Goal: Task Accomplishment & Management: Complete application form

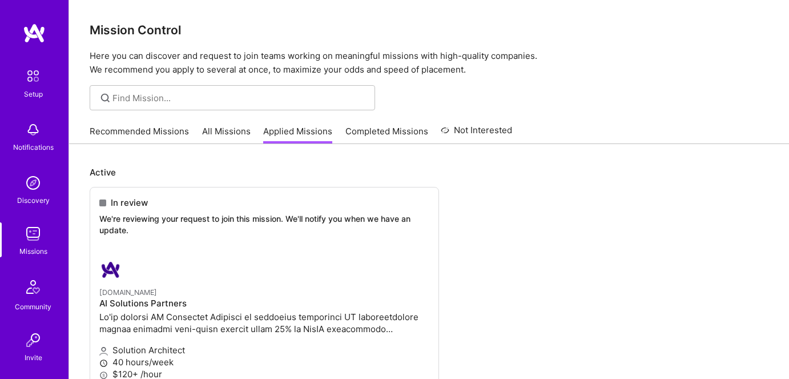
scroll to position [51, 0]
click at [227, 126] on link "All Missions" at bounding box center [226, 134] width 49 height 19
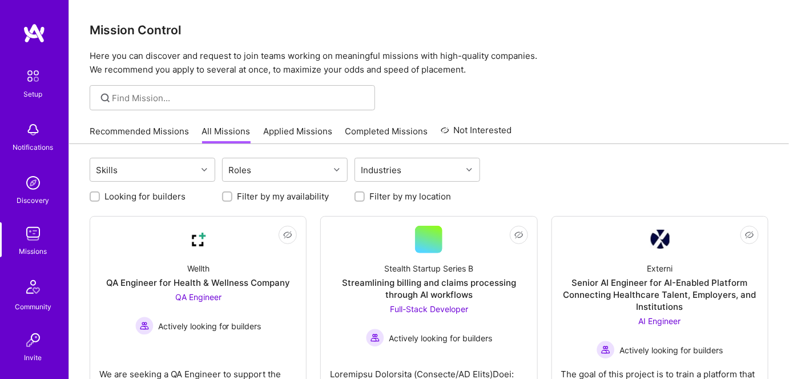
click at [134, 134] on link "Recommended Missions" at bounding box center [139, 134] width 99 height 19
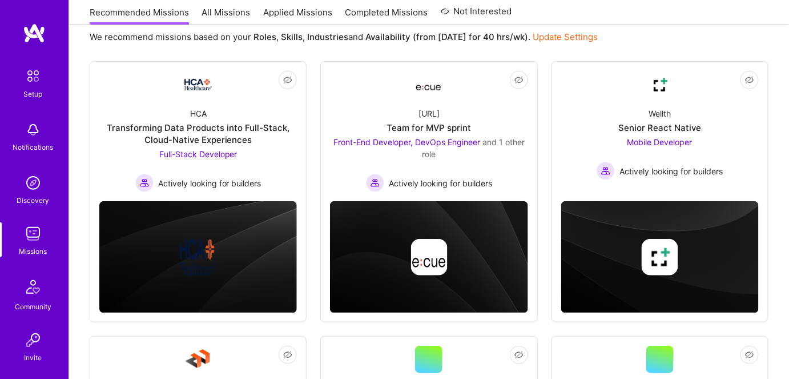
scroll to position [79, 0]
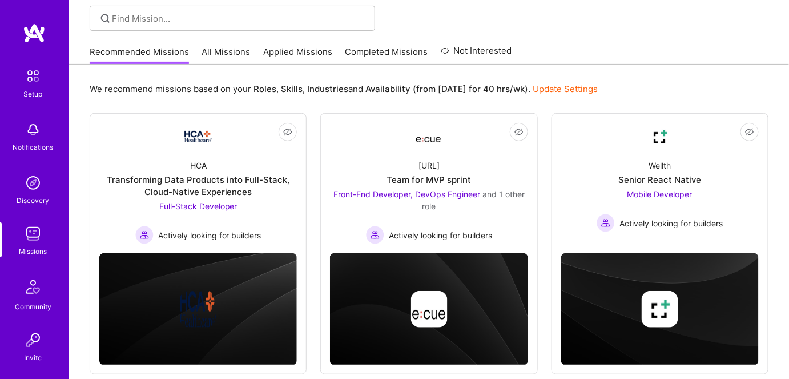
click at [218, 55] on link "All Missions" at bounding box center [226, 55] width 49 height 19
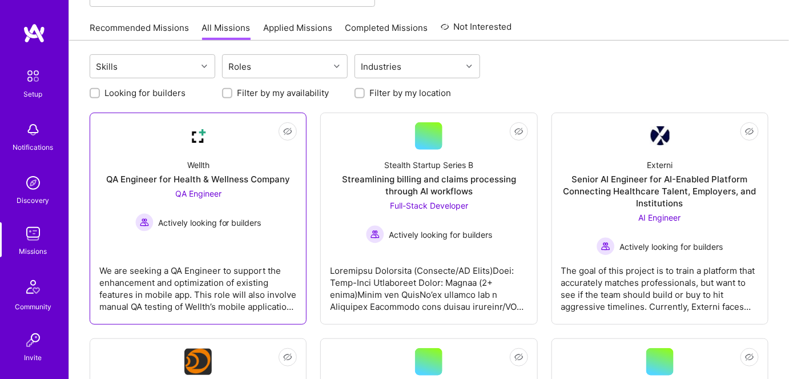
scroll to position [103, 0]
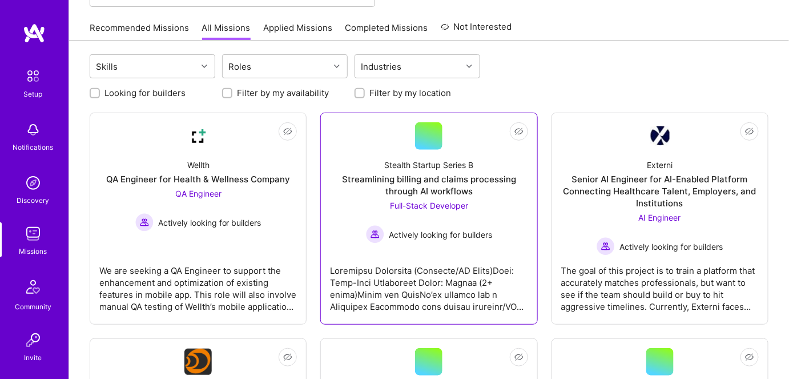
click at [451, 240] on div "Actively looking for builders" at bounding box center [429, 234] width 126 height 18
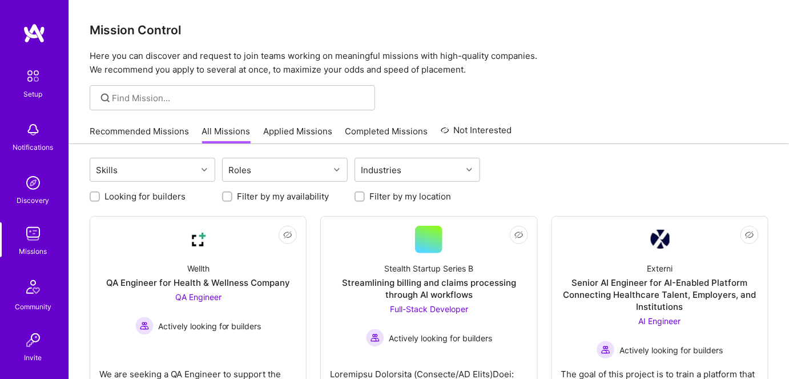
scroll to position [103, 0]
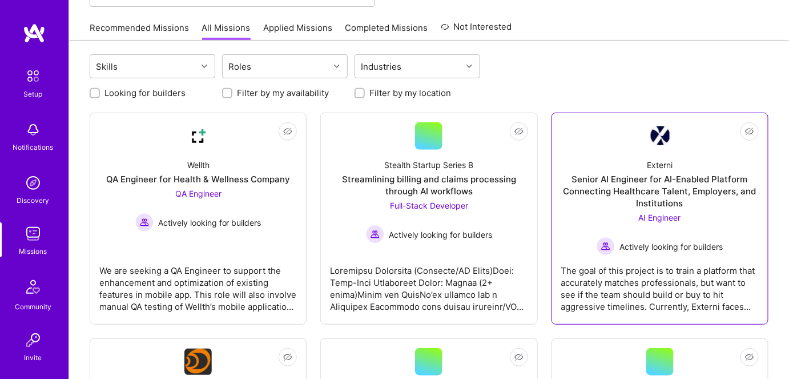
click at [627, 284] on div "The goal of this project is to train a platform that accurately matches profess…" at bounding box center [660, 283] width 198 height 57
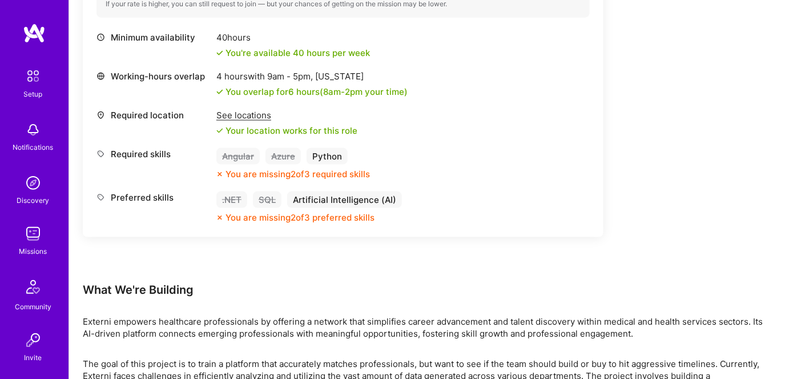
scroll to position [415, 0]
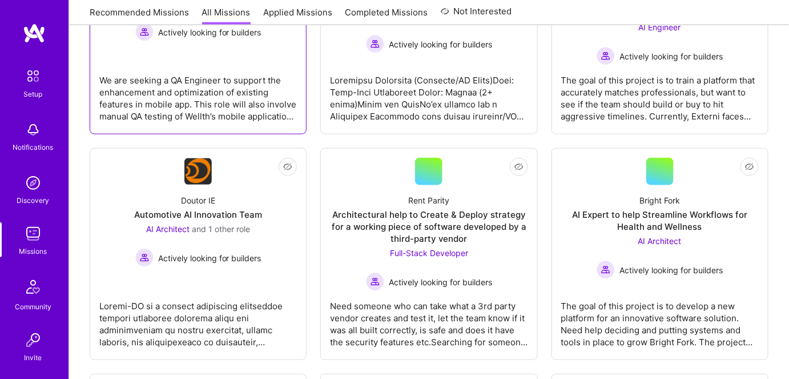
scroll to position [311, 0]
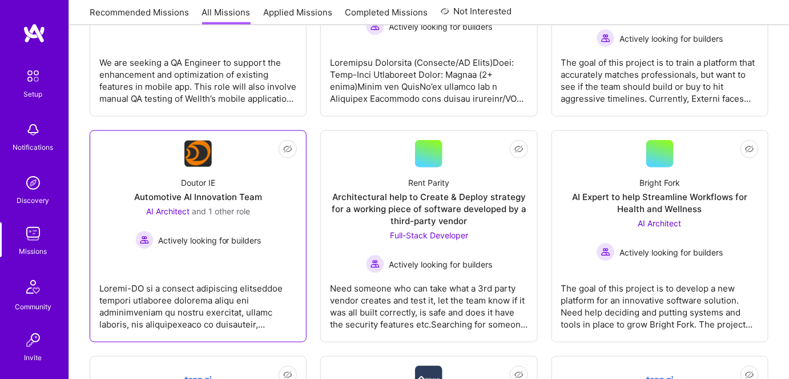
click at [219, 250] on link "Not Interested Doutor IE Automotive AI Innovation Team AI Architect and 1 other…" at bounding box center [198, 236] width 198 height 192
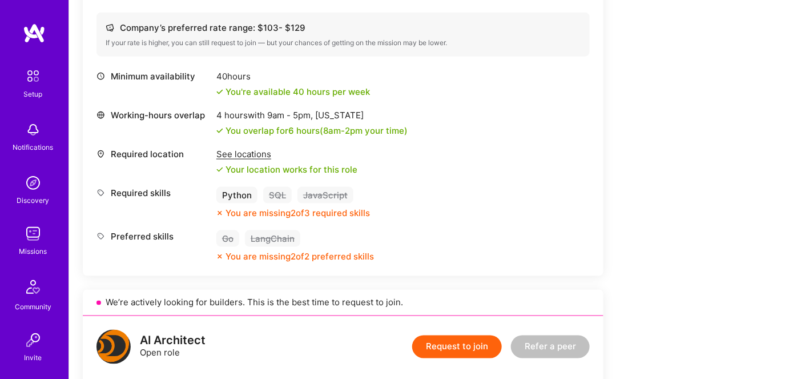
scroll to position [415, 0]
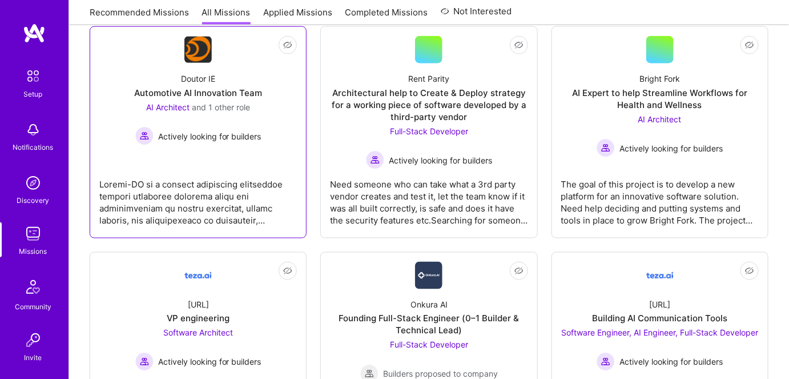
scroll to position [311, 0]
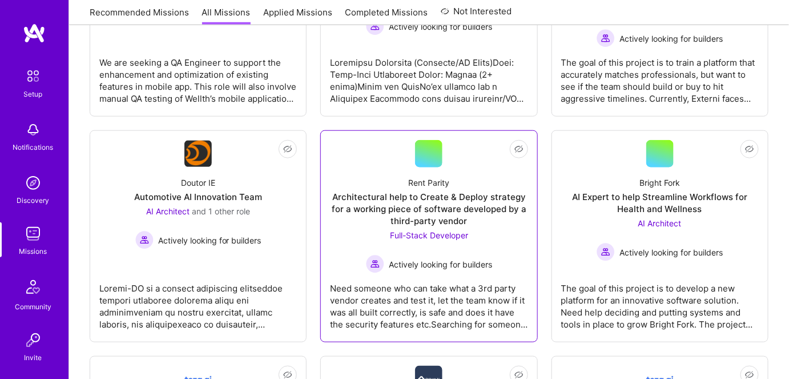
click at [459, 244] on div "Full-Stack Developer Actively looking for builders" at bounding box center [429, 251] width 126 height 44
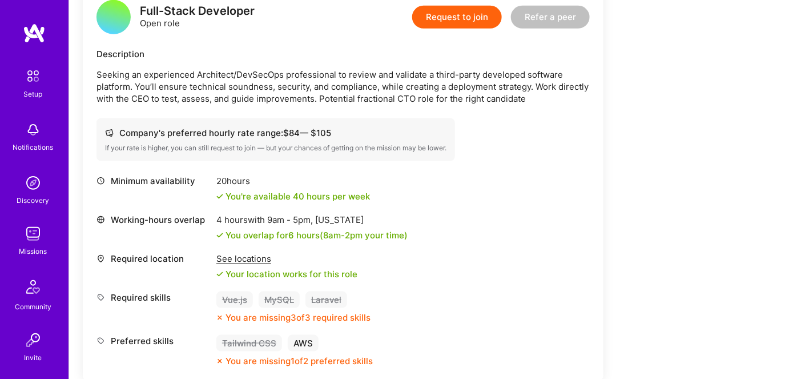
scroll to position [415, 0]
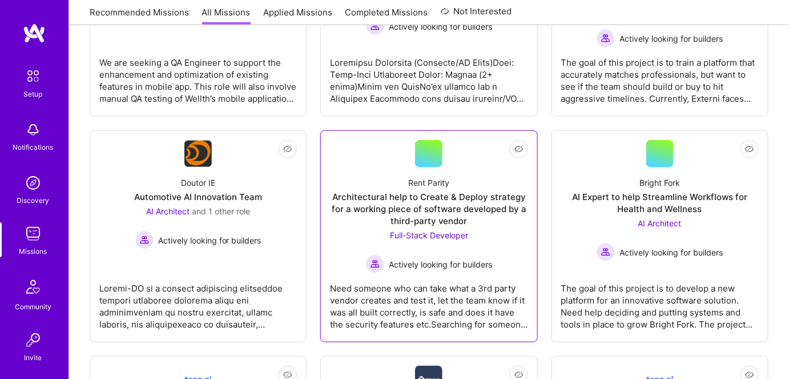
scroll to position [363, 0]
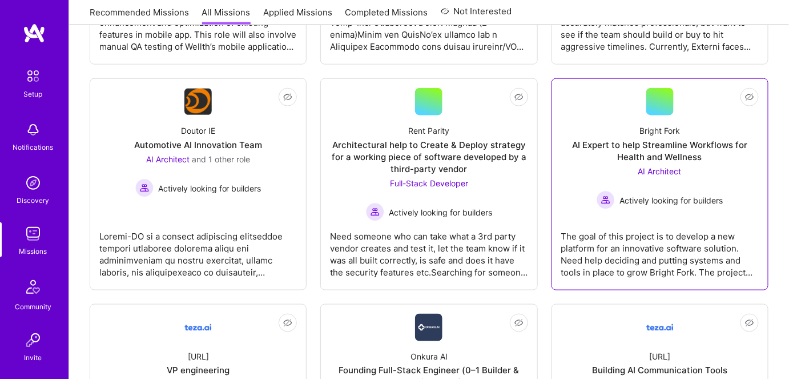
click at [637, 243] on div "The goal of this project is to develop a new platform for an innovative softwar…" at bounding box center [660, 249] width 198 height 57
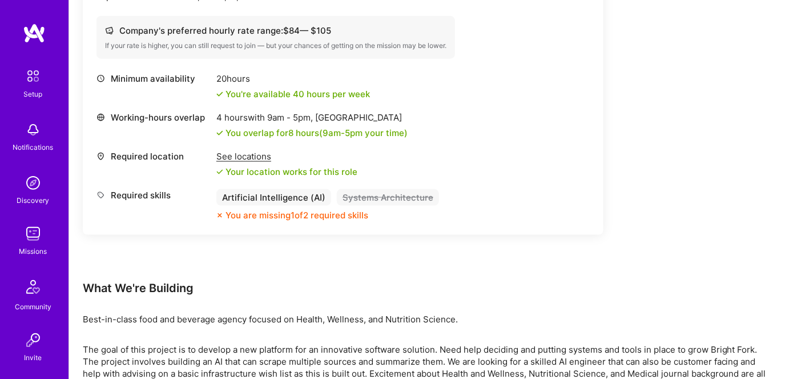
scroll to position [469, 0]
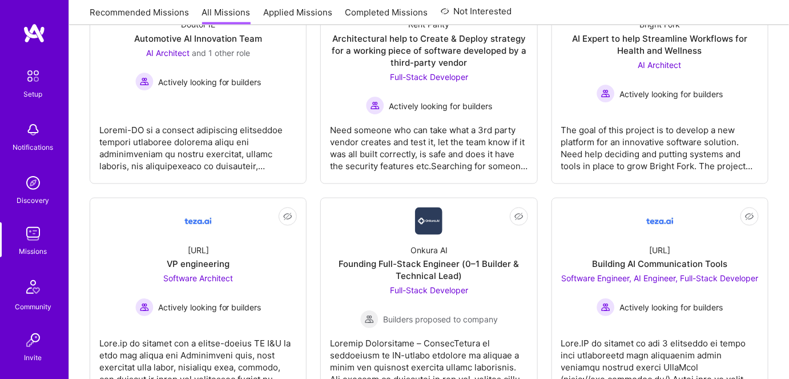
scroll to position [363, 0]
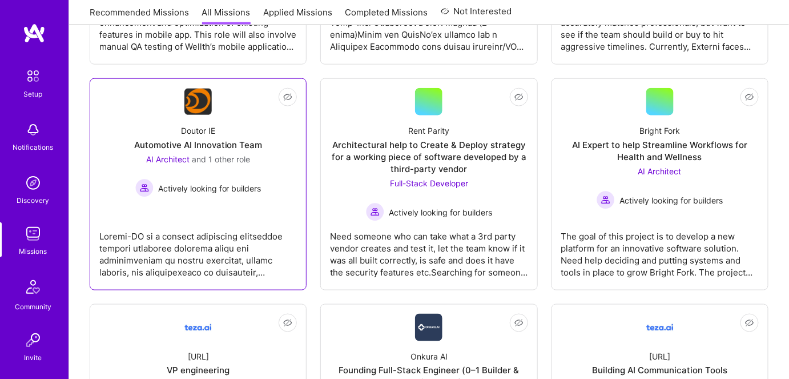
click at [236, 214] on link "Not Interested Doutor IE Automotive AI Innovation Team AI Architect and 1 other…" at bounding box center [198, 184] width 198 height 192
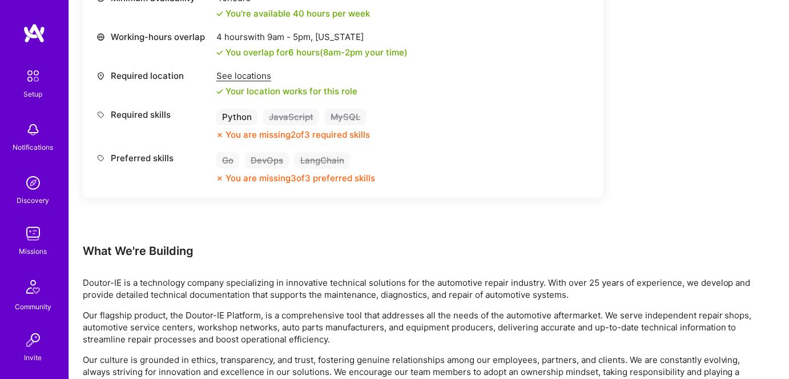
scroll to position [1038, 0]
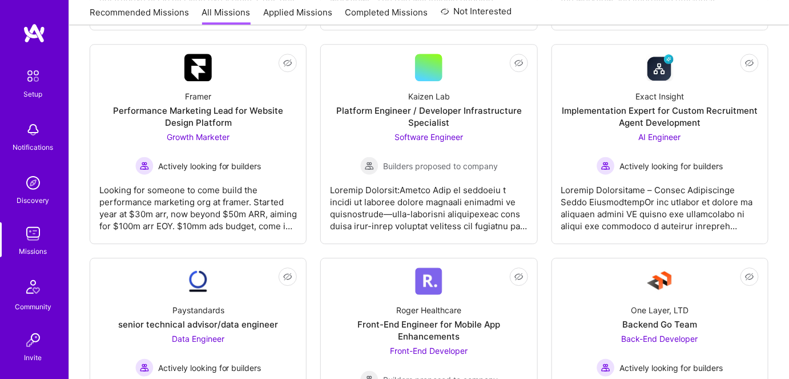
scroll to position [363, 0]
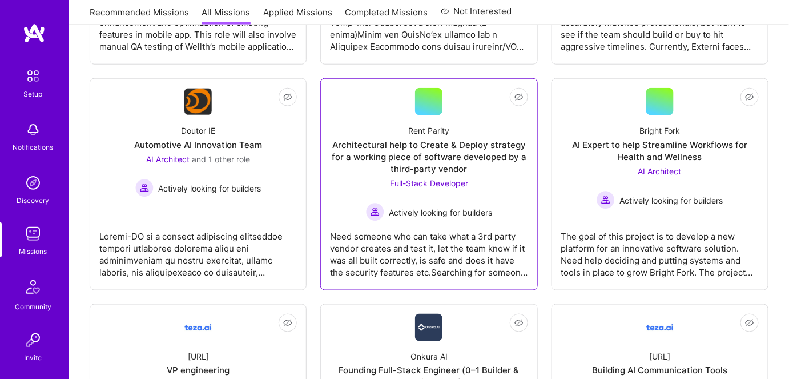
click at [466, 235] on div "Need someone who can take what a 3rd party vendor creates and test it, let the …" at bounding box center [429, 249] width 198 height 57
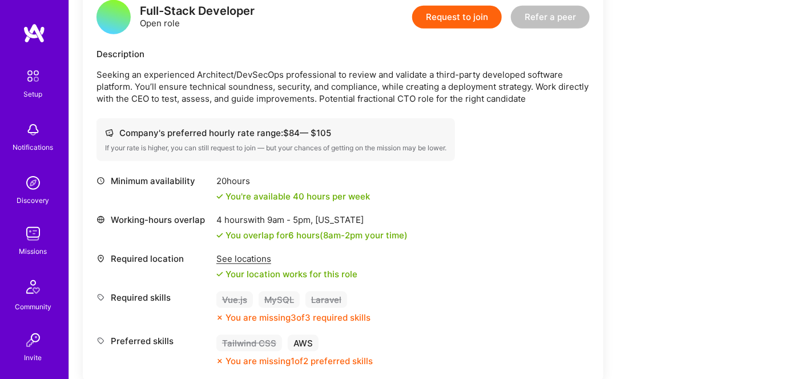
scroll to position [415, 0]
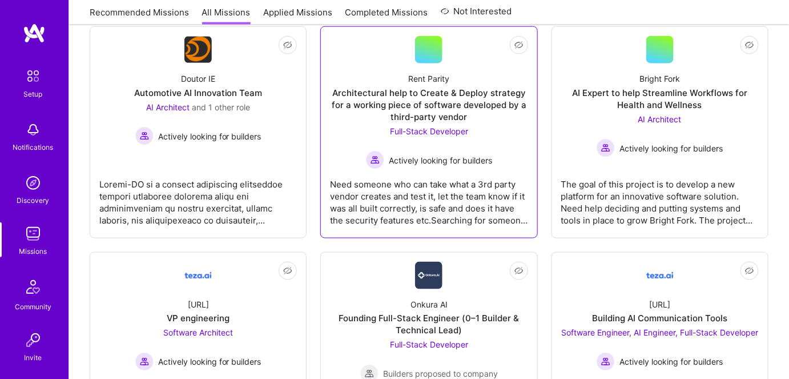
scroll to position [363, 0]
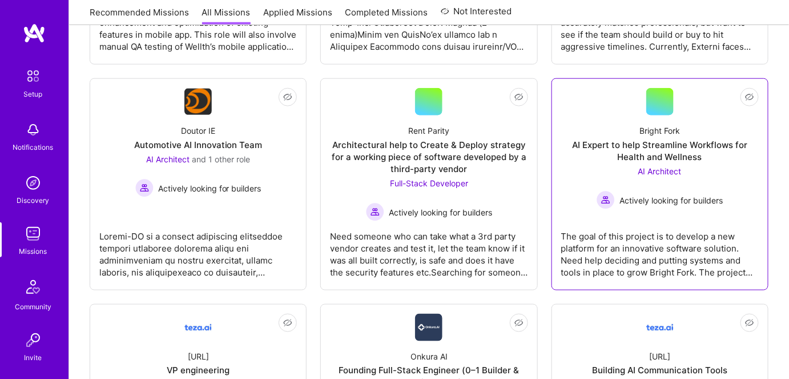
click at [651, 239] on div "The goal of this project is to develop a new platform for an innovative softwar…" at bounding box center [660, 249] width 198 height 57
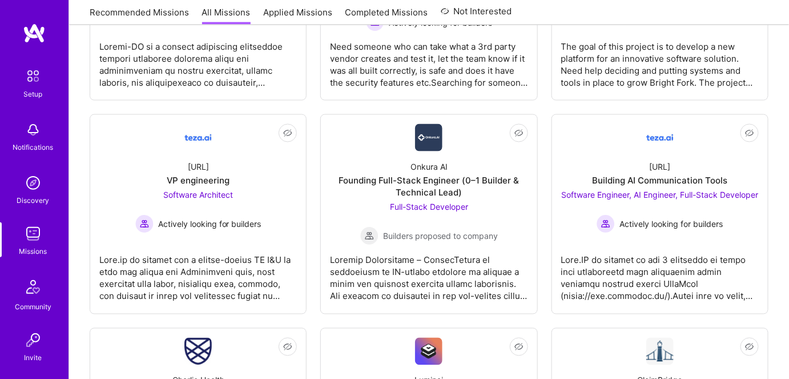
scroll to position [571, 0]
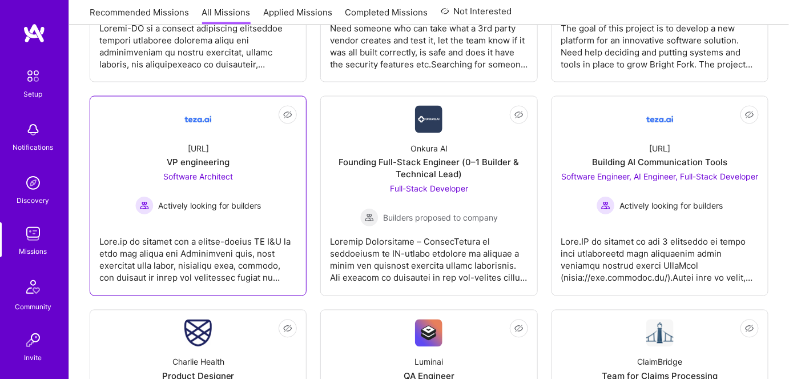
click at [199, 216] on link "Not Interested teza.ai VP engineering Software Architect Actively looking for b…" at bounding box center [198, 196] width 198 height 180
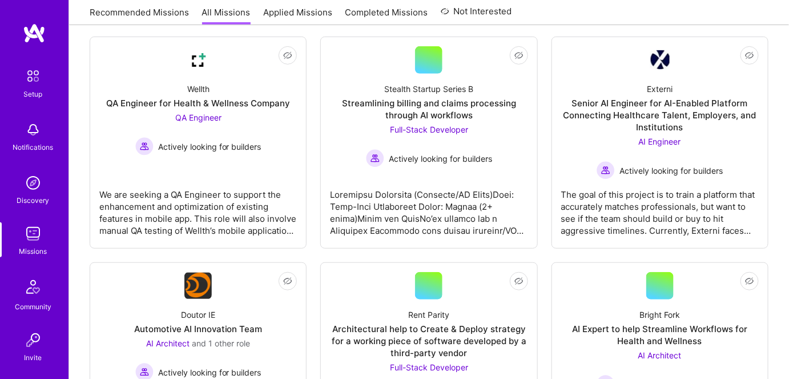
scroll to position [155, 0]
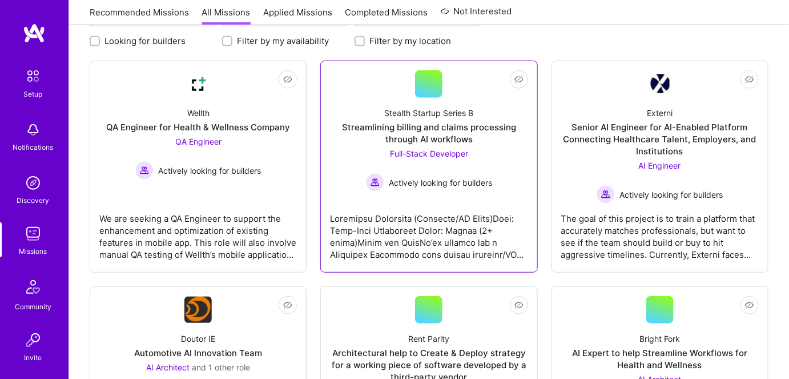
click at [415, 237] on div at bounding box center [429, 231] width 198 height 57
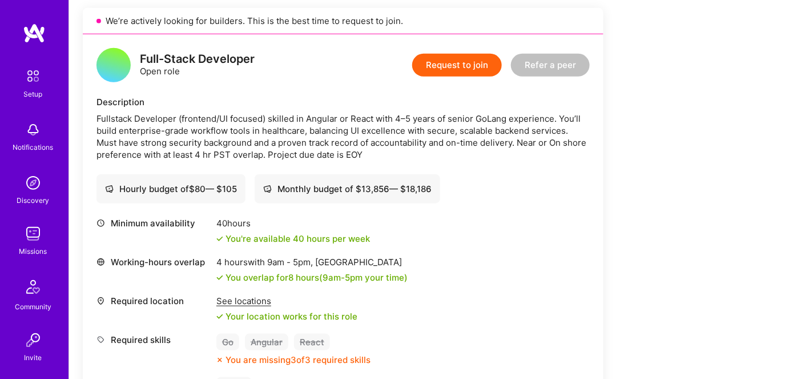
scroll to position [363, 0]
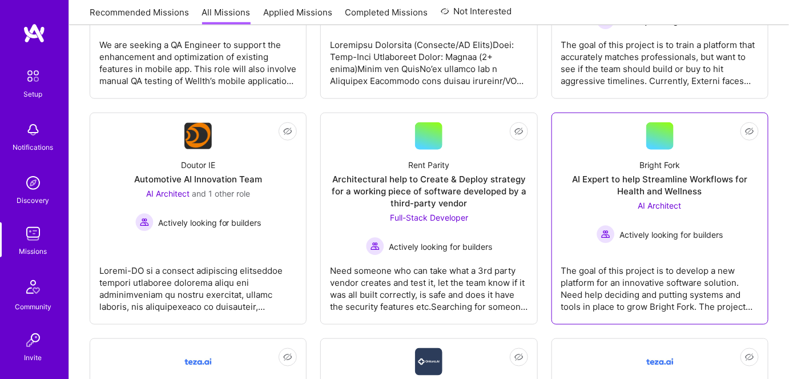
scroll to position [311, 0]
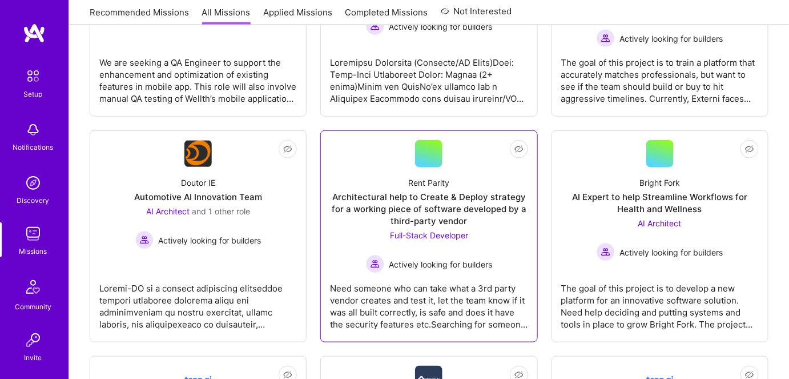
click at [442, 235] on span "Full-Stack Developer" at bounding box center [429, 235] width 78 height 10
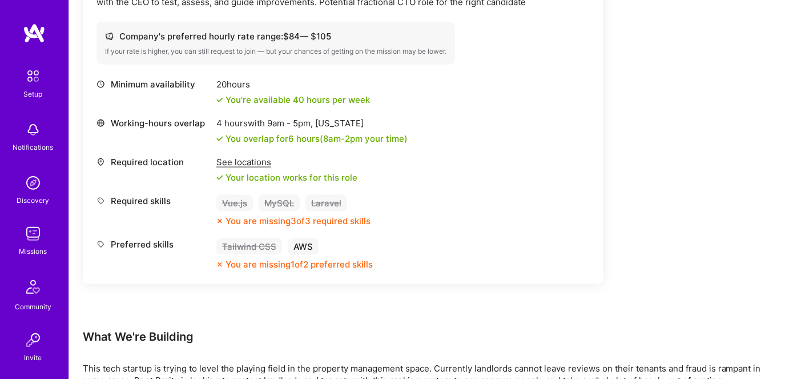
scroll to position [415, 0]
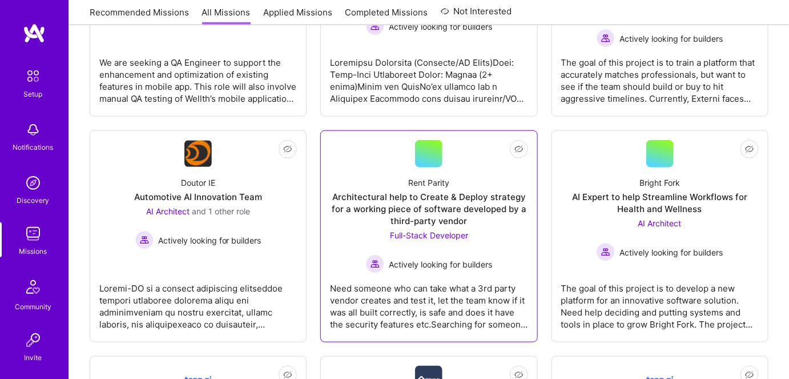
scroll to position [155, 0]
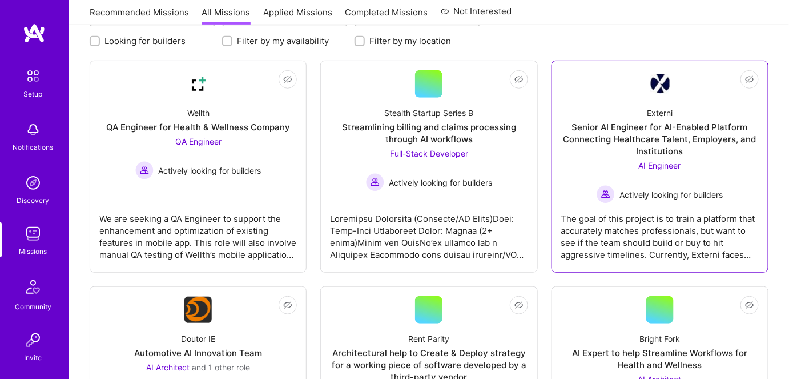
click at [674, 243] on div "The goal of this project is to train a platform that accurately matches profess…" at bounding box center [660, 231] width 198 height 57
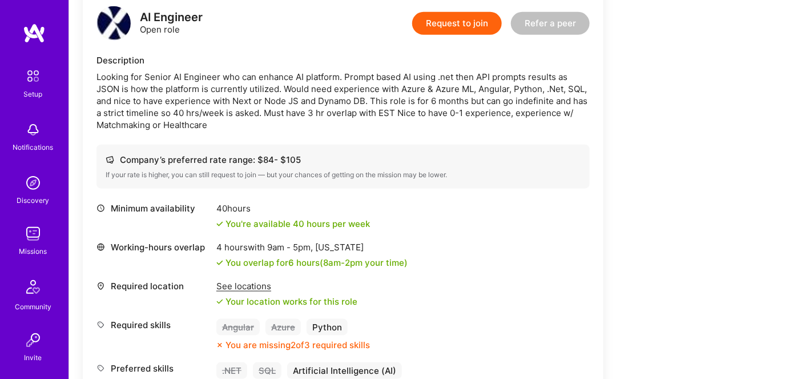
scroll to position [415, 0]
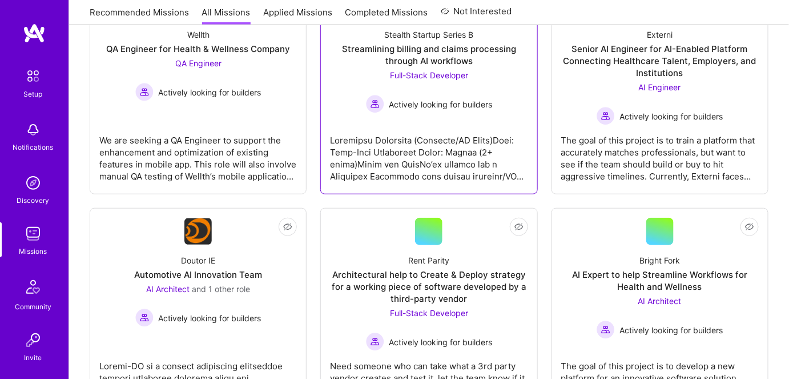
scroll to position [207, 0]
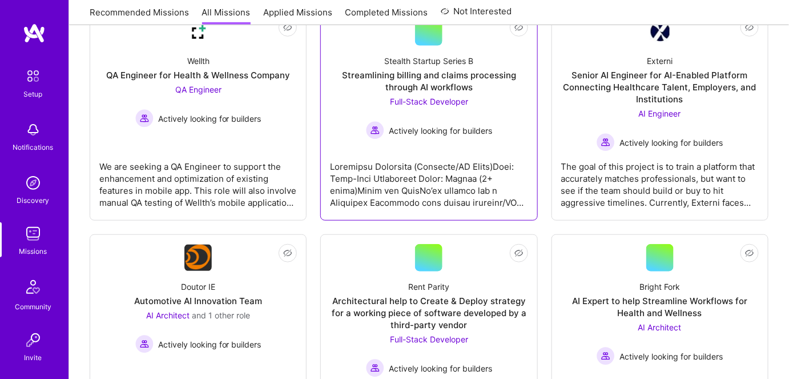
click at [440, 166] on div at bounding box center [429, 179] width 198 height 57
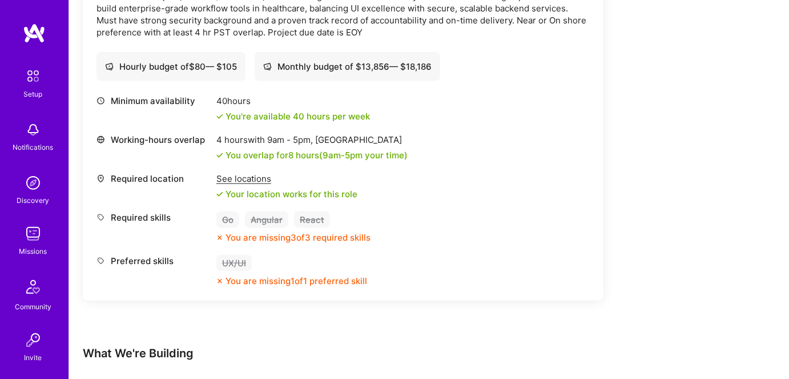
scroll to position [363, 0]
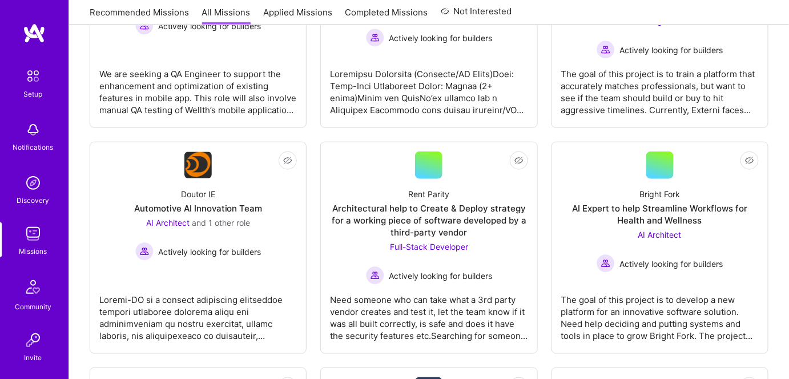
scroll to position [311, 0]
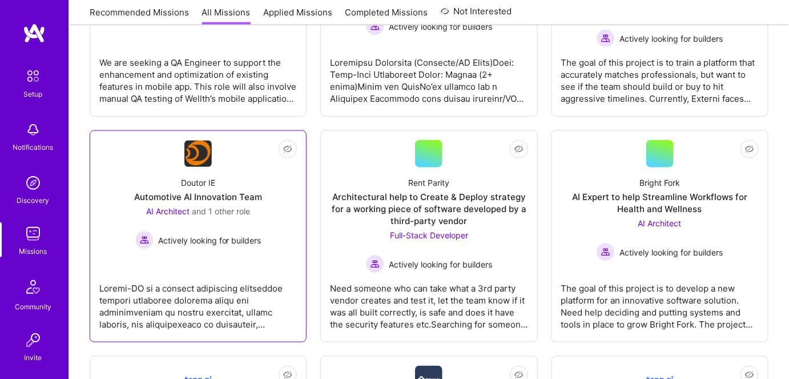
click at [242, 221] on div "AI Architect and 1 other role Actively looking for builders" at bounding box center [198, 227] width 126 height 44
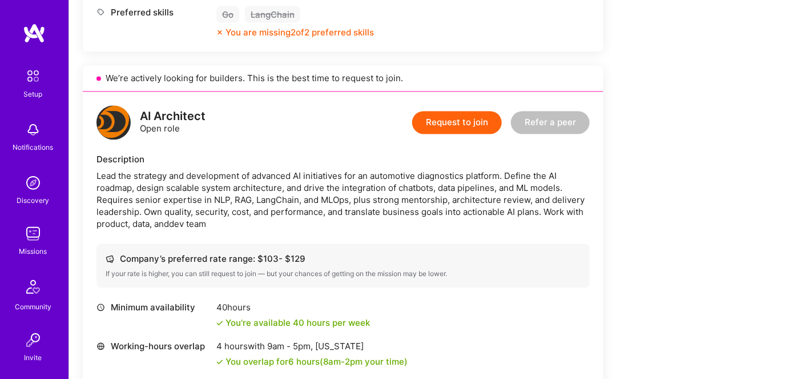
scroll to position [675, 0]
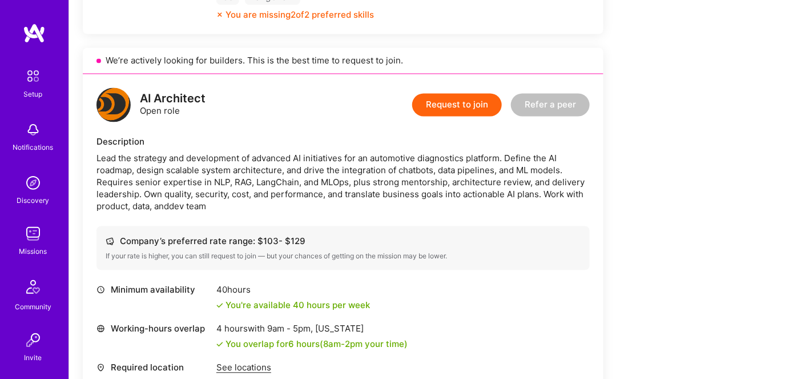
drag, startPoint x: 224, startPoint y: 214, endPoint x: 186, endPoint y: 210, distance: 39.0
click at [186, 210] on div "Lead the strategy and development of advanced AI initiatives for an automotive …" at bounding box center [343, 182] width 493 height 60
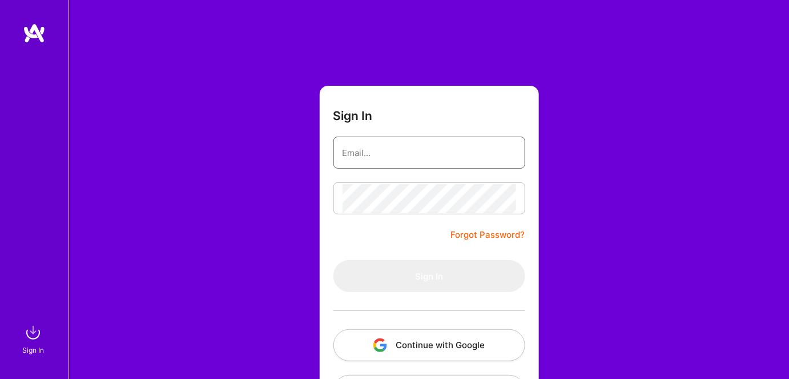
drag, startPoint x: 0, startPoint y: 0, endPoint x: 382, endPoint y: 152, distance: 410.9
click at [382, 152] on input "email" at bounding box center [430, 152] width 174 height 29
type input "[EMAIL_ADDRESS][DOMAIN_NAME]"
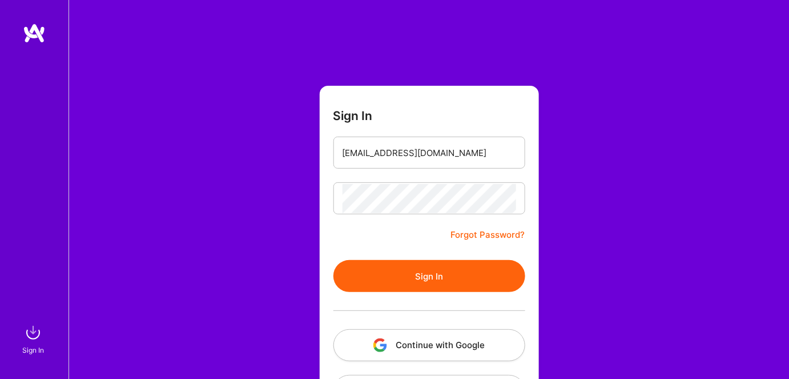
click at [366, 267] on button "Sign In" at bounding box center [430, 276] width 192 height 32
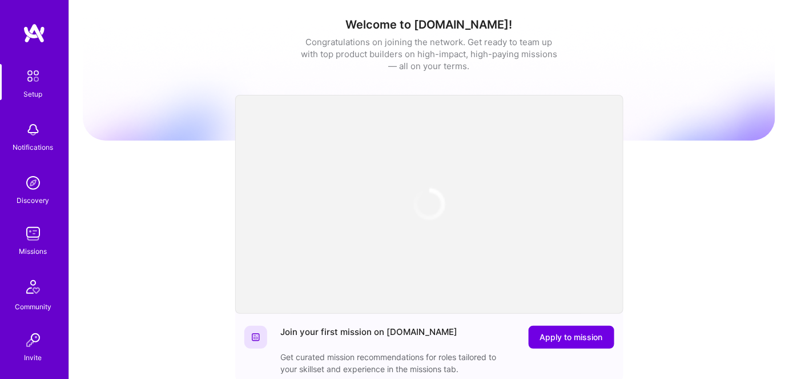
click at [27, 241] on img at bounding box center [33, 233] width 23 height 23
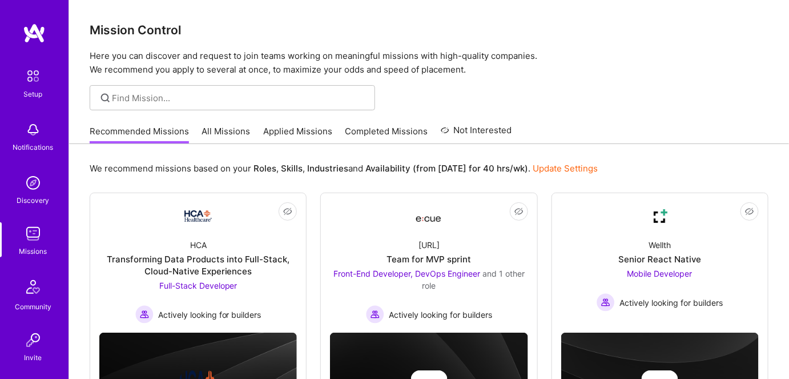
click at [219, 129] on link "All Missions" at bounding box center [226, 134] width 49 height 19
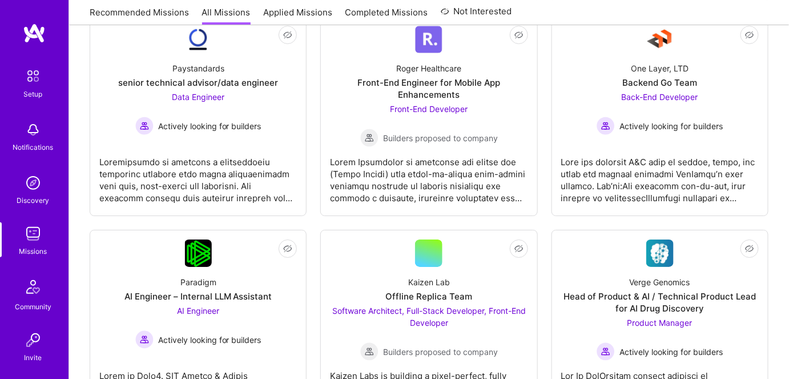
scroll to position [1298, 0]
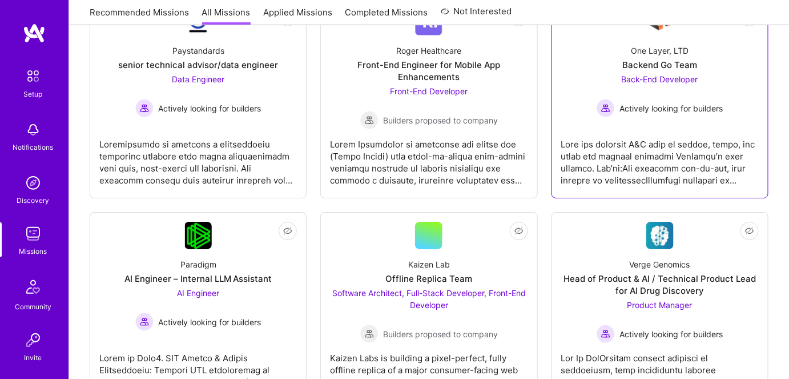
click at [659, 152] on div at bounding box center [660, 157] width 198 height 57
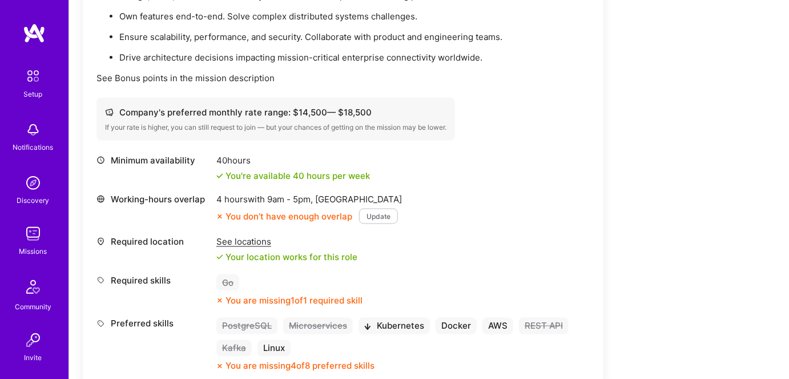
scroll to position [467, 0]
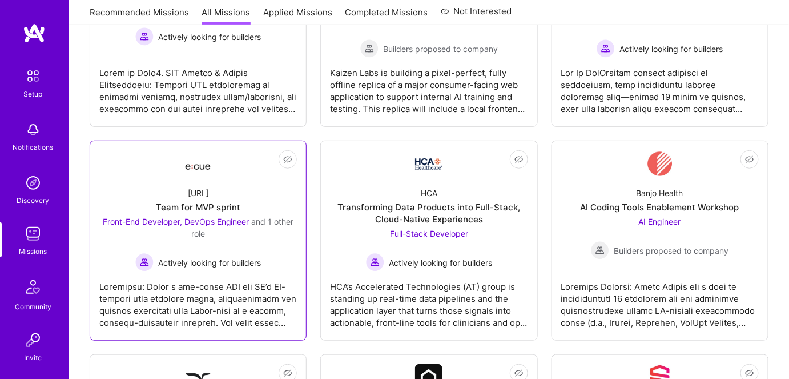
scroll to position [1557, 0]
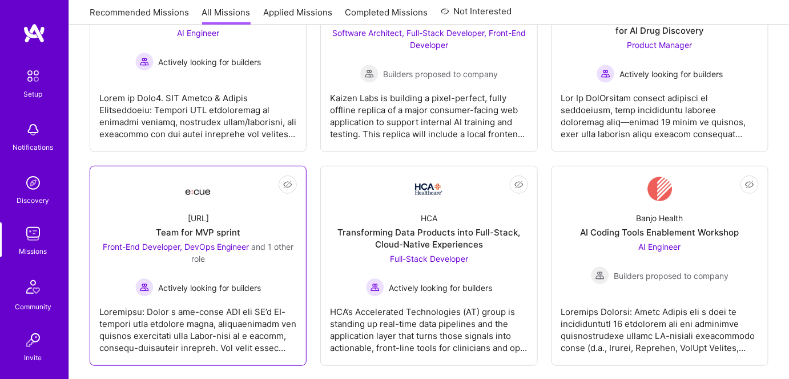
click at [256, 282] on span "Actively looking for builders" at bounding box center [209, 288] width 103 height 12
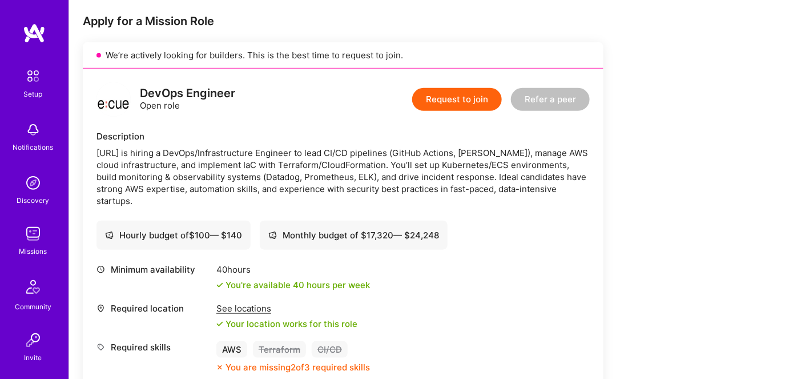
scroll to position [207, 0]
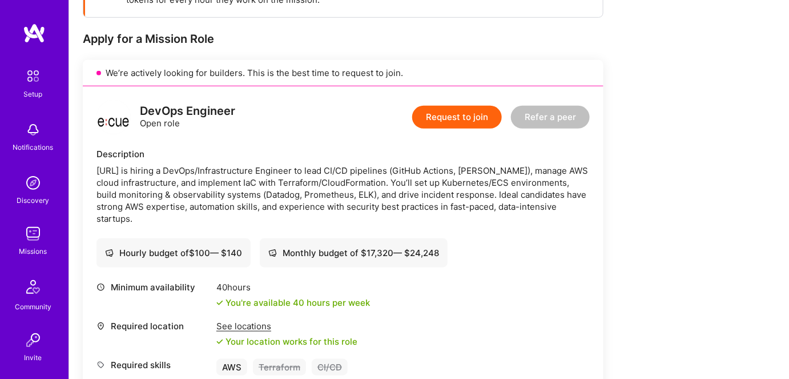
click at [274, 182] on div "Ecue.ai is hiring a DevOps/Infrastructure Engineer to lead CI/CD pipelines (Git…" at bounding box center [343, 194] width 493 height 60
click at [327, 193] on div "Ecue.ai is hiring a DevOps/Infrastructure Engineer to lead CI/CD pipelines (Git…" at bounding box center [343, 194] width 493 height 60
click at [326, 186] on div "Ecue.ai is hiring a DevOps/Infrastructure Engineer to lead CI/CD pipelines (Git…" at bounding box center [343, 194] width 493 height 60
click at [327, 181] on div "Ecue.ai is hiring a DevOps/Infrastructure Engineer to lead CI/CD pipelines (Git…" at bounding box center [343, 194] width 493 height 60
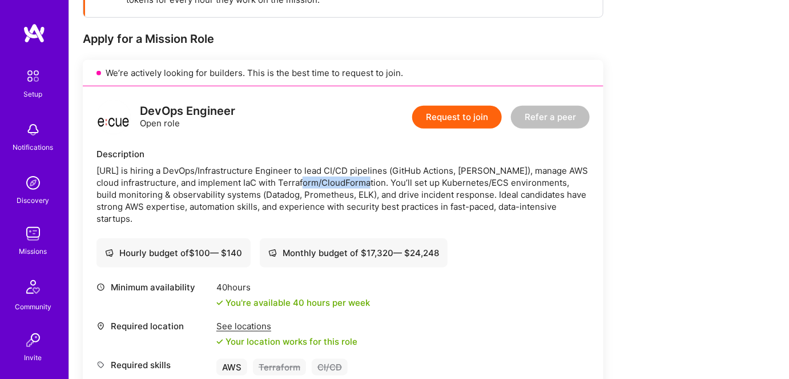
click at [327, 181] on div "Ecue.ai is hiring a DevOps/Infrastructure Engineer to lead CI/CD pipelines (Git…" at bounding box center [343, 194] width 493 height 60
click at [433, 202] on div "Ecue.ai is hiring a DevOps/Infrastructure Engineer to lead CI/CD pipelines (Git…" at bounding box center [343, 194] width 493 height 60
click at [448, 114] on button "Request to join" at bounding box center [457, 117] width 90 height 23
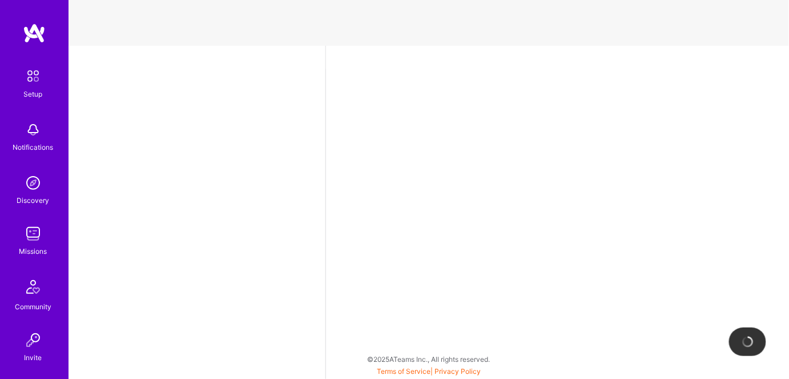
select select "US"
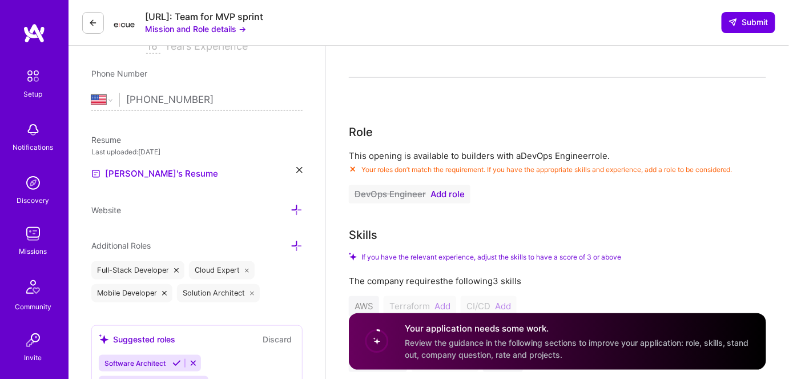
scroll to position [259, 0]
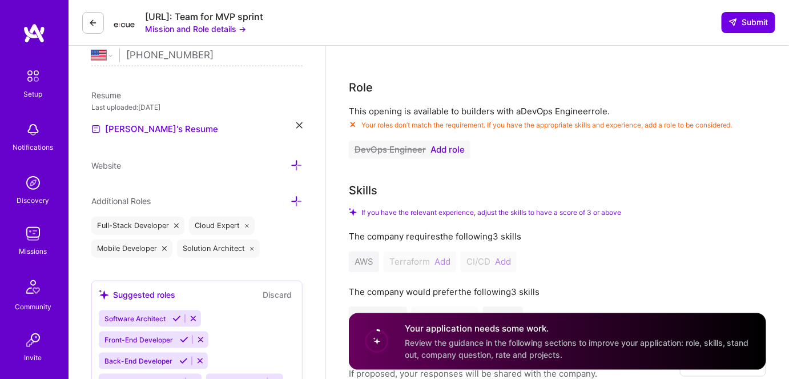
click at [447, 145] on span "Add role" at bounding box center [448, 149] width 34 height 9
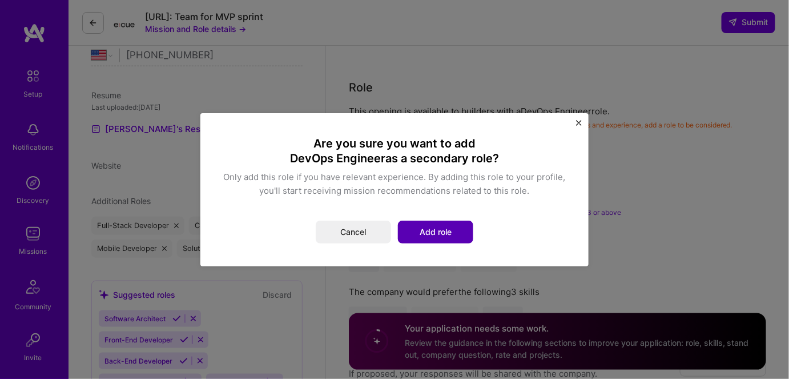
drag, startPoint x: 434, startPoint y: 232, endPoint x: 483, endPoint y: 251, distance: 52.3
click at [434, 232] on button "Add role" at bounding box center [435, 231] width 75 height 23
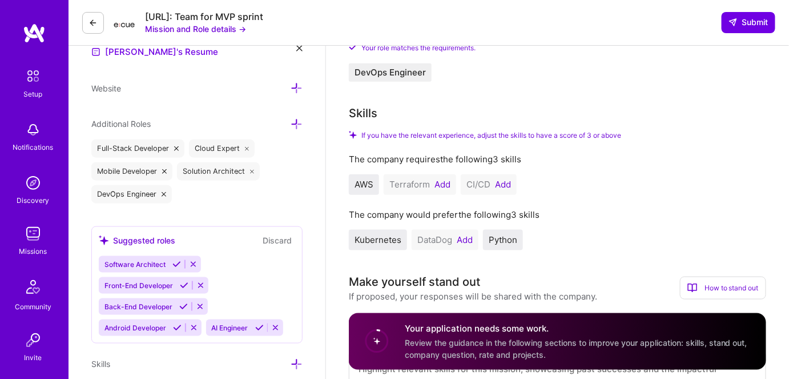
scroll to position [311, 0]
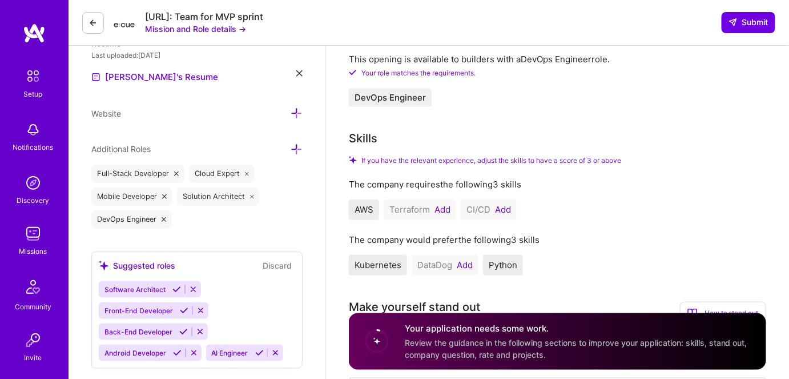
click at [441, 205] on button "Add" at bounding box center [443, 209] width 16 height 9
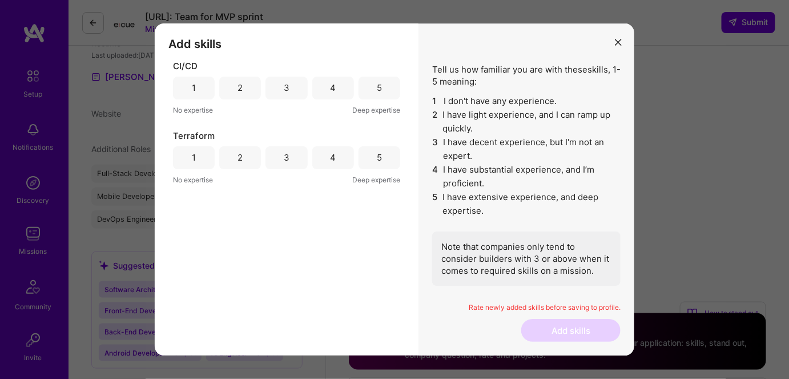
click at [335, 85] on div "4" at bounding box center [333, 88] width 6 height 12
click at [284, 160] on div "3" at bounding box center [287, 157] width 6 height 12
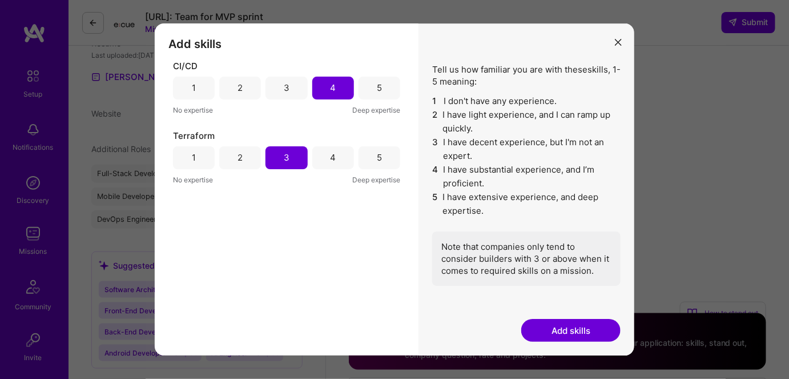
click at [546, 330] on button "Add skills" at bounding box center [570, 330] width 99 height 23
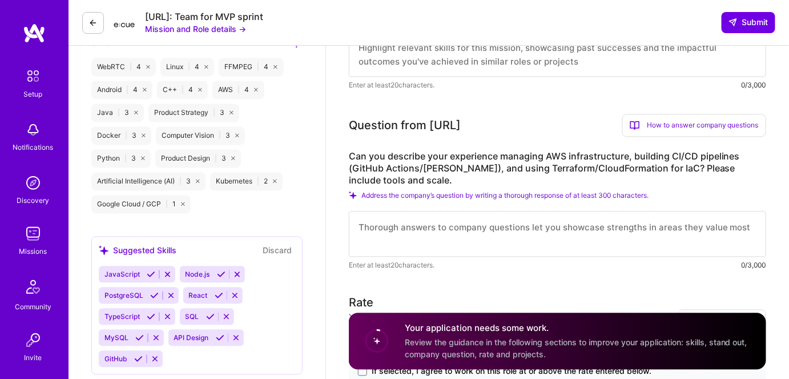
scroll to position [675, 0]
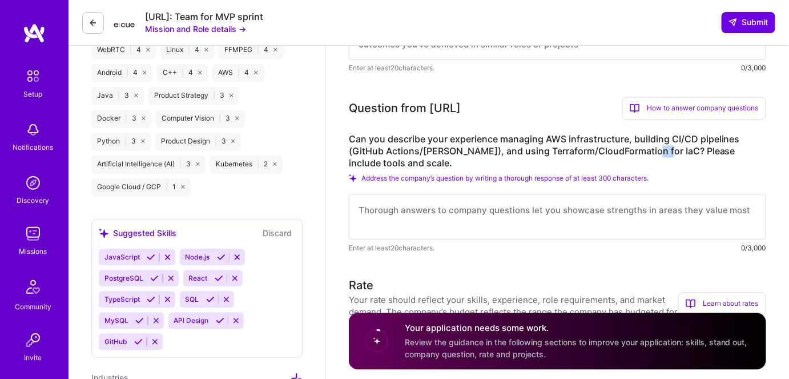
drag, startPoint x: 641, startPoint y: 137, endPoint x: 653, endPoint y: 139, distance: 12.2
click at [653, 139] on label "Can you describe your experience managing AWS infrastructure, building CI/CD pi…" at bounding box center [558, 152] width 418 height 36
click at [581, 138] on label "Can you describe your experience managing AWS infrastructure, building CI/CD pi…" at bounding box center [558, 152] width 418 height 36
click at [459, 199] on textarea at bounding box center [558, 217] width 418 height 46
click at [421, 201] on textarea at bounding box center [558, 217] width 418 height 46
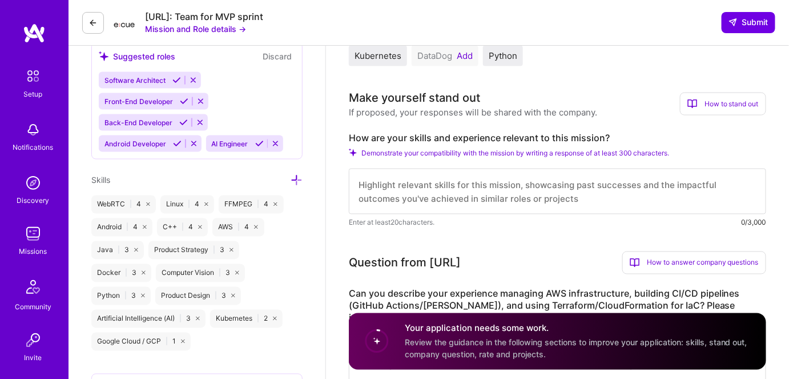
scroll to position [519, 0]
click at [392, 176] on textarea at bounding box center [558, 193] width 418 height 46
paste textarea "Led or participated in some 0 to 1 projects' architecture design, implementatio…"
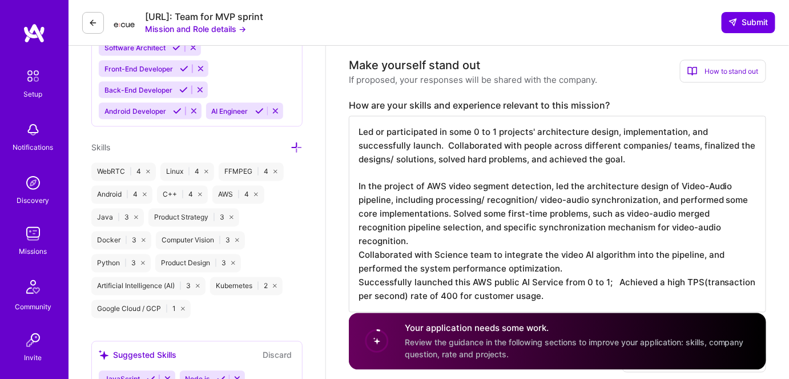
scroll to position [571, 0]
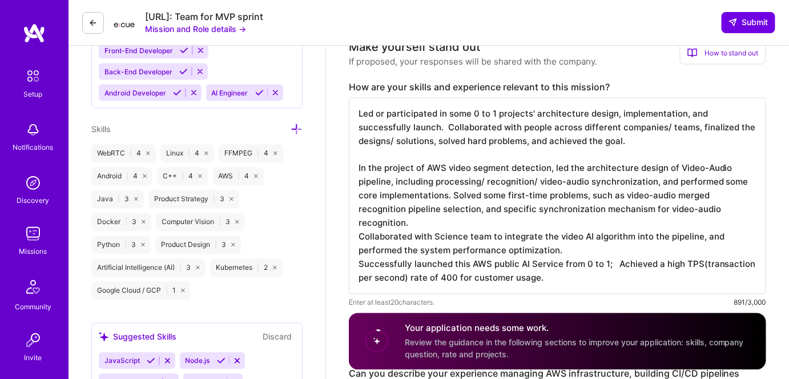
click at [447, 228] on textarea "Led or participated in some 0 to 1 projects' architecture design, implementatio…" at bounding box center [558, 196] width 418 height 196
click at [461, 194] on textarea "Led or participated in some 0 to 1 projects' architecture design, implementatio…" at bounding box center [558, 196] width 418 height 196
click at [542, 262] on textarea "Led or participated in some 0 to 1 projects' architecture design, implementatio…" at bounding box center [558, 196] width 418 height 196
click at [565, 234] on textarea "Led or participated in some 0 to 1 projects' architecture design, implementatio…" at bounding box center [558, 196] width 418 height 196
click at [553, 159] on textarea "Led or participated in some 0 to 1 projects' architecture design, implementatio…" at bounding box center [558, 196] width 418 height 196
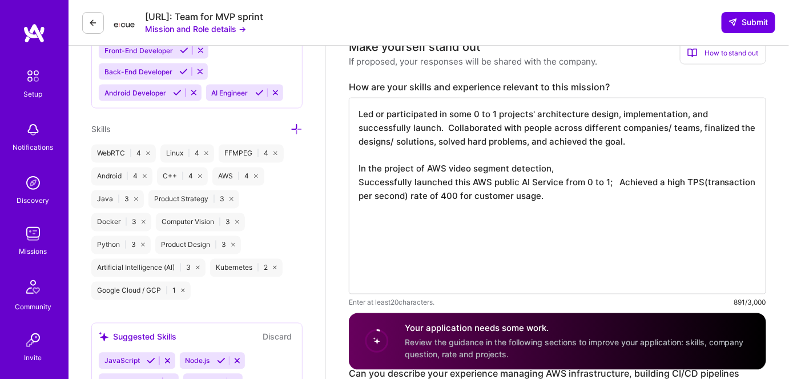
scroll to position [0, 0]
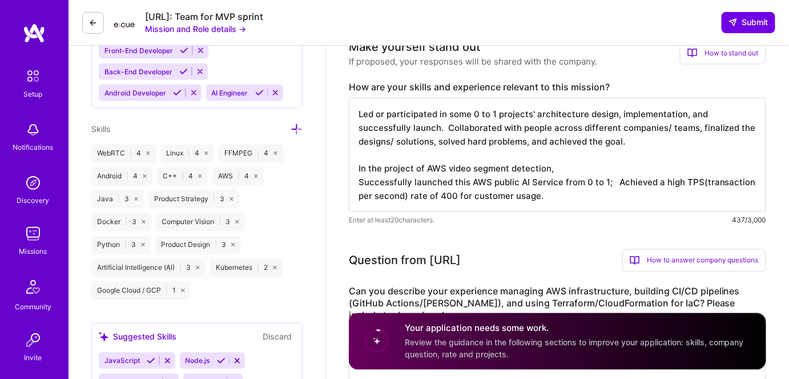
paste textarea "Led or participated in some 0 to 1 projects' architecture design, implementatio…"
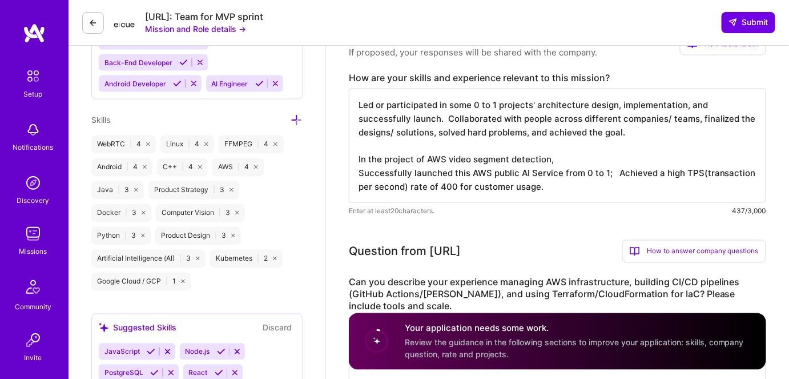
scroll to position [519, 0]
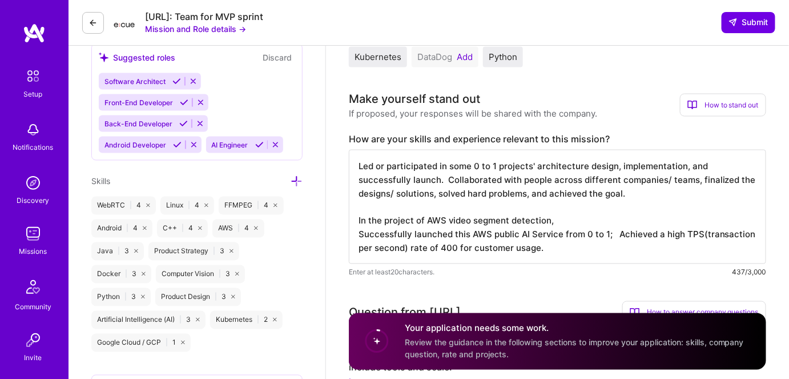
click at [559, 209] on textarea "Led or participated in some 0 to 1 projects' architecture design, implementatio…" at bounding box center [558, 207] width 418 height 114
paste textarea "Worked as one of the main contributor and launched a totally new AWS public Ser…"
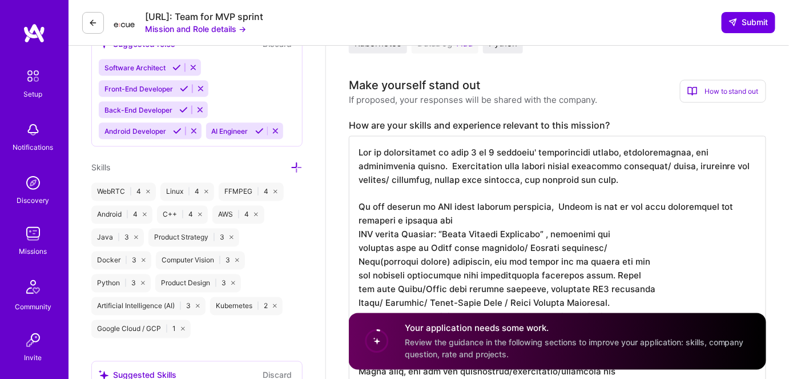
scroll to position [1, 0]
click at [513, 275] on textarea at bounding box center [558, 282] width 418 height 292
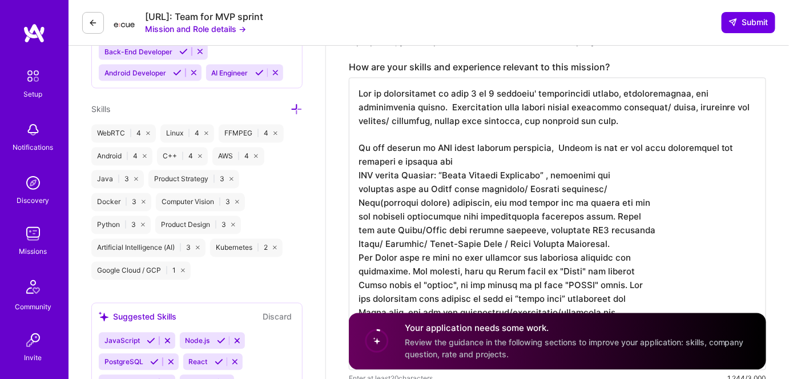
scroll to position [636, 0]
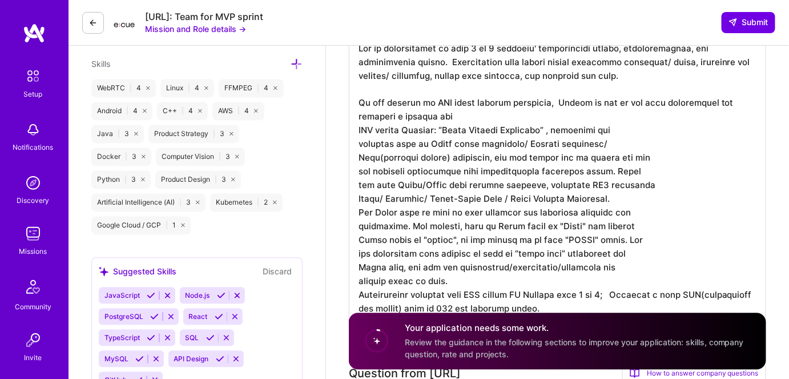
type textarea "Led or participated in some 0 to 1 projects' architecture design, implementatio…"
click at [480, 209] on textarea at bounding box center [558, 179] width 418 height 292
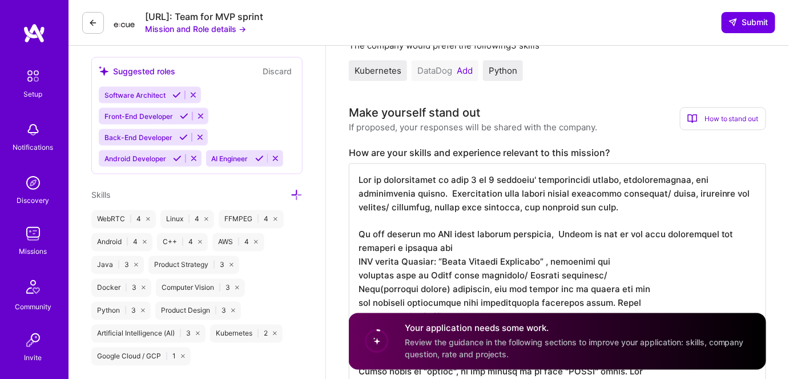
scroll to position [481, 0]
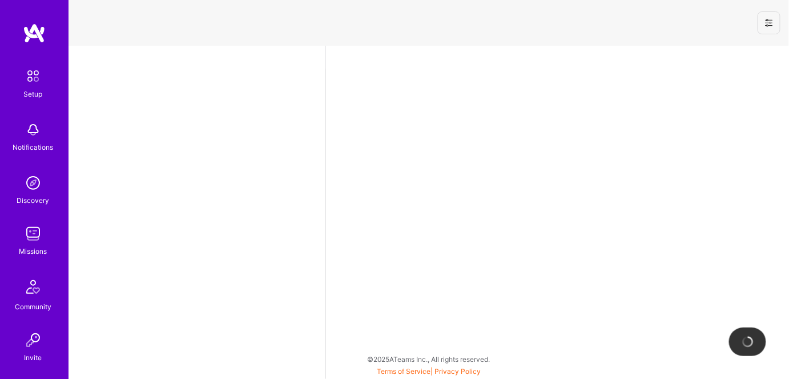
select select "US"
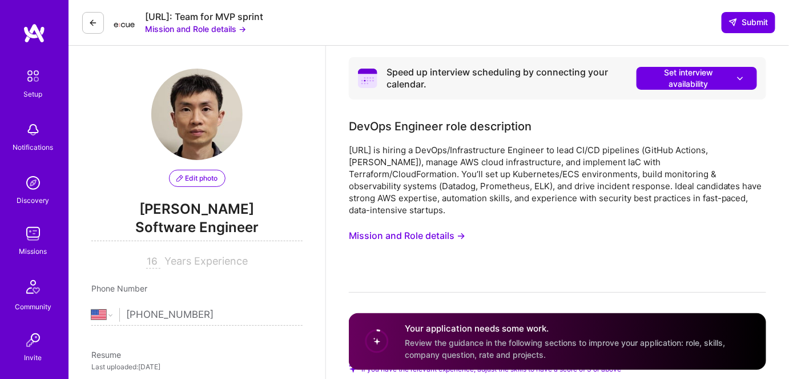
click at [95, 23] on icon at bounding box center [93, 22] width 9 height 9
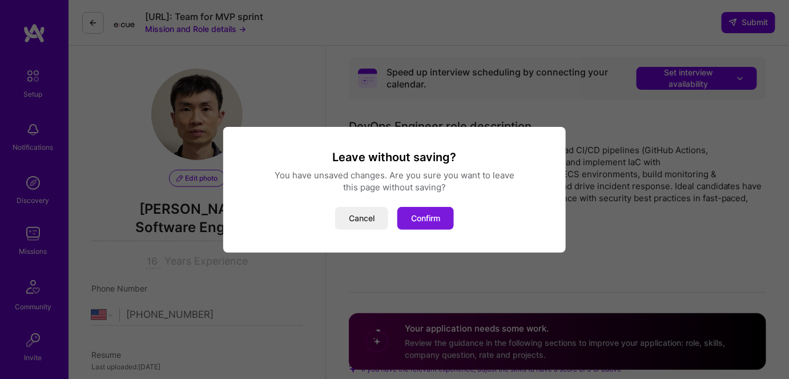
click at [415, 218] on button "Confirm" at bounding box center [426, 218] width 57 height 23
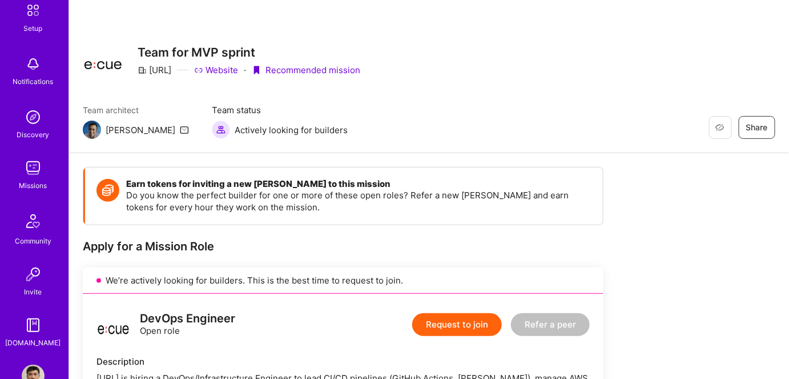
scroll to position [97, 0]
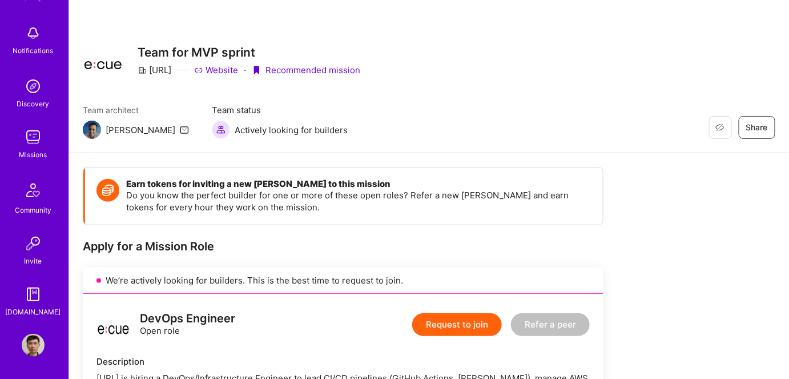
click at [34, 346] on img at bounding box center [33, 345] width 23 height 23
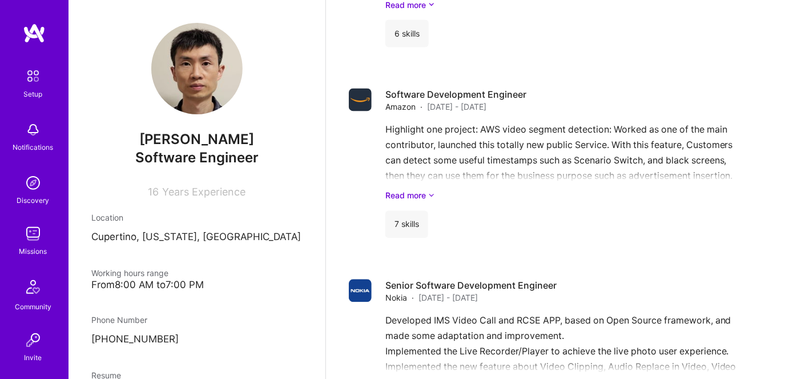
scroll to position [675, 0]
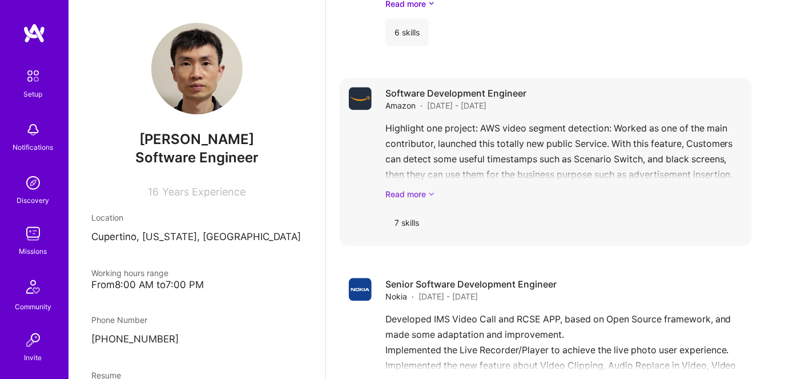
click at [418, 196] on link "Read more" at bounding box center [565, 194] width 358 height 12
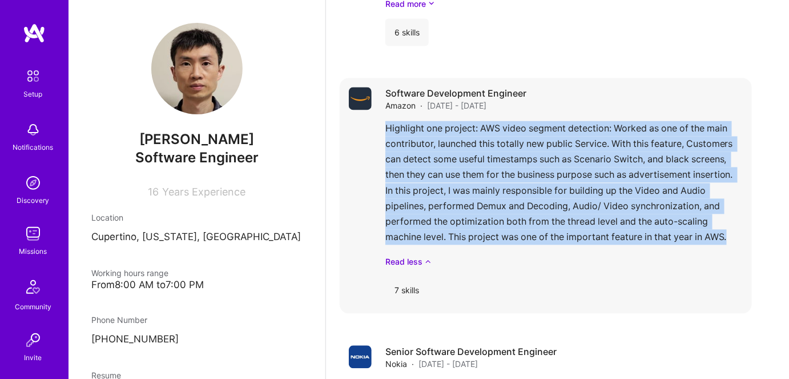
drag, startPoint x: 385, startPoint y: 129, endPoint x: 742, endPoint y: 242, distance: 374.8
click at [742, 242] on div "Highlight one project: AWS video segment detection: Worked as one of the main c…" at bounding box center [565, 194] width 358 height 147
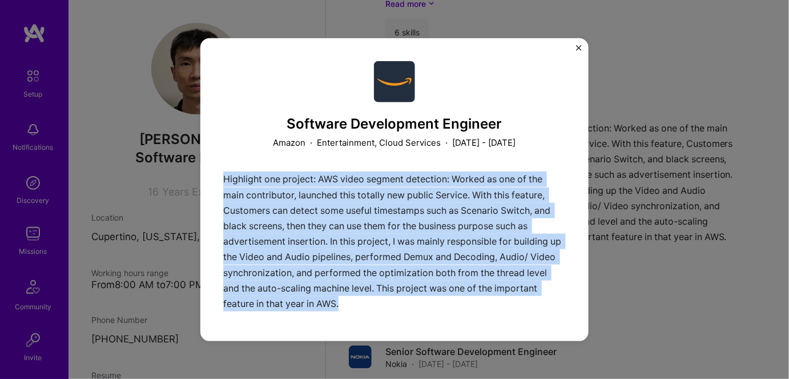
drag, startPoint x: 224, startPoint y: 176, endPoint x: 413, endPoint y: 300, distance: 225.7
click at [413, 300] on div "Highlight one project: AWS video segment detection: Worked as one of the main c…" at bounding box center [394, 244] width 343 height 146
copy p "Highlight one project: AWS video segment detection: Worked as one of the main c…"
click at [577, 46] on img "Close" at bounding box center [579, 48] width 6 height 6
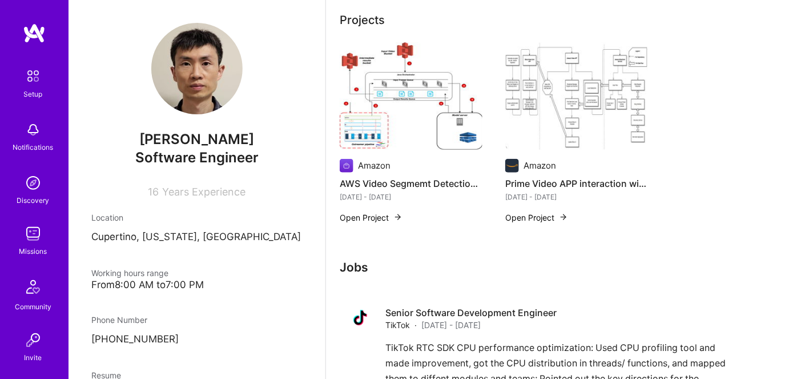
scroll to position [259, 0]
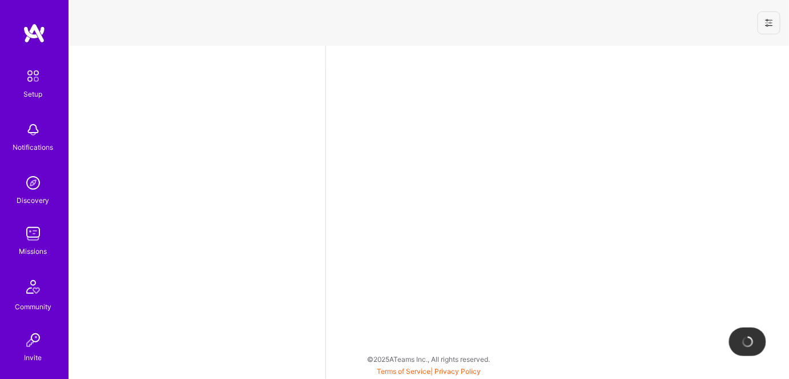
select select "US"
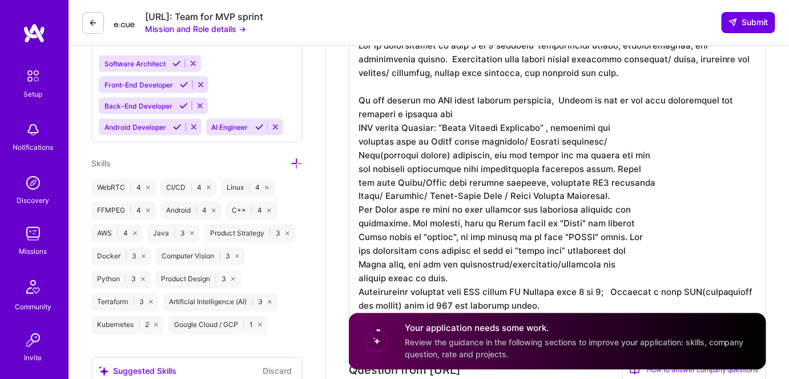
scroll to position [519, 0]
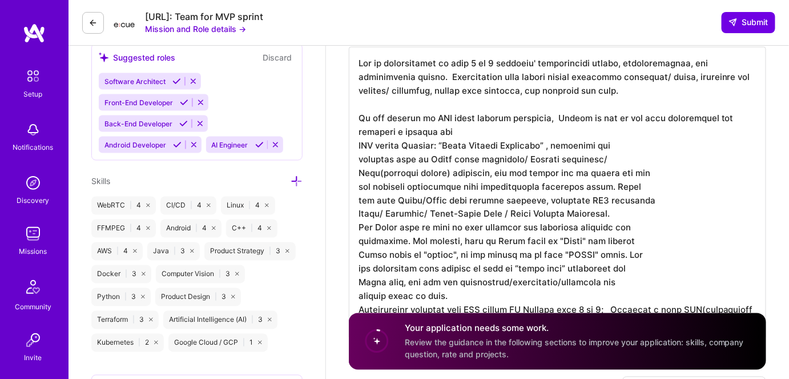
click at [555, 109] on textarea at bounding box center [558, 193] width 418 height 292
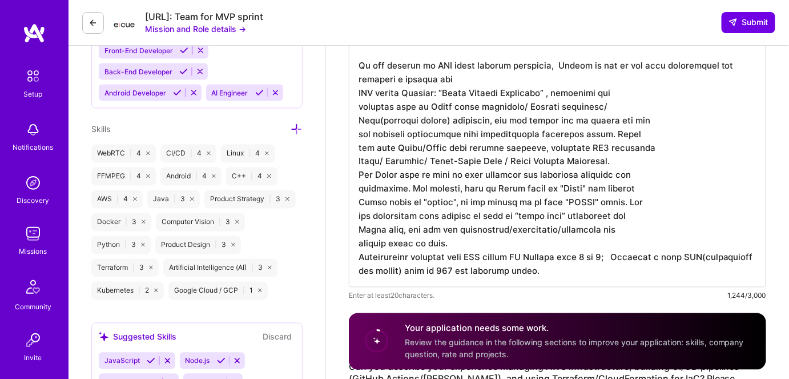
click at [455, 231] on textarea at bounding box center [558, 141] width 418 height 292
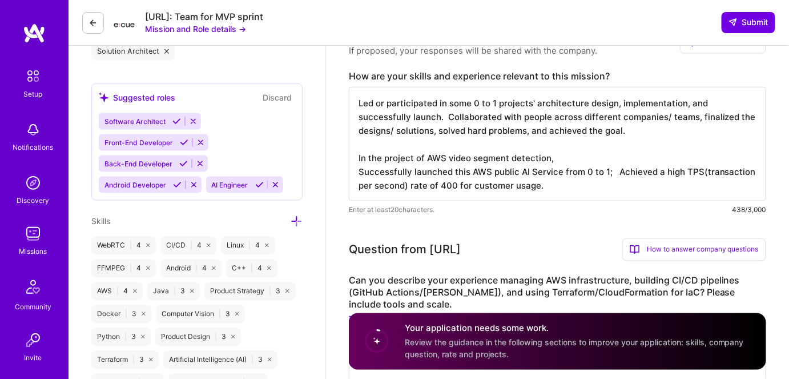
scroll to position [467, 0]
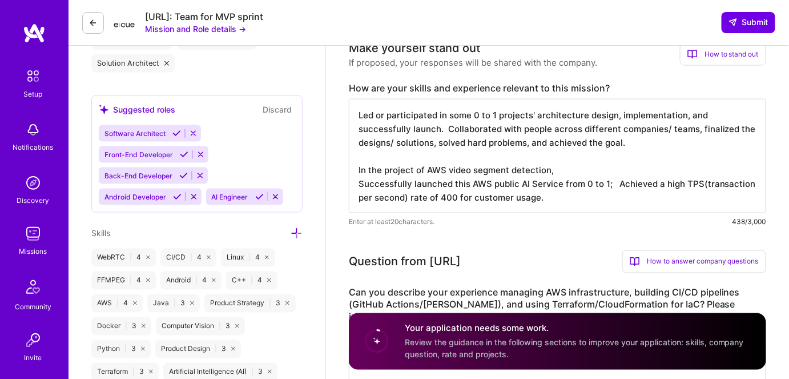
click at [565, 155] on textarea "Led or participated in some 0 to 1 projects' architecture design, implementatio…" at bounding box center [558, 156] width 418 height 114
paste textarea "AWS video segment detection: Worked as one of the main contributor, launched th…"
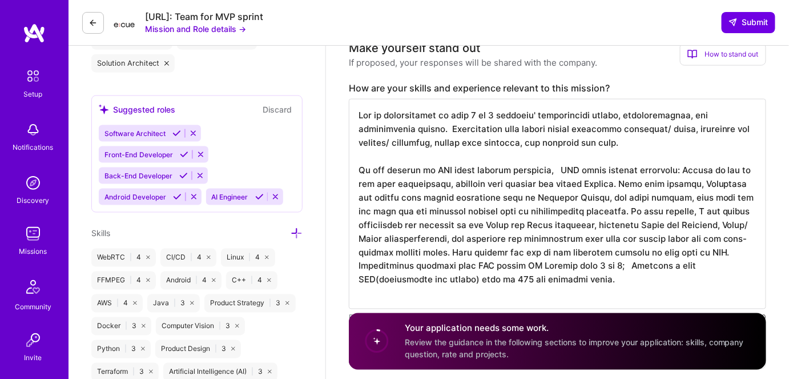
click at [359, 158] on textarea at bounding box center [558, 204] width 418 height 210
click at [557, 157] on textarea at bounding box center [558, 204] width 418 height 210
paste textarea "Highlight one project:"
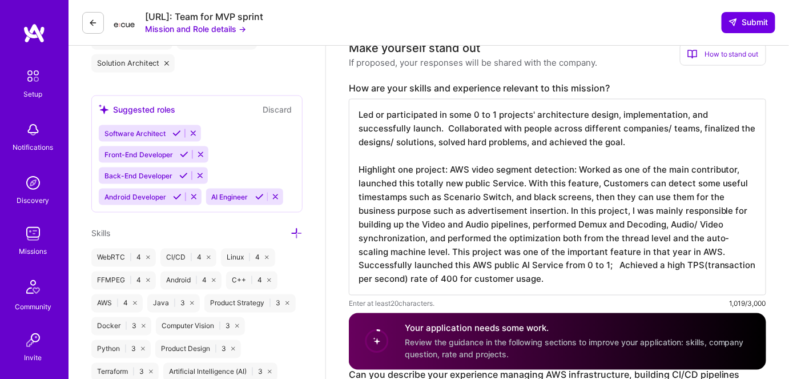
scroll to position [0, 0]
click at [559, 207] on textarea "Led or participated in some 0 to 1 projects' architecture design, implementatio…" at bounding box center [558, 197] width 418 height 196
click at [577, 162] on textarea "Led or participated in some 0 to 1 projects' architecture design, implementatio…" at bounding box center [558, 197] width 418 height 196
click at [528, 252] on textarea "Led or participated in some 0 to 1 projects' architecture design, implementatio…" at bounding box center [558, 197] width 418 height 196
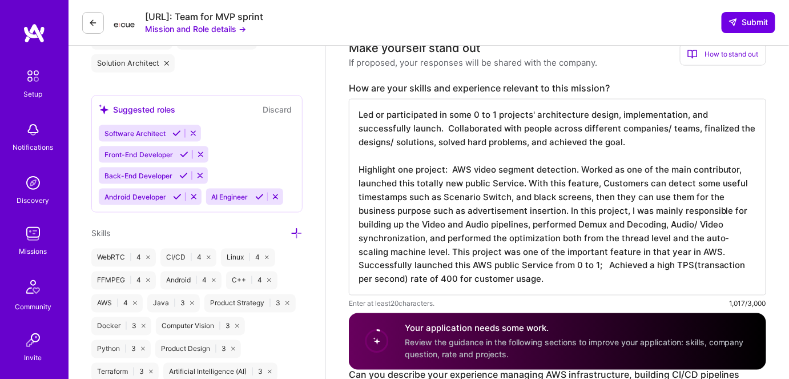
click at [736, 236] on textarea "Led or participated in some 0 to 1 projects' architecture design, implementatio…" at bounding box center [558, 197] width 418 height 196
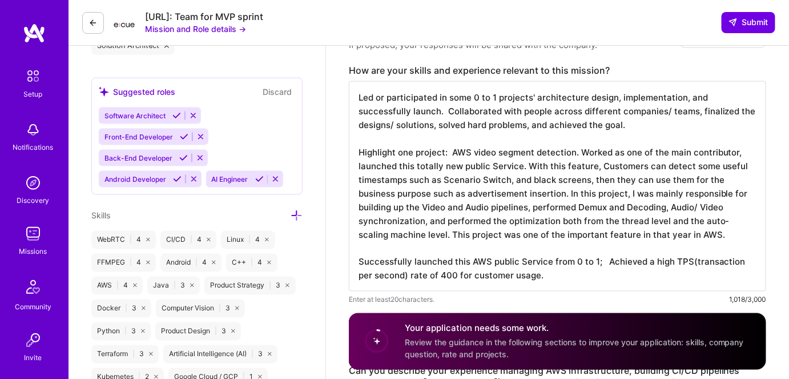
scroll to position [467, 0]
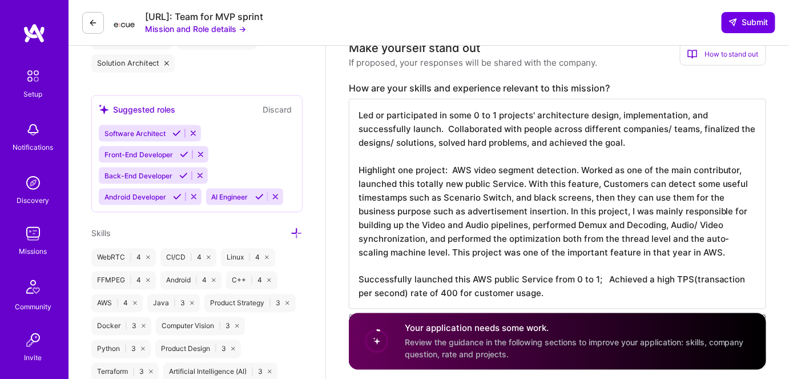
click at [361, 103] on textarea "Led or participated in some 0 to 1 projects' architecture design, implementatio…" at bounding box center [558, 204] width 418 height 210
click at [358, 103] on textarea "Led or participated in some 0 to 1 projects' architecture design, implementatio…" at bounding box center [558, 204] width 418 height 210
click at [619, 145] on textarea "Led or participated in some 0 to 1 projects' architecture design, implementatio…" at bounding box center [558, 204] width 418 height 210
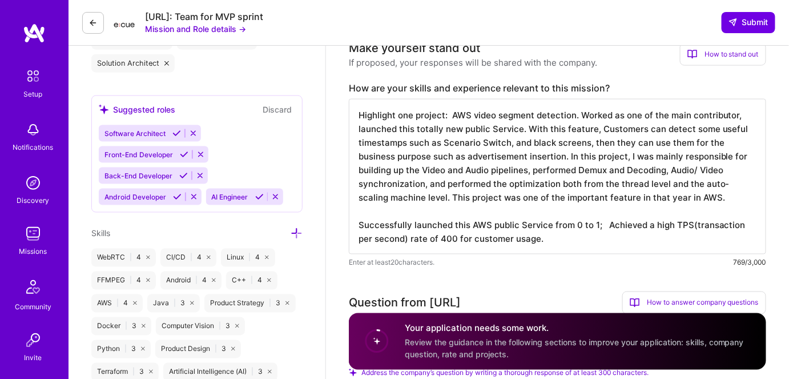
click at [426, 202] on textarea "Highlight one project: AWS video segment detection. Worked as one of the main c…" at bounding box center [558, 176] width 418 height 155
click at [594, 214] on textarea "Highlight one project: AWS video segment detection. Worked as one of the main c…" at bounding box center [558, 176] width 418 height 155
click at [691, 215] on textarea "Highlight one project: AWS video segment detection. Worked as one of the main c…" at bounding box center [558, 176] width 418 height 155
click at [711, 215] on textarea "Highlight one project: AWS video segment detection. Worked as one of the main c…" at bounding box center [558, 176] width 418 height 155
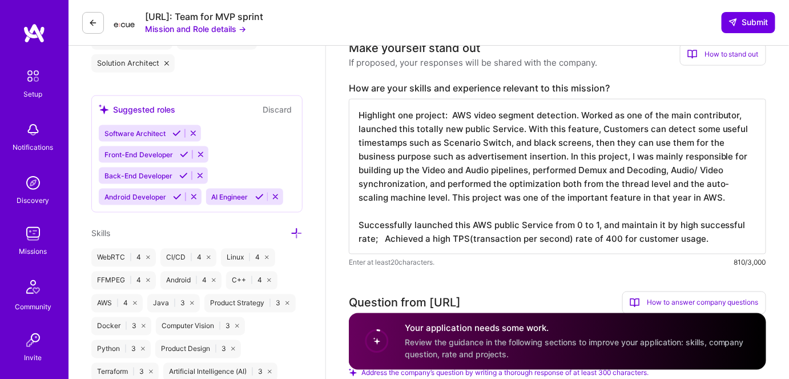
click at [674, 214] on textarea "Highlight one project: AWS video segment detection. Worked as one of the main c…" at bounding box center [558, 176] width 418 height 155
click at [708, 213] on textarea "Highlight one project: AWS video segment detection. Worked as one of the main c…" at bounding box center [558, 176] width 418 height 155
click at [374, 226] on textarea "Highlight one project: AWS video segment detection. Worked as one of the main c…" at bounding box center [558, 176] width 418 height 155
click at [692, 214] on textarea "Highlight one project: AWS video segment detection. Worked as one of the main c…" at bounding box center [558, 176] width 418 height 155
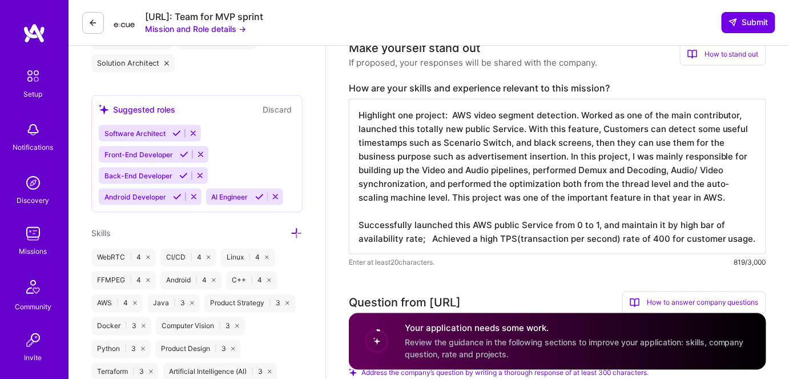
click at [617, 216] on textarea "Highlight one project: AWS video segment detection. Worked as one of the main c…" at bounding box center [558, 176] width 418 height 155
click at [672, 215] on textarea "Highlight one project: AWS video segment detection. Worked as one of the main c…" at bounding box center [558, 176] width 418 height 155
click at [594, 212] on textarea "Highlight one project: AWS video segment detection. Worked as one of the main c…" at bounding box center [558, 176] width 418 height 155
click at [600, 213] on textarea "Highlight one project: AWS video segment detection. Worked as one of the main c…" at bounding box center [558, 176] width 418 height 155
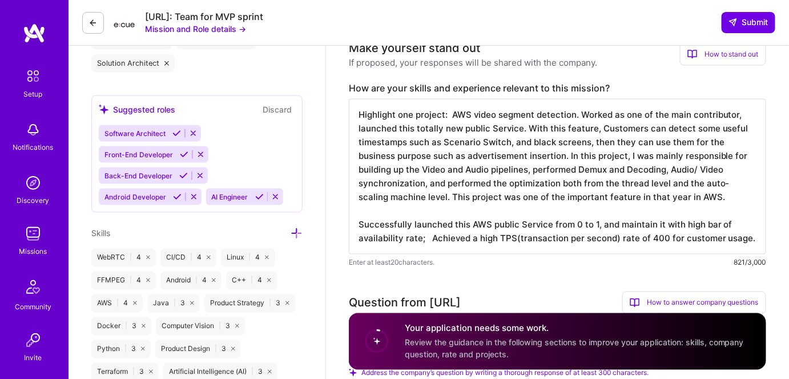
click at [429, 227] on textarea "Highlight one project: AWS video segment detection. Worked as one of the main c…" at bounding box center [558, 176] width 418 height 155
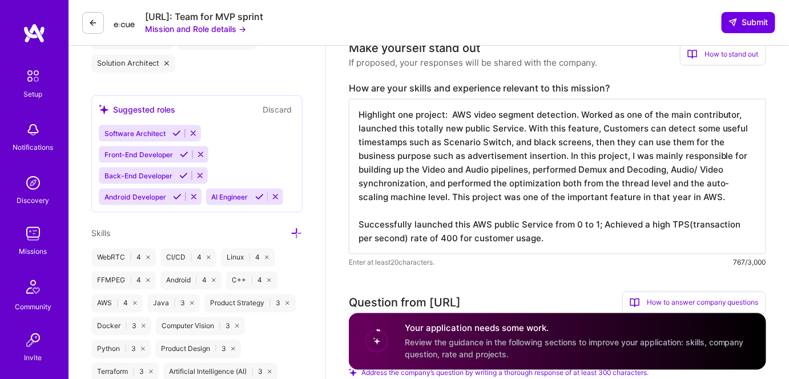
click at [556, 224] on textarea "Highlight one project: AWS video segment detection. Worked as one of the main c…" at bounding box center [558, 176] width 418 height 155
paste textarea "and maintain it with high bar of availability rate;"
click at [546, 226] on textarea "Highlight one project: AWS video segment detection. Worked as one of the main c…" at bounding box center [558, 176] width 418 height 155
click at [544, 228] on textarea "Highlight one project: AWS video segment detection. Worked as one of the main c…" at bounding box center [558, 176] width 418 height 155
click at [516, 218] on textarea "Highlight one project: AWS video segment detection. Worked as one of the main c…" at bounding box center [558, 176] width 418 height 155
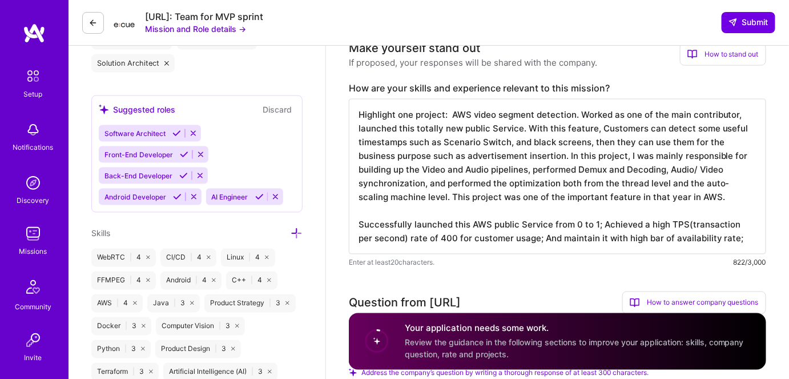
click at [743, 224] on textarea "Highlight one project: AWS video segment detection. Worked as one of the main c…" at bounding box center [558, 176] width 418 height 155
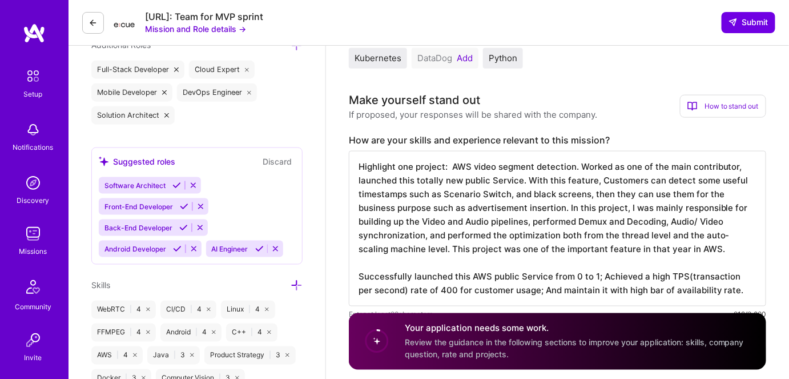
click at [465, 202] on textarea "Highlight one project: AWS video segment detection. Worked as one of the main c…" at bounding box center [558, 228] width 418 height 155
type textarea "Highlight one project: AWS video segment detection. Worked as one of the main c…"
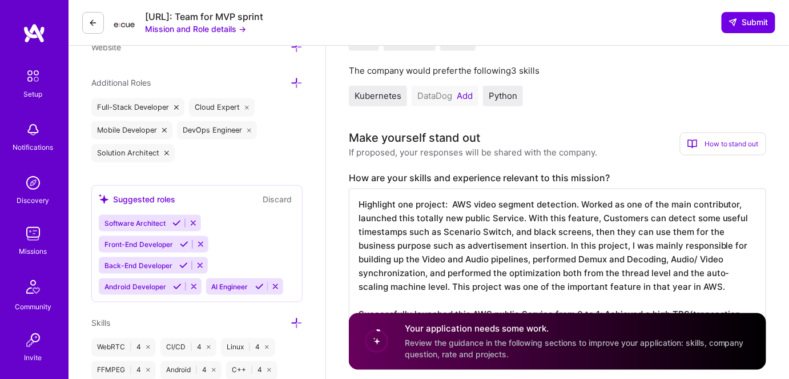
scroll to position [467, 0]
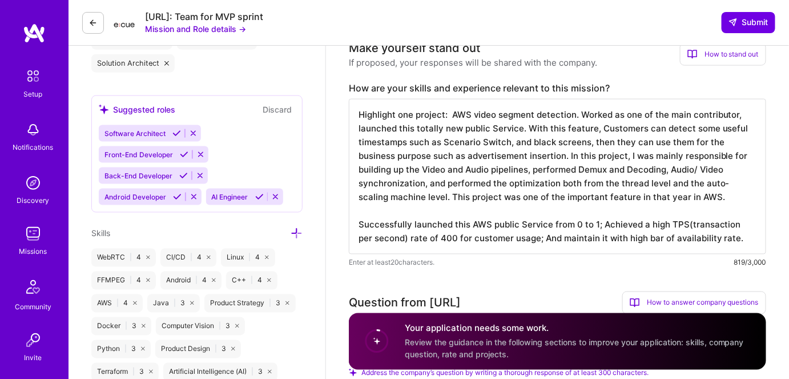
click at [433, 195] on textarea "Highlight one project: AWS video segment detection. Worked as one of the main c…" at bounding box center [558, 176] width 418 height 155
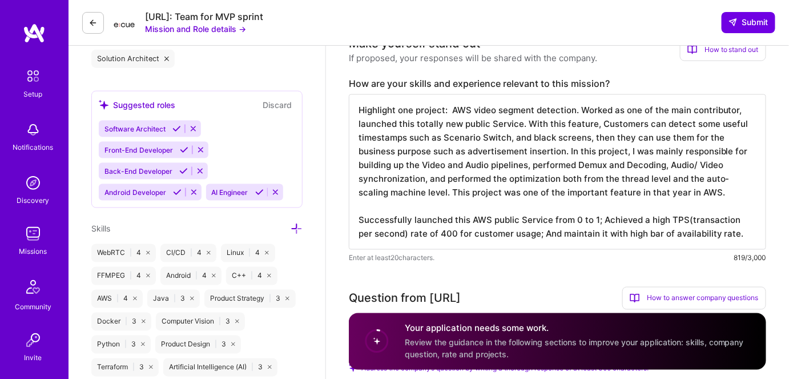
scroll to position [415, 0]
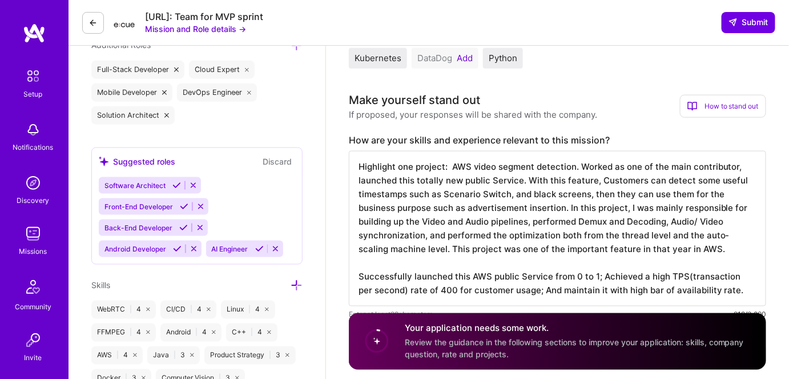
click at [378, 187] on textarea "Highlight one project: AWS video segment detection. Worked as one of the main c…" at bounding box center [558, 228] width 418 height 155
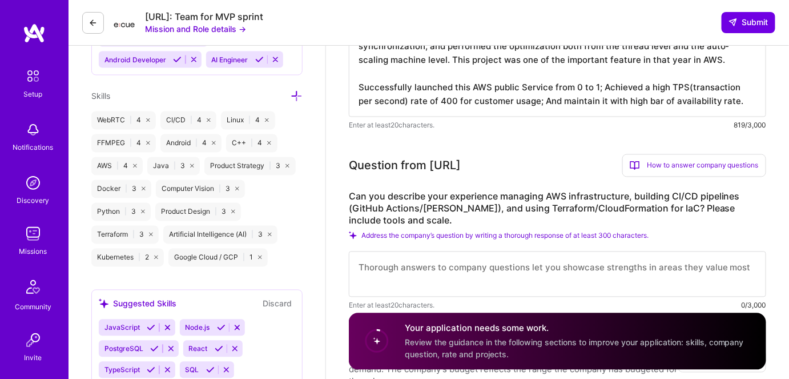
scroll to position [623, 0]
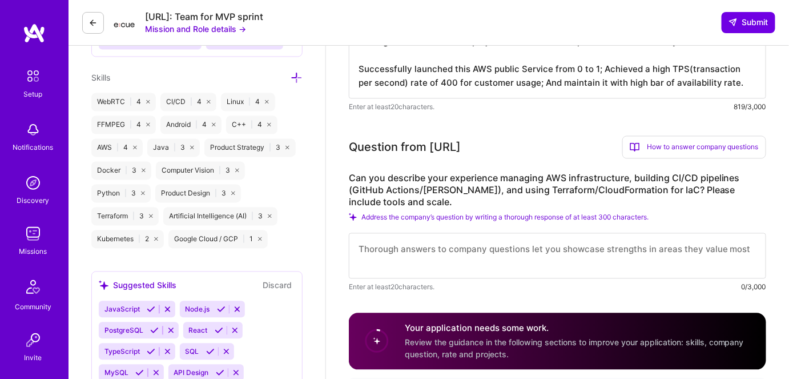
click at [387, 233] on textarea at bounding box center [558, 256] width 418 height 46
paste textarea "Highlight one project: AWS video segment detection. Worked as one of the main c…"
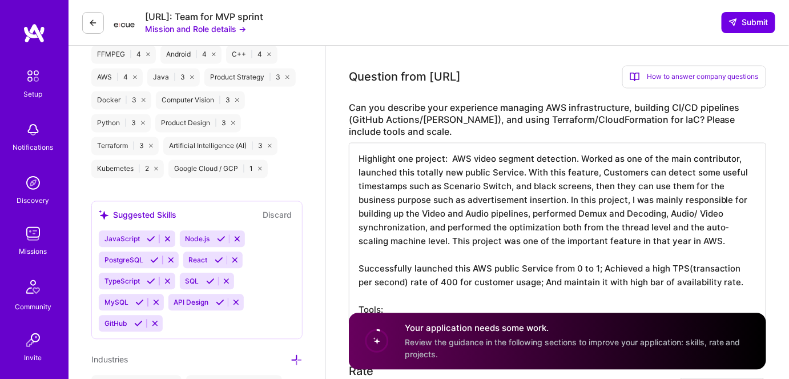
scroll to position [675, 0]
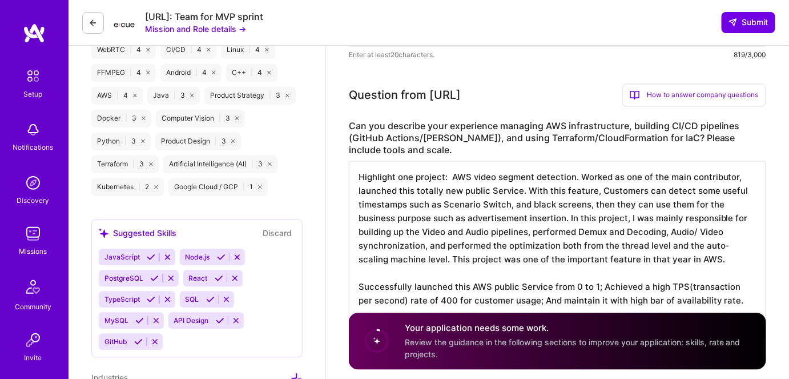
click at [358, 167] on textarea "Highlight one project: AWS video segment detection. Worked as one of the main c…" at bounding box center [558, 252] width 418 height 183
click at [411, 164] on textarea "Highlight one project: AWS video segment detection. Worked as one of the main c…" at bounding box center [558, 252] width 418 height 183
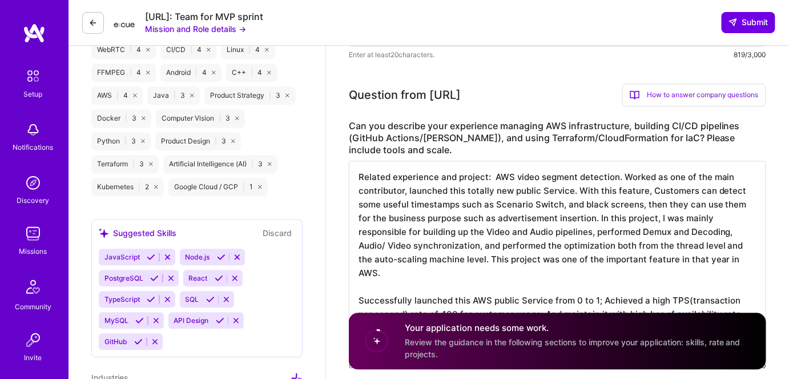
click at [418, 271] on textarea "Related experience and project: AWS video segment detection. Worked as one of t…" at bounding box center [558, 259] width 418 height 196
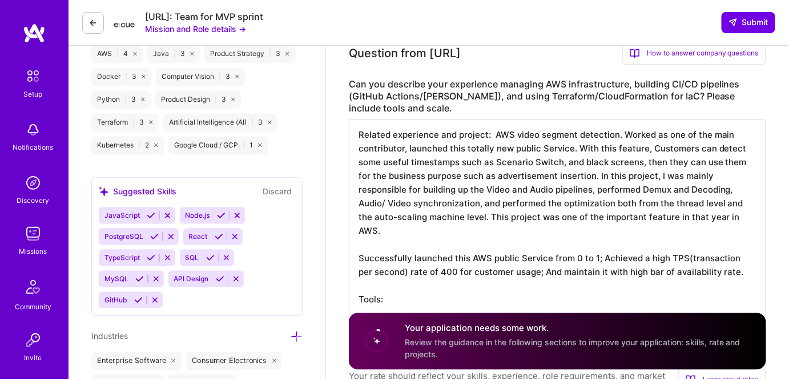
scroll to position [778, 0]
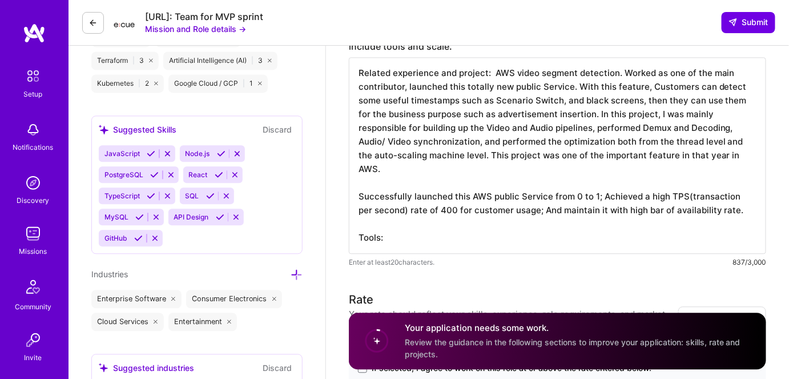
click at [407, 224] on textarea "Related experience and project: AWS video segment detection. Worked as one of t…" at bounding box center [558, 155] width 418 height 196
click at [493, 59] on textarea "Related experience and project: AWS video segment detection. Worked as one of t…" at bounding box center [558, 155] width 418 height 196
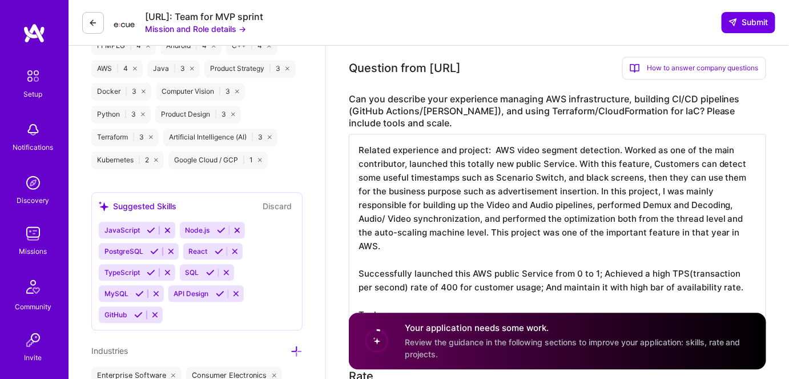
scroll to position [675, 0]
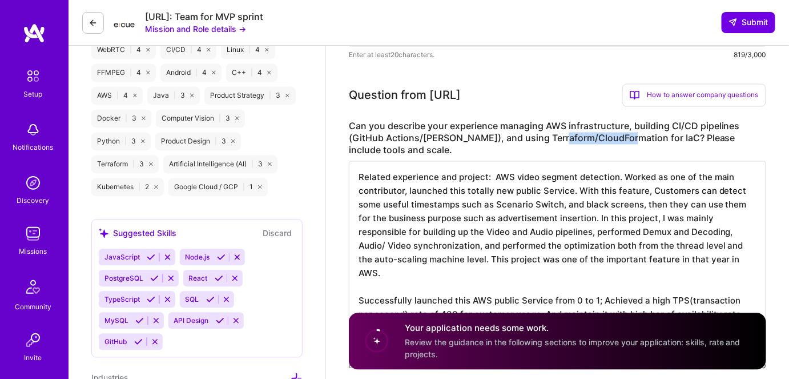
drag, startPoint x: 554, startPoint y: 127, endPoint x: 623, endPoint y: 129, distance: 69.1
click at [623, 129] on label "Can you describe your experience managing AWS infrastructure, building CI/CD pi…" at bounding box center [558, 139] width 418 height 36
copy label "CloudFormation"
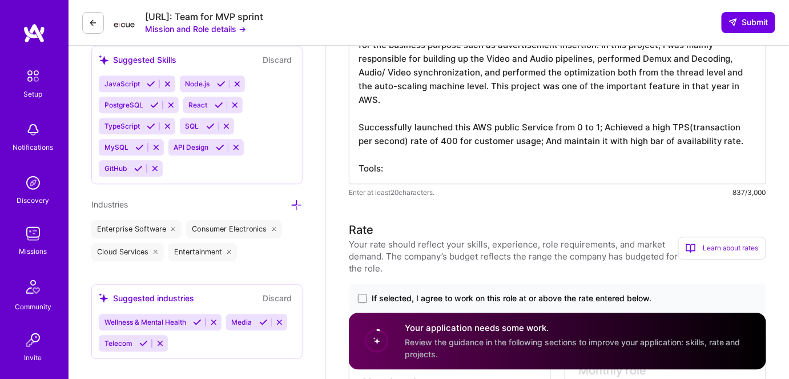
scroll to position [830, 0]
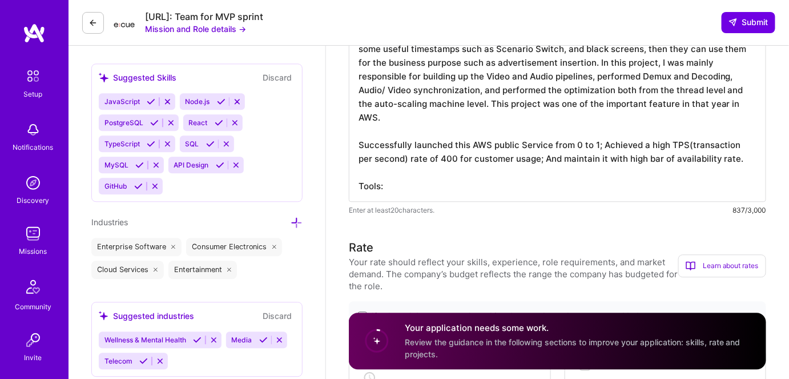
click at [435, 179] on textarea "Related experience and project: AWS video segment detection. Worked as one of t…" at bounding box center [558, 103] width 418 height 196
paste textarea "CloudFormation"
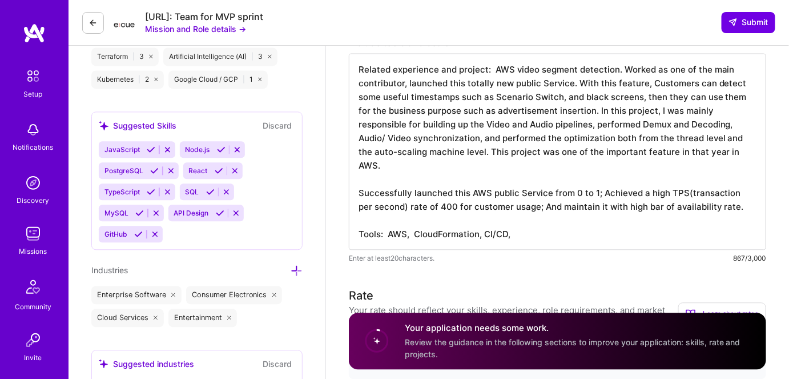
scroll to position [778, 0]
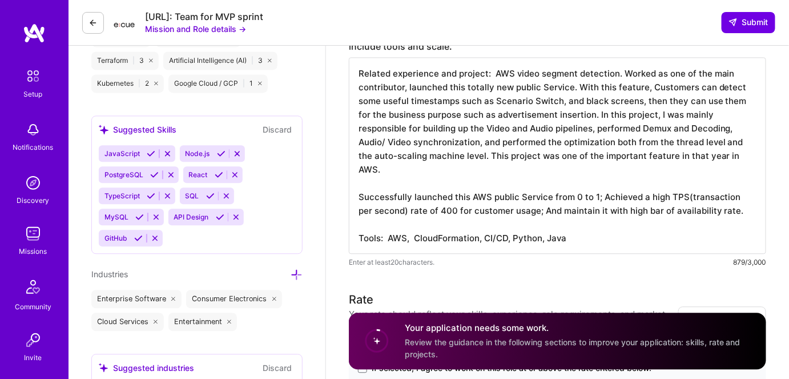
click at [512, 225] on textarea "Related experience and project: AWS video segment detection. Worked as one of t…" at bounding box center [558, 155] width 418 height 196
click at [507, 223] on textarea "Related experience and project: AWS video segment detection. Worked as one of t…" at bounding box center [558, 155] width 418 height 196
click at [509, 224] on textarea "Related experience and project: AWS video segment detection. Worked as one of t…" at bounding box center [558, 155] width 418 height 196
click at [514, 227] on textarea "Related experience and project: AWS video segment detection. Worked as one of t…" at bounding box center [558, 155] width 418 height 196
click at [541, 223] on textarea "Related experience and project: AWS video segment detection. Worked as one of t…" at bounding box center [558, 155] width 418 height 196
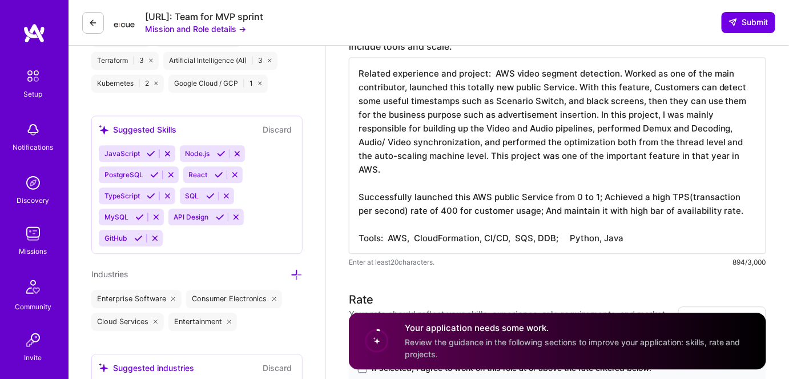
click at [541, 223] on textarea "Related experience and project: AWS video segment detection. Worked as one of t…" at bounding box center [558, 155] width 418 height 196
paste textarea "ynamo"
click at [507, 228] on textarea "Related experience and project: AWS video segment detection. Worked as one of t…" at bounding box center [558, 155] width 418 height 196
click at [513, 222] on textarea "Related experience and project: AWS video segment detection. Worked as one of t…" at bounding box center [558, 155] width 418 height 196
click at [411, 206] on textarea "Related experience and project: AWS video segment detection. Worked as one of t…" at bounding box center [558, 155] width 418 height 196
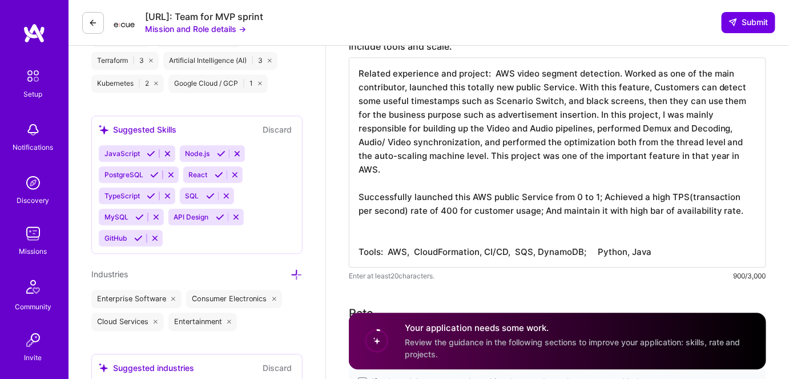
paste textarea "—Upgraded for other features to use newer version of Science model, like Celebr…"
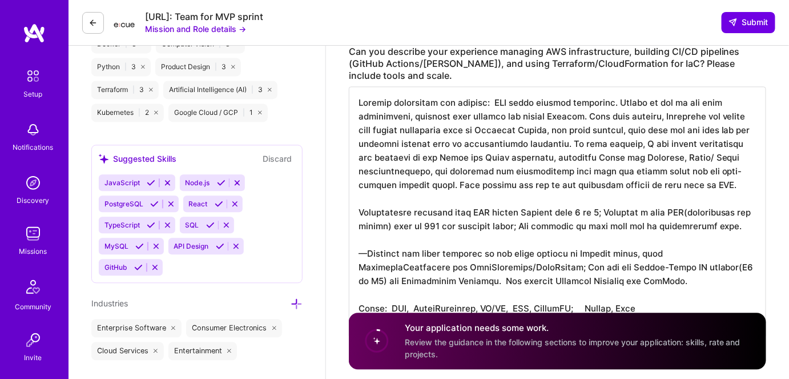
scroll to position [726, 0]
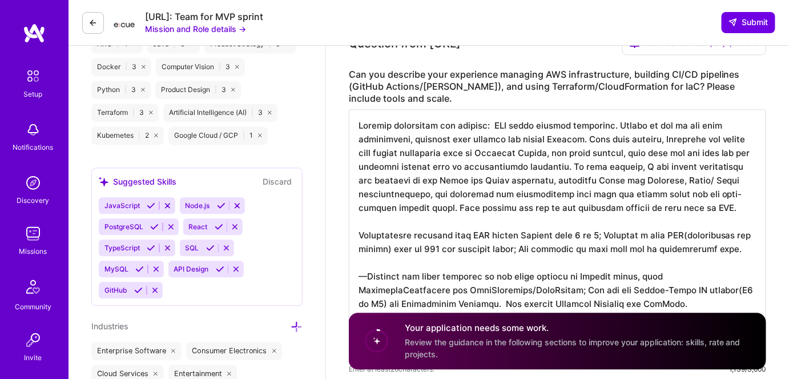
click at [492, 114] on textarea at bounding box center [558, 234] width 418 height 251
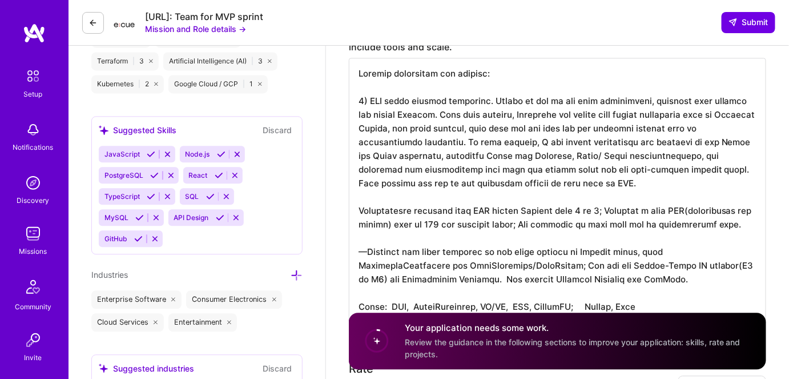
scroll to position [830, 0]
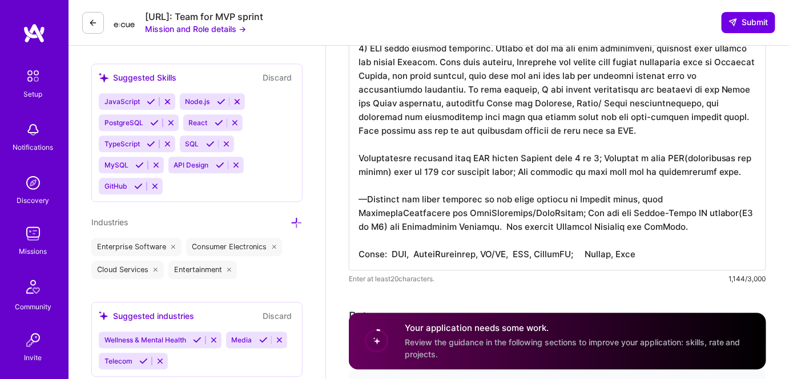
click at [367, 184] on textarea at bounding box center [558, 137] width 418 height 265
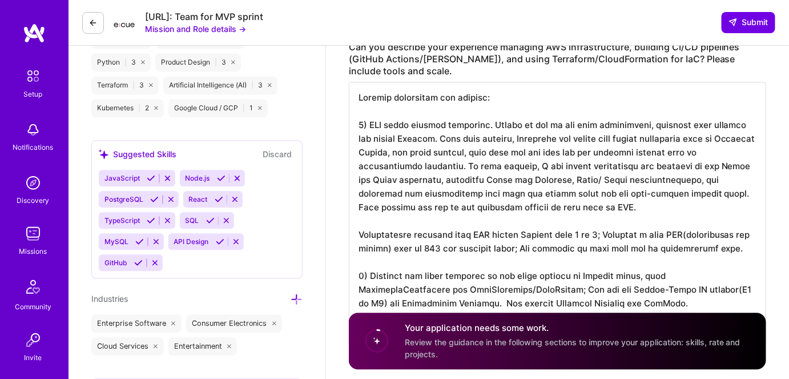
scroll to position [778, 0]
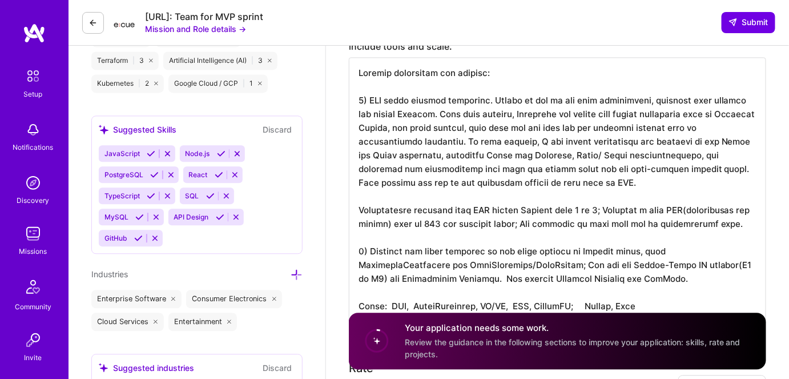
click at [493, 89] on textarea at bounding box center [558, 189] width 418 height 265
click at [653, 86] on textarea at bounding box center [558, 189] width 418 height 265
click at [658, 88] on textarea at bounding box center [558, 189] width 418 height 265
click at [656, 87] on textarea at bounding box center [558, 189] width 418 height 265
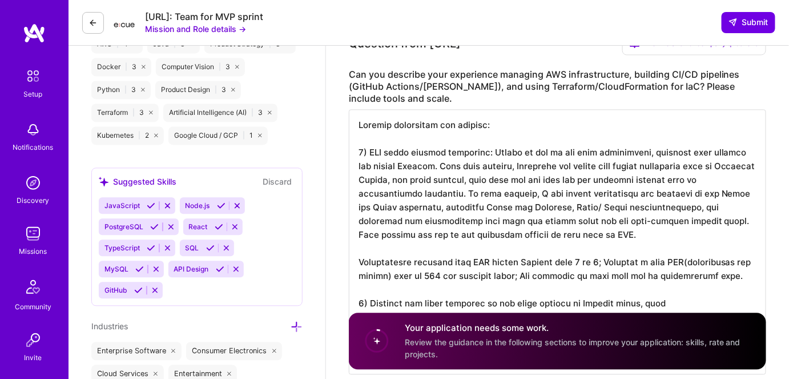
scroll to position [830, 0]
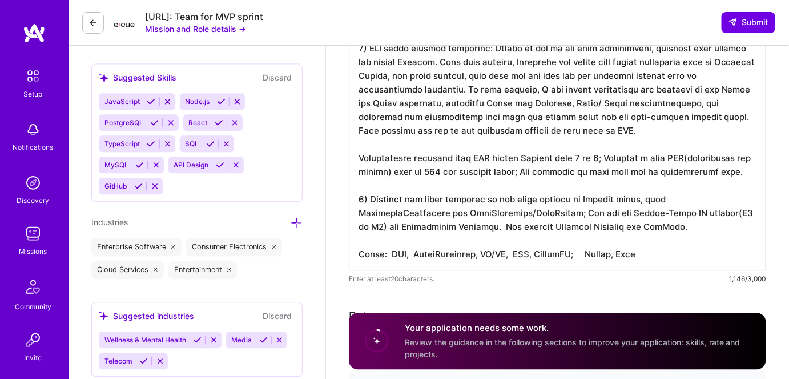
click at [579, 216] on textarea at bounding box center [558, 137] width 418 height 265
click at [371, 184] on textarea at bounding box center [558, 137] width 418 height 265
click at [512, 201] on textarea at bounding box center [558, 137] width 418 height 265
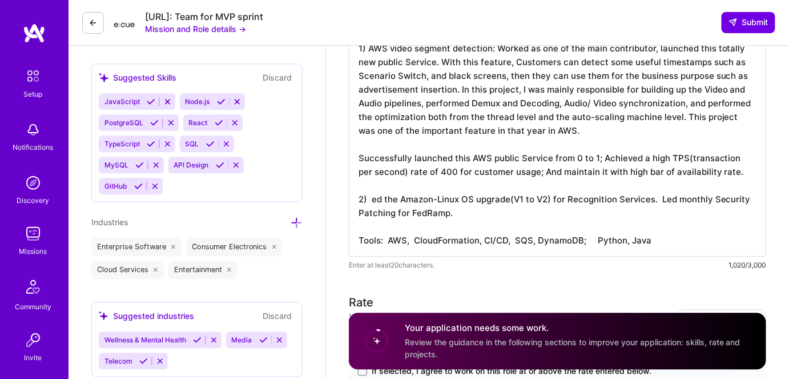
scroll to position [0, 0]
click at [527, 200] on textarea "Related experience and project: 1) AWS video segment detection: Worked as one o…" at bounding box center [558, 130] width 418 height 251
click at [479, 188] on textarea "Related experience and project: 1) AWS video segment detection: Worked as one o…" at bounding box center [558, 130] width 418 height 251
click at [623, 188] on textarea "Related experience and project: 1) AWS video segment detection: Worked as one o…" at bounding box center [558, 130] width 418 height 251
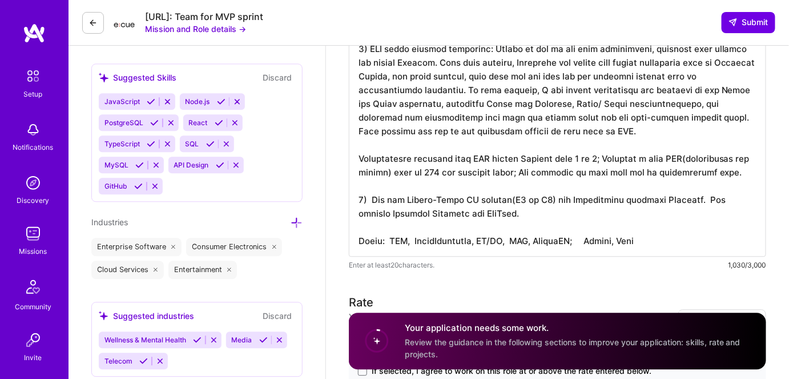
click at [699, 186] on textarea at bounding box center [558, 130] width 418 height 251
click at [722, 187] on textarea at bounding box center [558, 130] width 418 height 251
click at [395, 220] on textarea at bounding box center [558, 130] width 418 height 251
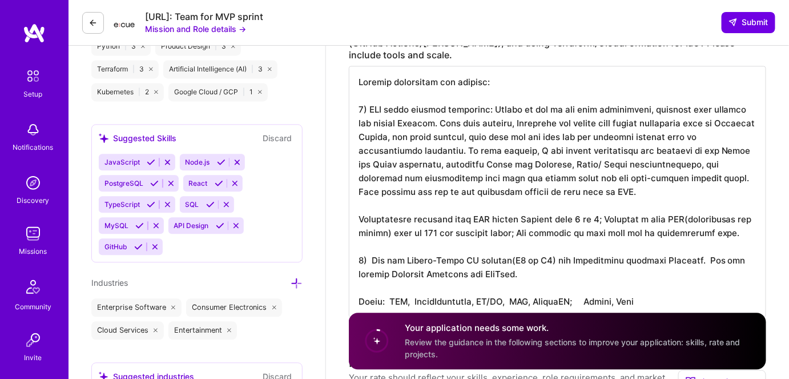
scroll to position [675, 0]
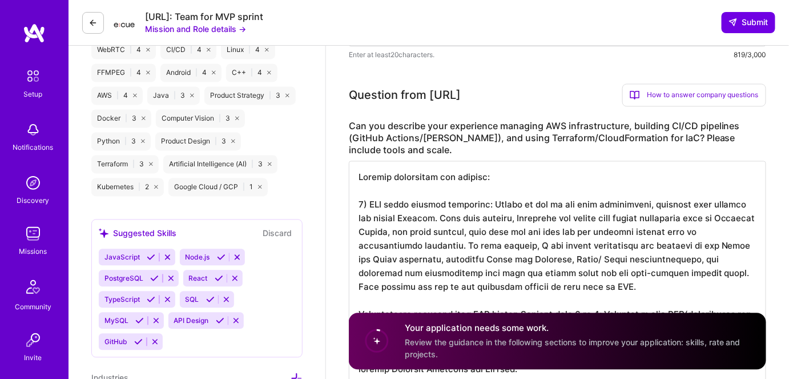
click at [358, 166] on textarea at bounding box center [558, 286] width 418 height 251
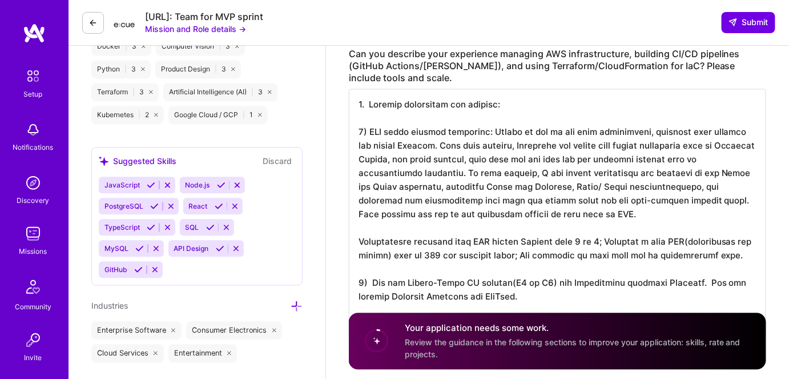
scroll to position [830, 0]
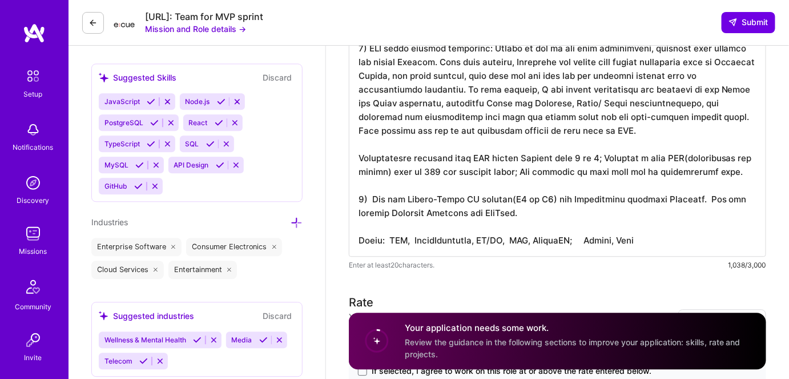
click at [357, 223] on textarea at bounding box center [558, 130] width 418 height 251
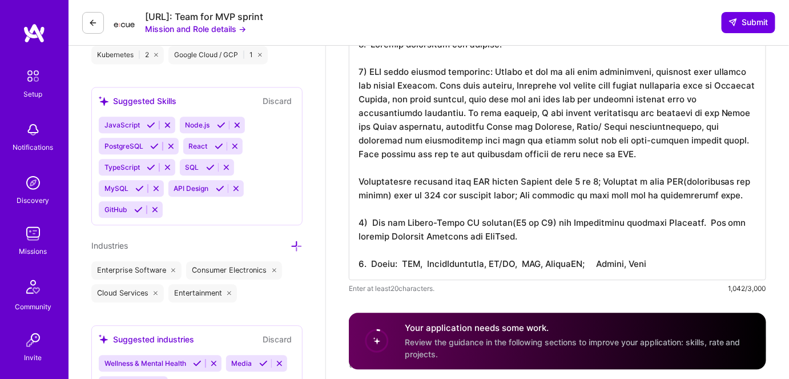
scroll to position [778, 0]
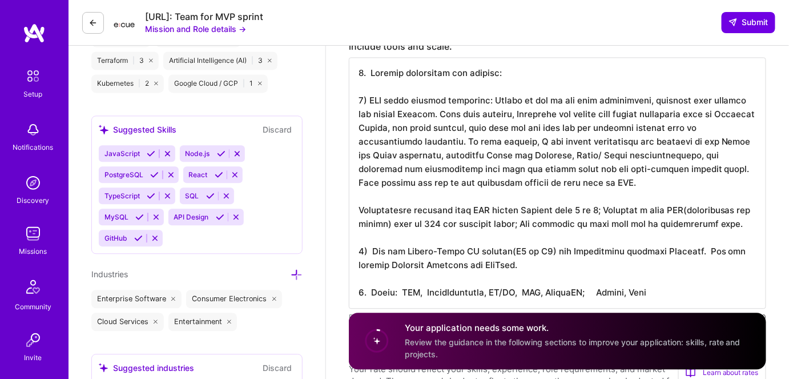
click at [683, 280] on textarea at bounding box center [558, 182] width 418 height 251
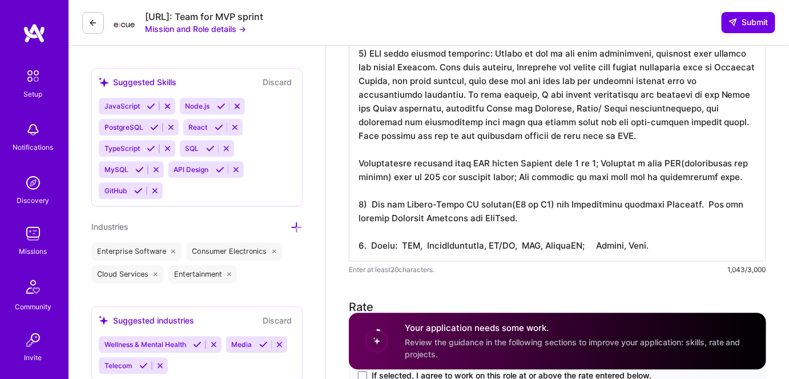
scroll to position [830, 0]
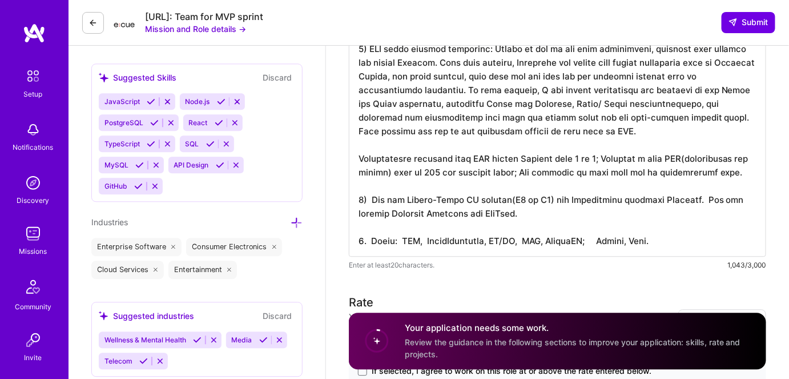
click at [565, 204] on textarea at bounding box center [558, 130] width 418 height 251
type textarea "1. Related experience and project: 1) AWS video segment detection: Worked as on…"
click at [506, 240] on textarea at bounding box center [558, 130] width 418 height 251
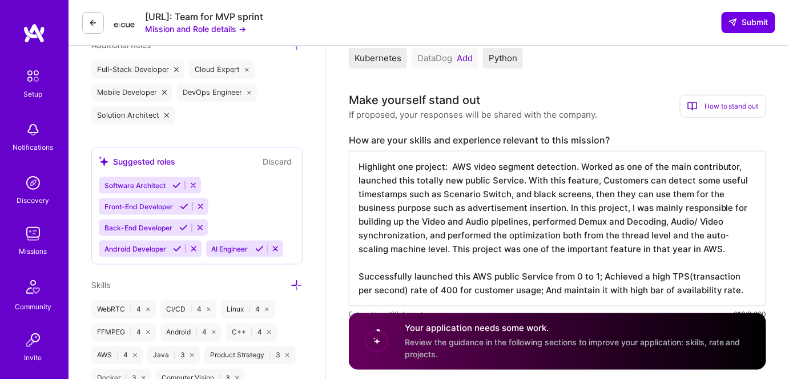
scroll to position [467, 0]
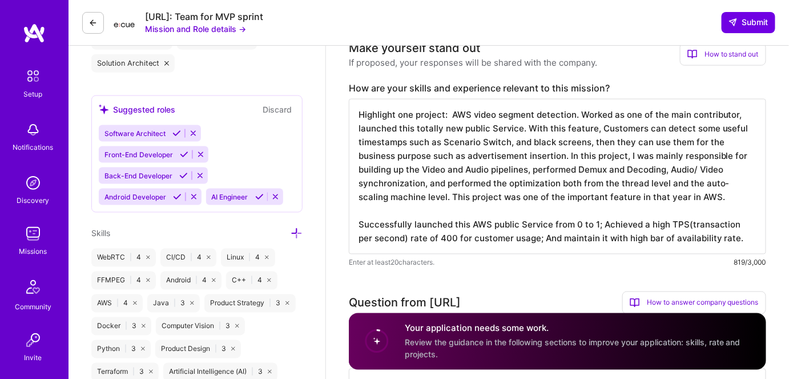
click at [359, 102] on textarea "Highlight one project: AWS video segment detection. Worked as one of the main c…" at bounding box center [558, 176] width 418 height 155
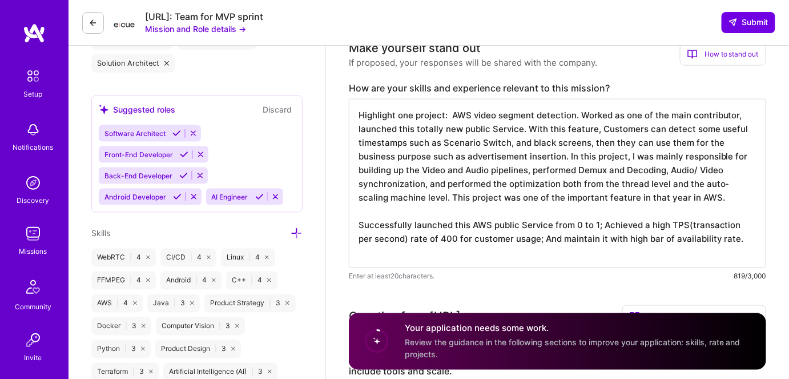
scroll to position [0, 0]
click at [376, 105] on textarea "Highlight one project: AWS video segment detection. Worked as one of the main c…" at bounding box center [558, 183] width 418 height 169
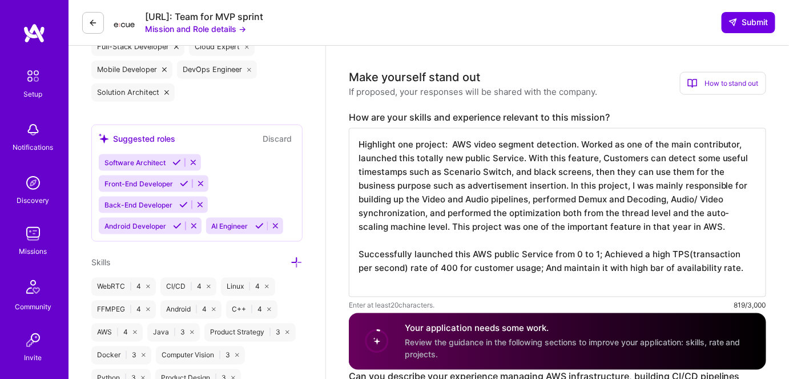
scroll to position [415, 0]
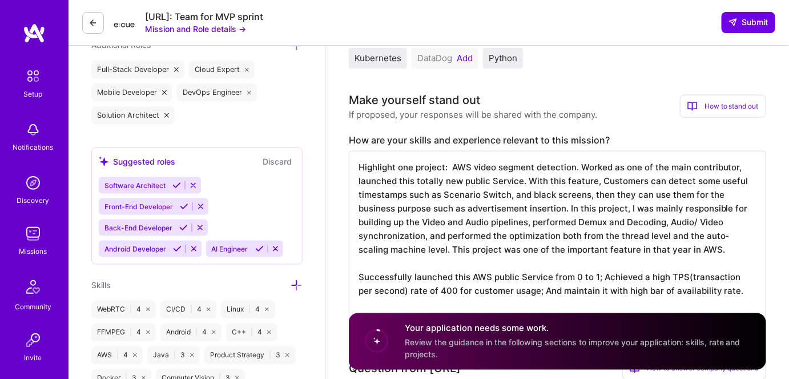
click at [361, 157] on textarea "Highlight one project: AWS video segment detection. Worked as one of the main c…" at bounding box center [558, 235] width 418 height 169
click at [482, 248] on textarea "Highlight one project: AWS video segment detection. Worked as one of the main c…" at bounding box center [558, 235] width 418 height 169
click at [360, 158] on textarea "Highlight one project: AWS video segment detection. Worked as one of the main c…" at bounding box center [558, 228] width 418 height 155
click at [359, 153] on textarea "Highlight one project: AWS video segment detection. Worked as one of the main c…" at bounding box center [558, 235] width 418 height 169
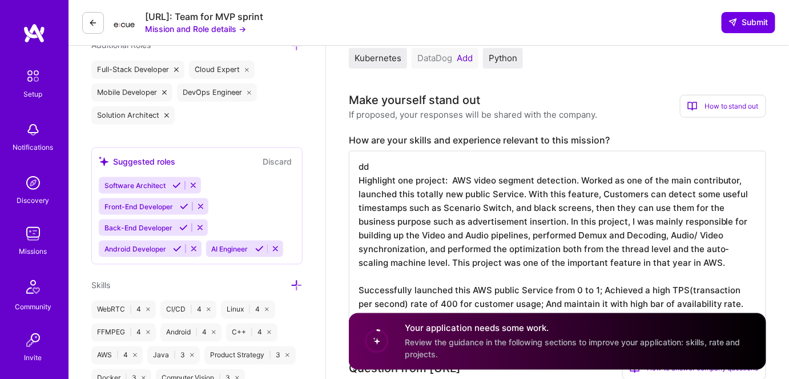
click at [396, 155] on textarea "dd Highlight one project: AWS video segment detection. Worked as one of the mai…" at bounding box center [558, 235] width 418 height 169
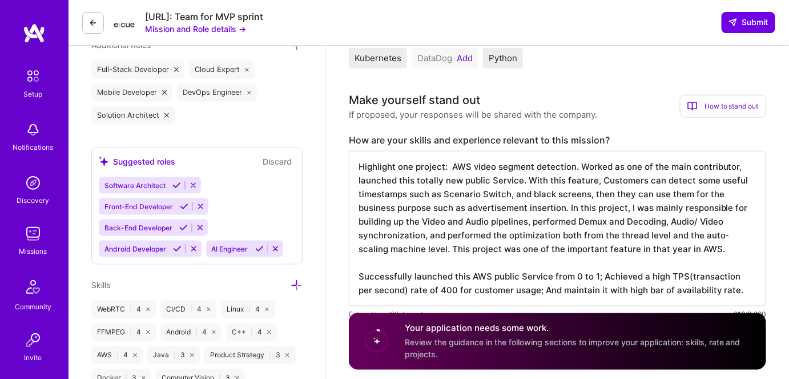
scroll to position [0, 0]
click at [362, 151] on textarea "Highlight one project: AWS video segment detection. Worked as one of the main c…" at bounding box center [558, 228] width 418 height 155
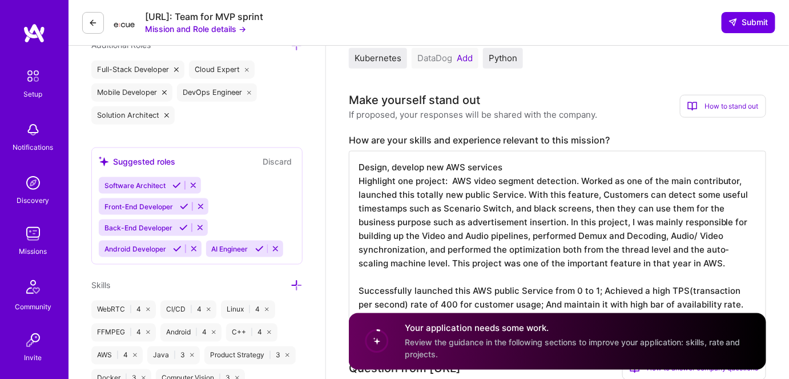
click at [387, 158] on textarea "Design, develop new AWS services Highlight one project: AWS video segment detec…" at bounding box center [558, 235] width 418 height 169
click at [517, 158] on textarea "Design and develop new AWS services Highlight one project: AWS video segment de…" at bounding box center [558, 235] width 418 height 169
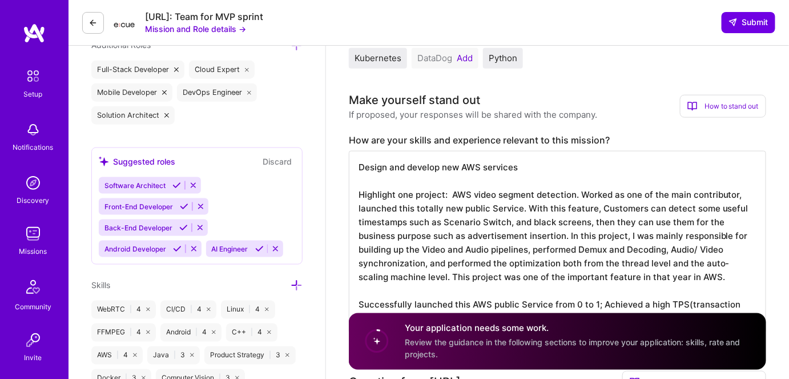
click at [428, 154] on textarea "Design and develop new AWS services Highlight one project: AWS video segment de…" at bounding box center [558, 242] width 418 height 183
click at [537, 151] on textarea "Design and implement new AWS services Highlight one project: AWS video segment …" at bounding box center [558, 242] width 418 height 183
click at [636, 159] on textarea "Design and implement new AWS services, maintain and upgrade Highlight one proje…" at bounding box center [558, 242] width 418 height 183
click at [497, 155] on textarea "Design and implement new AWS services, maintain and upgrade for existed Service…" at bounding box center [558, 242] width 418 height 183
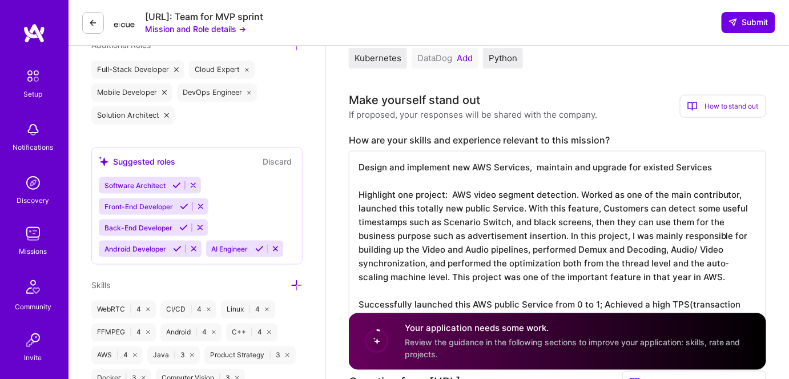
click at [726, 158] on textarea "Design and implement new AWS Services, maintain and upgrade for existed Service…" at bounding box center [558, 242] width 418 height 183
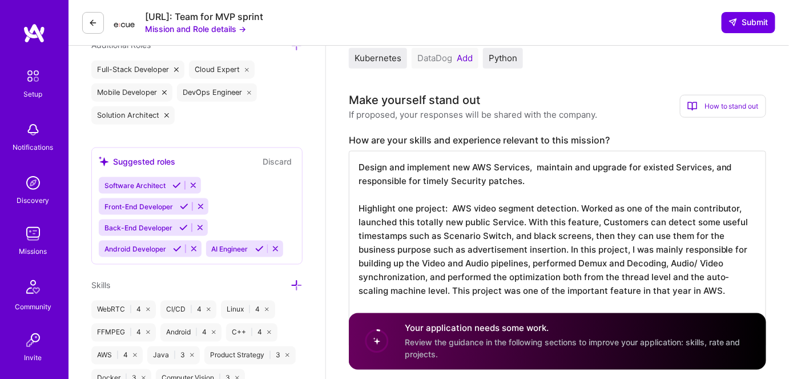
click at [485, 188] on textarea "Design and implement new AWS Services, maintain and upgrade for existed Service…" at bounding box center [558, 249] width 418 height 196
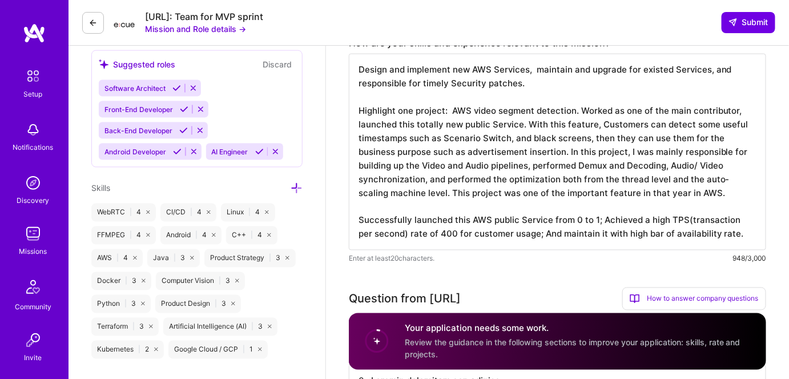
scroll to position [519, 0]
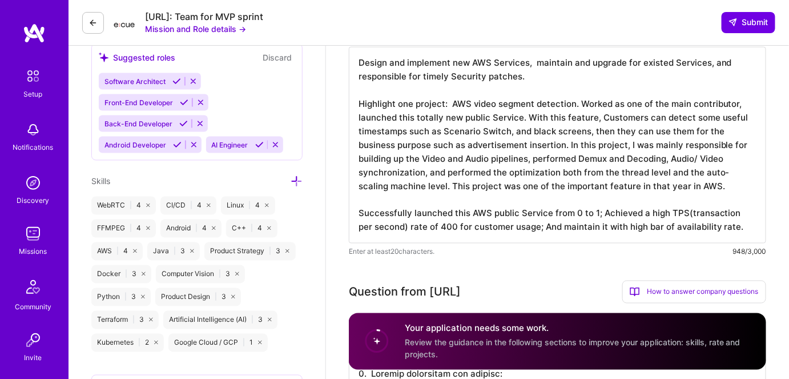
click at [358, 199] on textarea "Design and implement new AWS Services, maintain and upgrade for existed Service…" at bounding box center [558, 145] width 418 height 196
click at [452, 176] on textarea "Design and implement new AWS Services, maintain and upgrade for existed Service…" at bounding box center [558, 145] width 418 height 196
click at [445, 194] on textarea "Design and implement new AWS Services, maintain and upgrade for existed Service…" at bounding box center [558, 145] width 418 height 196
click at [451, 174] on textarea "Design and implement new AWS Services, maintain and upgrade for existed Service…" at bounding box center [558, 145] width 418 height 196
click at [721, 172] on textarea "Design and implement new AWS Services, maintain and upgrade for existed Service…" at bounding box center [558, 145] width 418 height 196
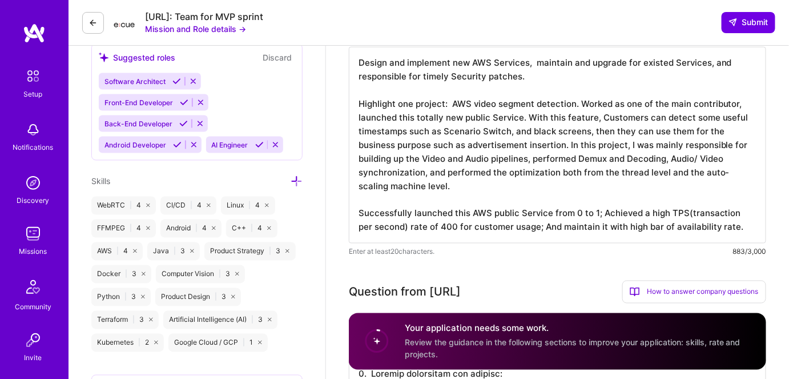
click at [427, 184] on textarea "Design and implement new AWS Services, maintain and upgrade for existed Service…" at bounding box center [558, 145] width 418 height 196
click at [455, 176] on textarea "Design and implement new AWS Services, maintain and upgrade for existed Service…" at bounding box center [558, 145] width 418 height 196
click at [391, 195] on textarea "Design and implement new AWS Services, maintain and upgrade for existed Service…" at bounding box center [558, 145] width 418 height 196
click at [388, 186] on textarea "Design and implement new AWS Services, maintain and upgrade for existed Service…" at bounding box center [558, 145] width 418 height 196
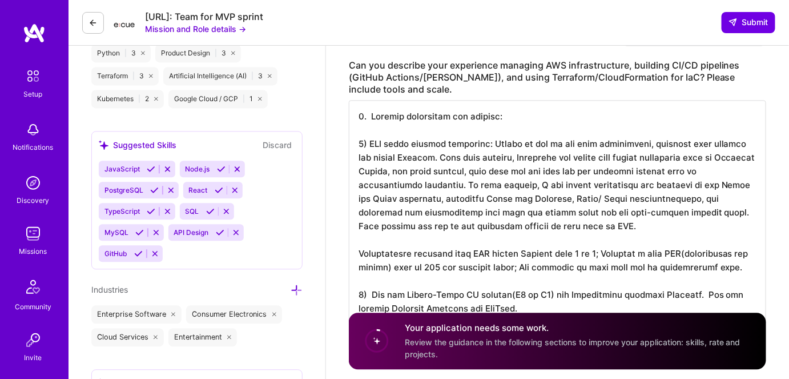
scroll to position [830, 0]
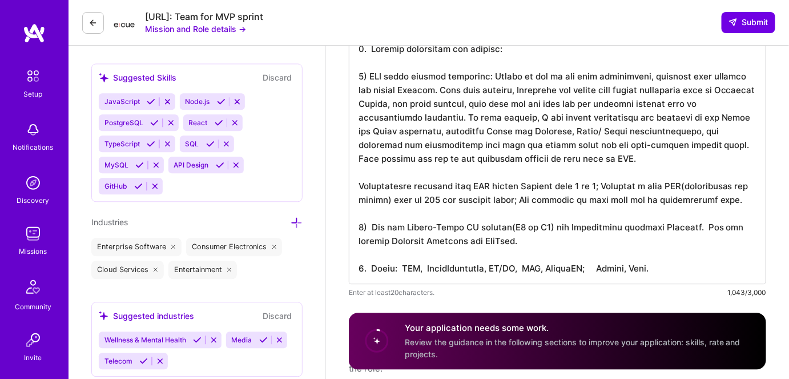
type textarea "Design and implement new AWS Services, maintain and upgrade for existed Service…"
click at [730, 131] on textarea at bounding box center [558, 158] width 418 height 251
click at [669, 148] on textarea at bounding box center [558, 158] width 418 height 251
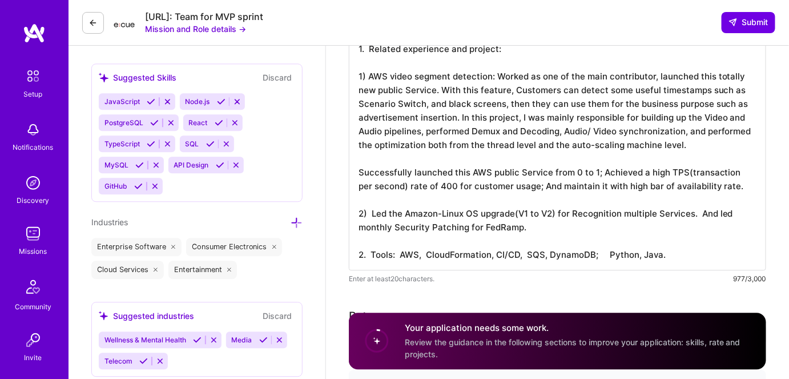
click at [457, 147] on textarea "1. Related experience and project: 1) AWS video segment detection: Worked as on…" at bounding box center [558, 152] width 418 height 238
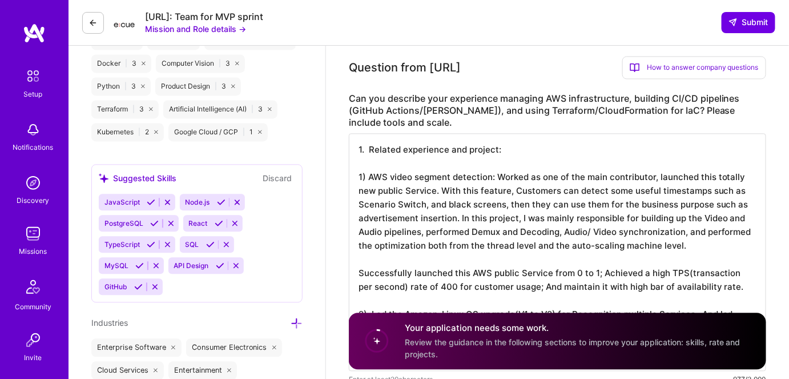
scroll to position [778, 0]
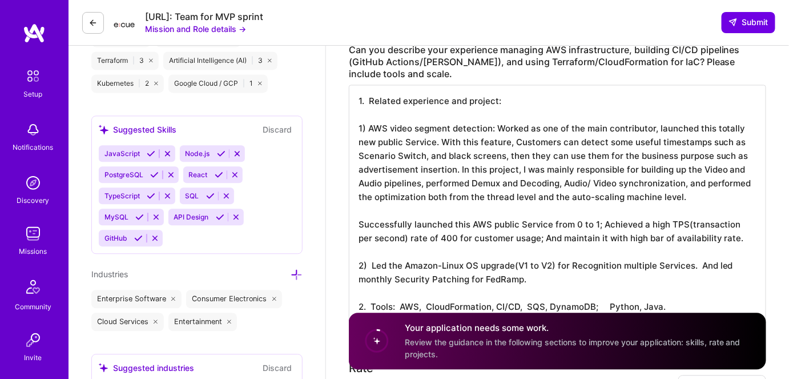
click at [371, 117] on textarea "1. Related experience and project: 1) AWS video segment detection: Worked as on…" at bounding box center [558, 204] width 418 height 238
click at [370, 115] on textarea "1. Related experience and project: 1) AWS video segment detection: Worked as on…" at bounding box center [558, 204] width 418 height 238
click at [543, 268] on textarea "1. Related experience and project: 1) AWS video segment detection: Worked as on…" at bounding box center [558, 204] width 418 height 238
click at [502, 236] on textarea "1. Related experience and project: 1) AWS video segment detection: Worked as on…" at bounding box center [558, 204] width 418 height 238
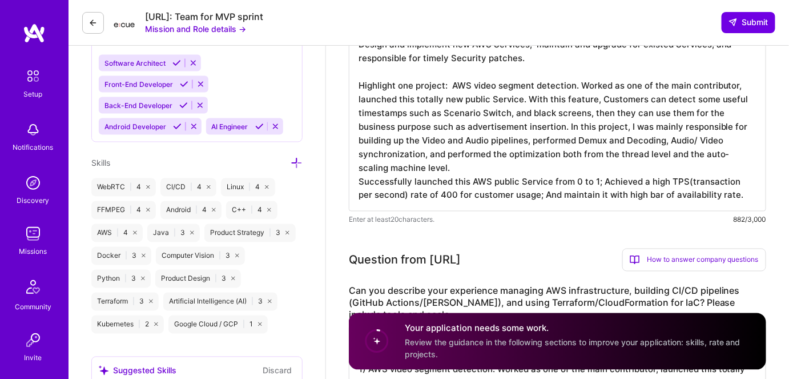
scroll to position [519, 0]
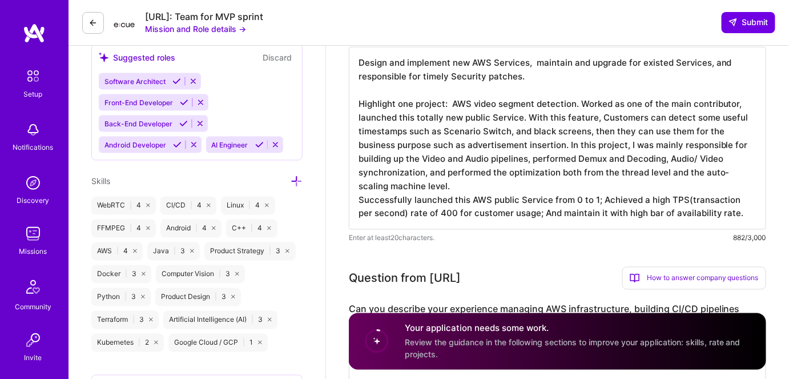
type textarea "1. Related experience and project: 1) AWS video segment detection: Worked as on…"
click at [741, 203] on textarea "Design and implement new AWS Services, maintain and upgrade for existed Service…" at bounding box center [558, 138] width 418 height 183
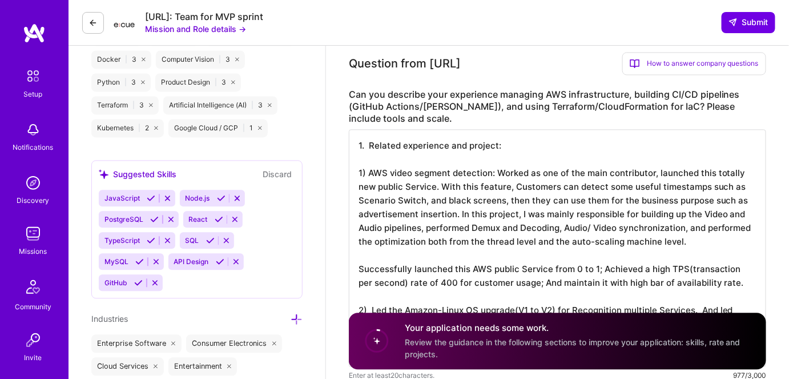
scroll to position [778, 0]
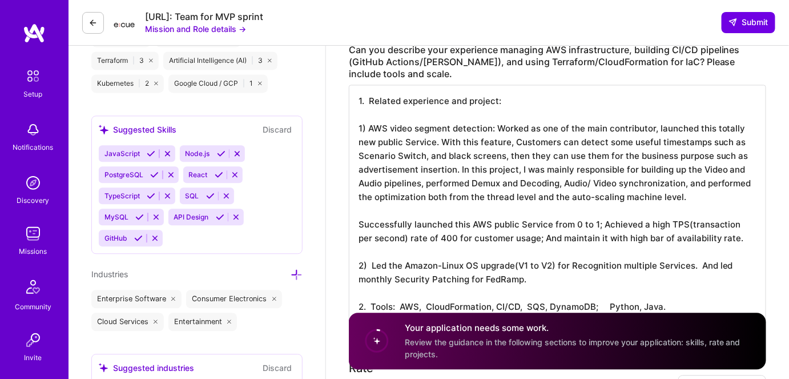
click at [358, 214] on textarea "1. Related experience and project: 1) AWS video segment detection: Worked as on…" at bounding box center [558, 204] width 418 height 238
click at [740, 226] on textarea "1. Related experience and project: 1) AWS video segment detection: Worked as on…" at bounding box center [558, 204] width 418 height 238
click at [368, 253] on textarea "1. Related experience and project: 1) AWS video segment detection: Worked as on…" at bounding box center [558, 204] width 418 height 238
click at [372, 254] on textarea "1. Related experience and project: 1) AWS video segment detection: Worked as on…" at bounding box center [558, 204] width 418 height 238
click at [547, 264] on textarea "1. Related experience and project: 1) AWS video segment detection: Worked as on…" at bounding box center [558, 204] width 418 height 238
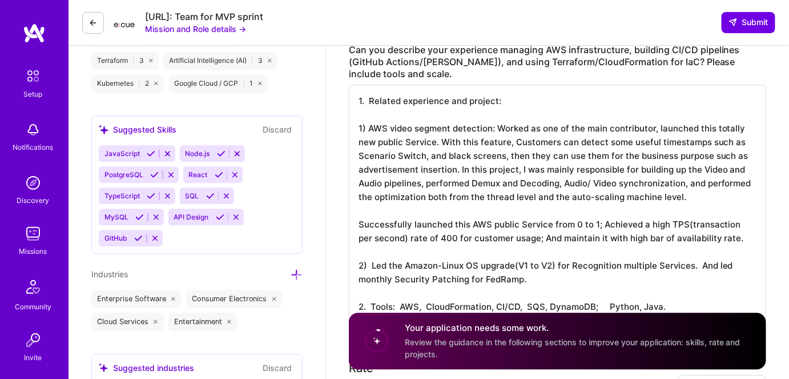
click at [684, 294] on textarea "1. Related experience and project: 1) AWS video segment detection: Worked as on…" at bounding box center [558, 204] width 418 height 238
click at [569, 246] on textarea "1. Related experience and project: 1) AWS video segment detection: Worked as on…" at bounding box center [558, 204] width 418 height 238
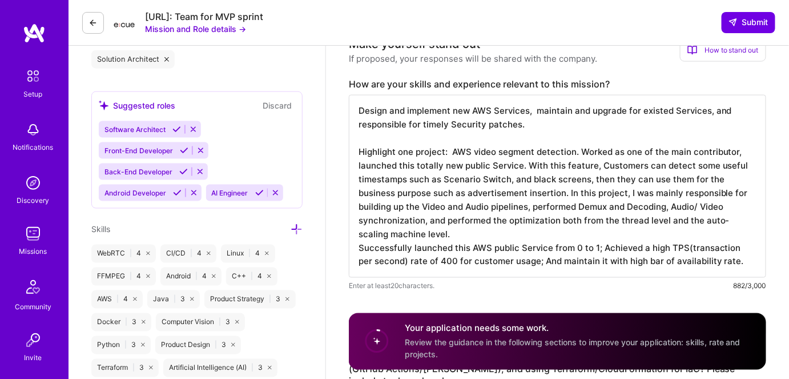
scroll to position [467, 0]
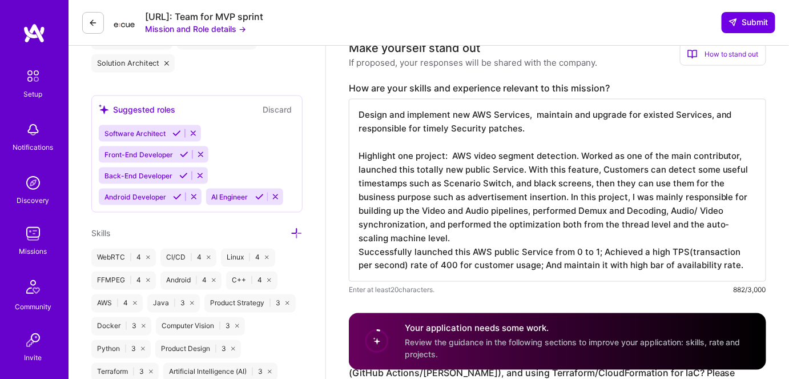
click at [360, 238] on textarea "Design and implement new AWS Services, maintain and upgrade for existed Service…" at bounding box center [558, 190] width 418 height 183
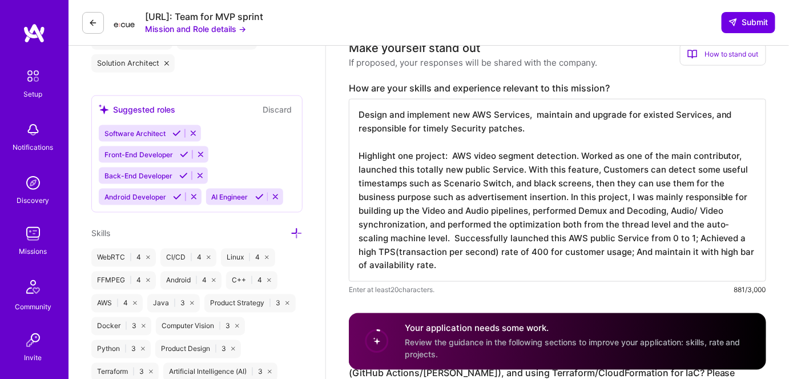
click at [451, 253] on textarea "Design and implement new AWS Services, maintain and upgrade for existed Service…" at bounding box center [558, 190] width 418 height 183
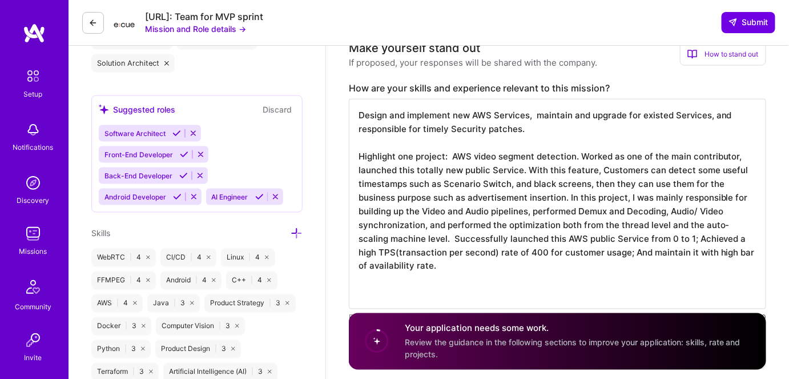
paste textarea "Led the Amazon-Linux OS upgrade(V1 to V2) for Recognition multiple Services. An…"
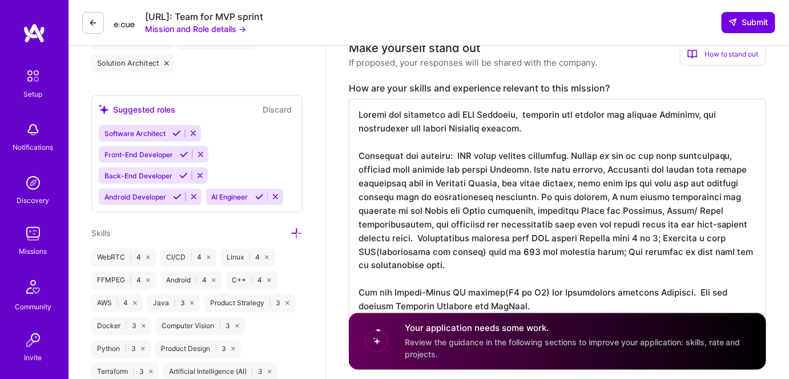
click at [448, 142] on textarea at bounding box center [558, 224] width 418 height 251
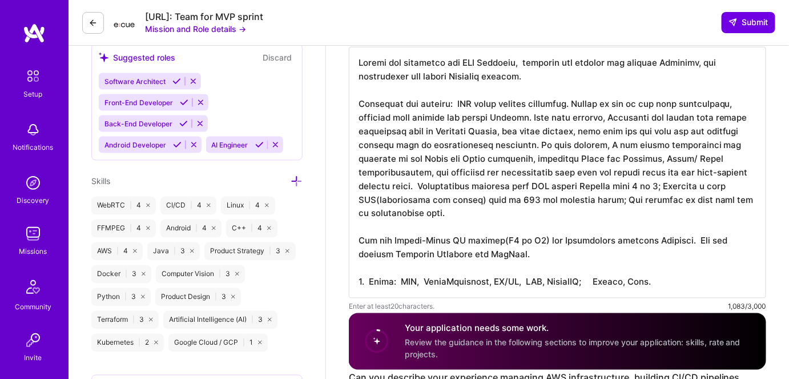
click at [360, 227] on textarea at bounding box center [558, 172] width 418 height 251
click at [360, 89] on textarea at bounding box center [558, 172] width 418 height 251
click at [450, 91] on textarea at bounding box center [558, 172] width 418 height 251
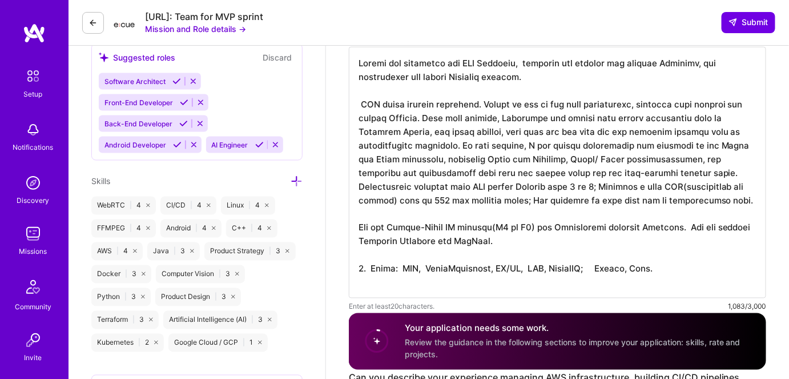
scroll to position [0, 0]
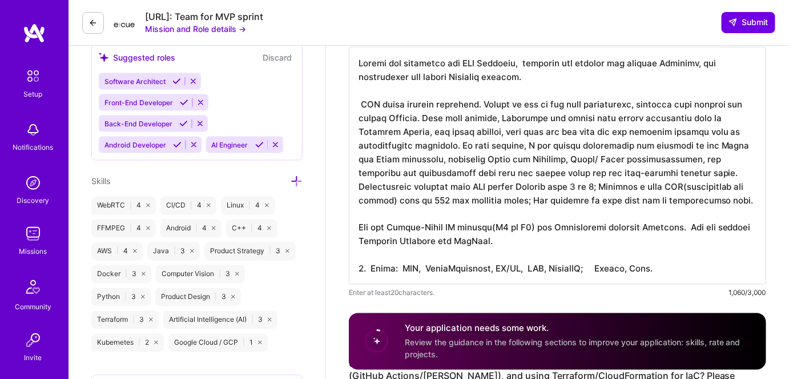
click at [489, 92] on textarea at bounding box center [558, 166] width 418 height 238
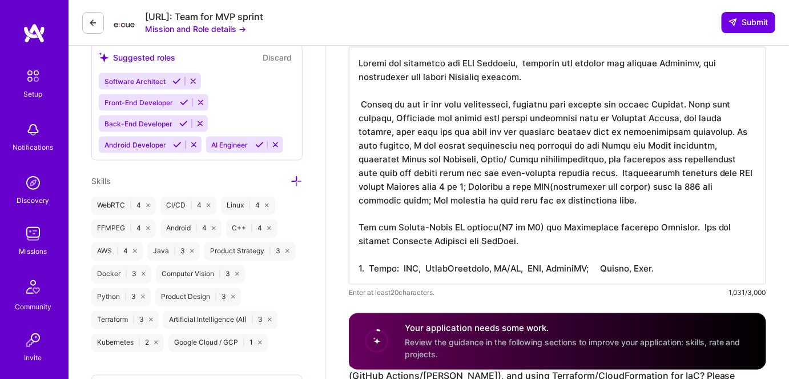
click at [520, 92] on textarea at bounding box center [558, 166] width 418 height 238
click at [521, 92] on textarea at bounding box center [558, 166] width 418 height 238
click at [558, 92] on textarea at bounding box center [558, 166] width 418 height 238
click at [560, 92] on textarea at bounding box center [558, 166] width 418 height 238
click at [577, 93] on textarea at bounding box center [558, 166] width 418 height 238
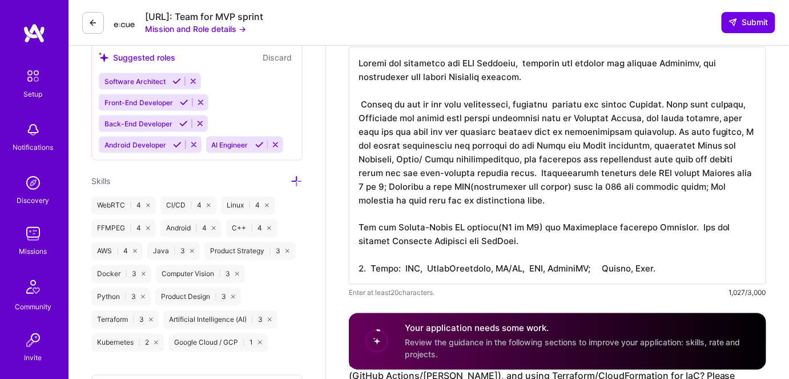
click at [672, 94] on textarea at bounding box center [558, 166] width 418 height 238
paste textarea "AWS video segment detection."
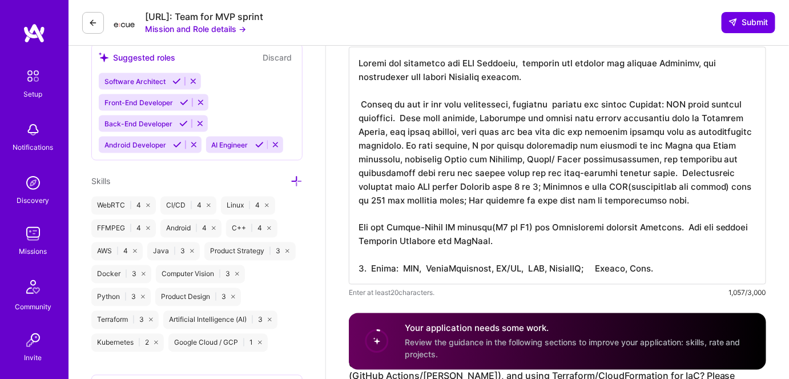
click at [361, 91] on textarea at bounding box center [558, 166] width 418 height 238
click at [520, 90] on textarea at bounding box center [558, 166] width 418 height 238
click at [562, 93] on textarea at bounding box center [558, 166] width 418 height 238
click at [560, 89] on textarea at bounding box center [558, 166] width 418 height 238
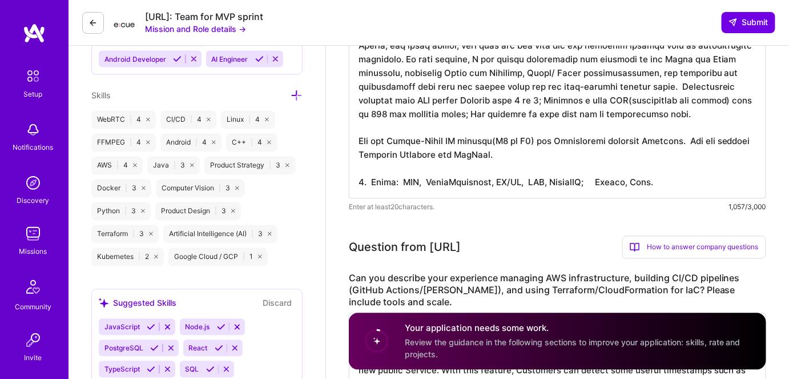
scroll to position [623, 0]
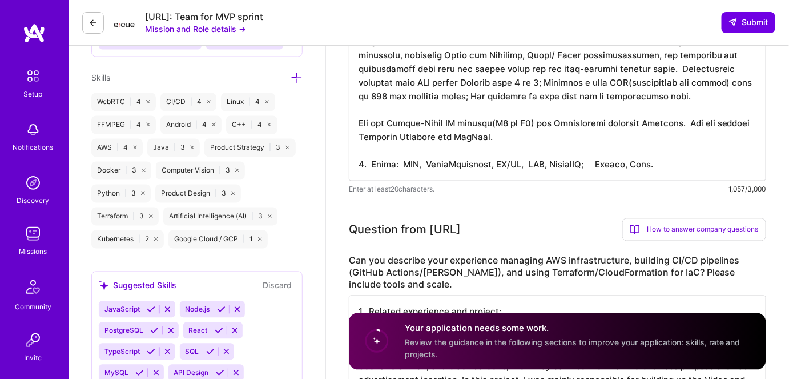
click at [360, 152] on textarea at bounding box center [558, 62] width 418 height 238
click at [669, 151] on textarea at bounding box center [558, 62] width 418 height 238
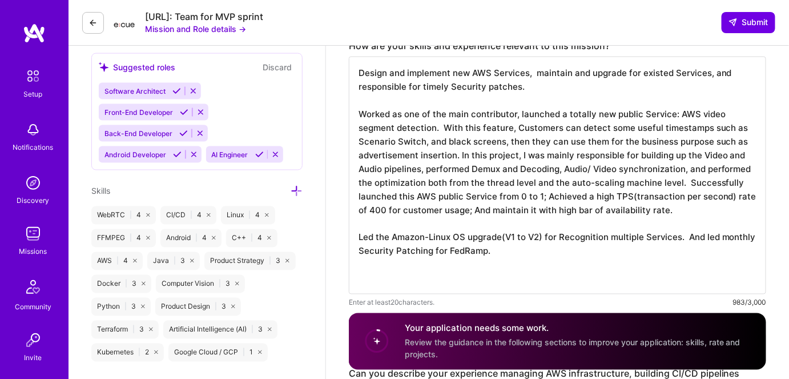
scroll to position [467, 0]
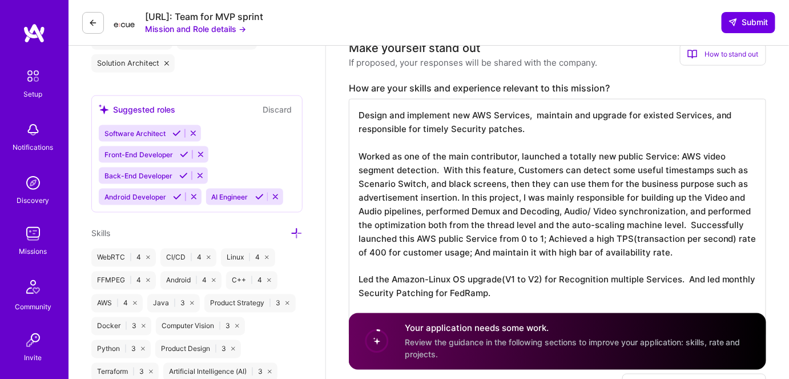
click at [542, 122] on textarea "Design and implement new AWS Services, maintain and upgrade for existed Service…" at bounding box center [558, 218] width 418 height 238
paste textarea "2. Tools: AWS, CloudFormation, CI/CD, SQS, DynamoDB; Python, Java."
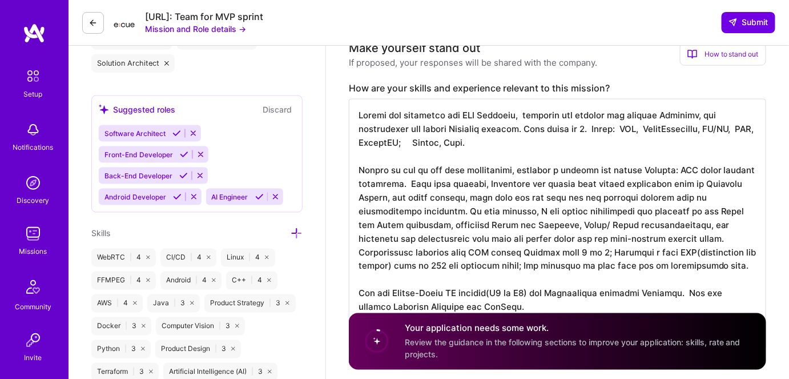
click at [579, 117] on textarea at bounding box center [558, 224] width 418 height 251
click at [617, 119] on textarea at bounding box center [558, 224] width 418 height 251
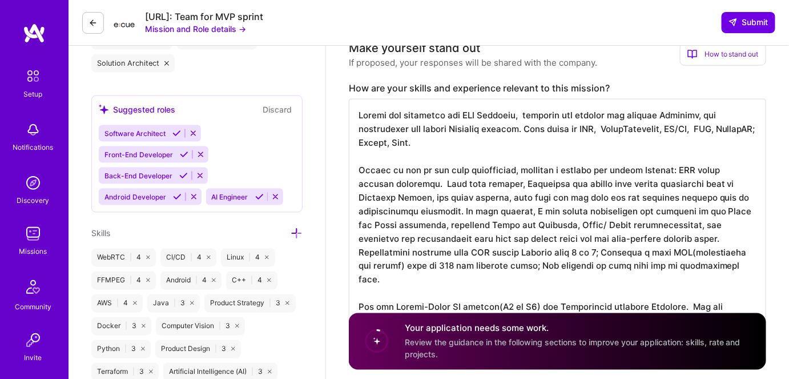
click at [597, 119] on textarea at bounding box center [558, 224] width 418 height 251
click at [605, 121] on textarea at bounding box center [558, 224] width 418 height 251
click at [410, 132] on textarea at bounding box center [558, 224] width 418 height 251
click at [416, 128] on textarea at bounding box center [558, 224] width 418 height 251
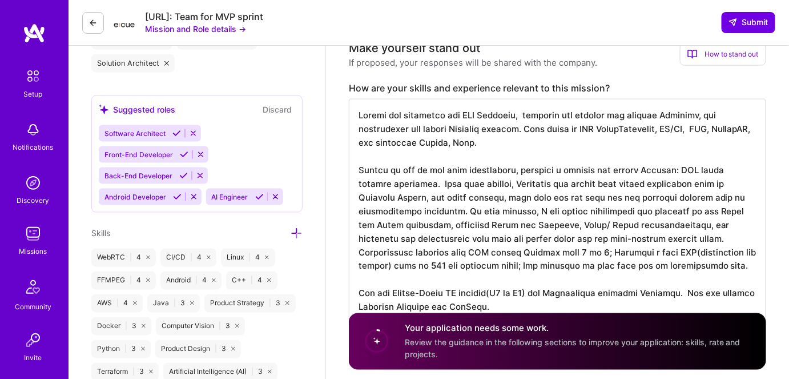
click at [433, 152] on textarea at bounding box center [558, 224] width 418 height 251
click at [446, 131] on textarea at bounding box center [558, 224] width 418 height 251
click at [437, 141] on textarea at bounding box center [558, 224] width 418 height 251
click at [409, 130] on textarea at bounding box center [558, 224] width 418 height 251
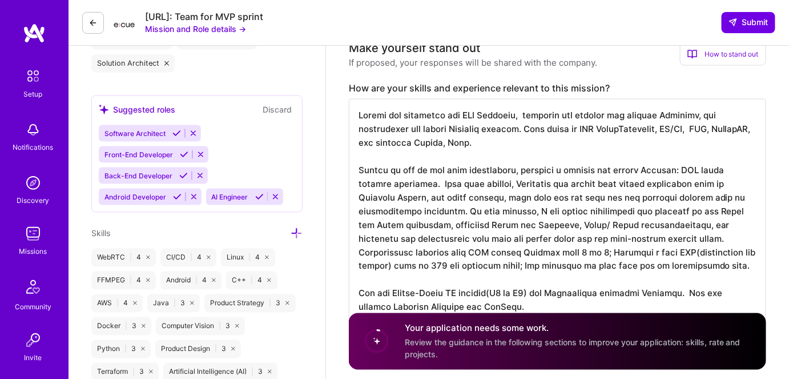
click at [467, 134] on textarea at bounding box center [558, 224] width 418 height 251
click at [508, 142] on textarea at bounding box center [558, 224] width 418 height 251
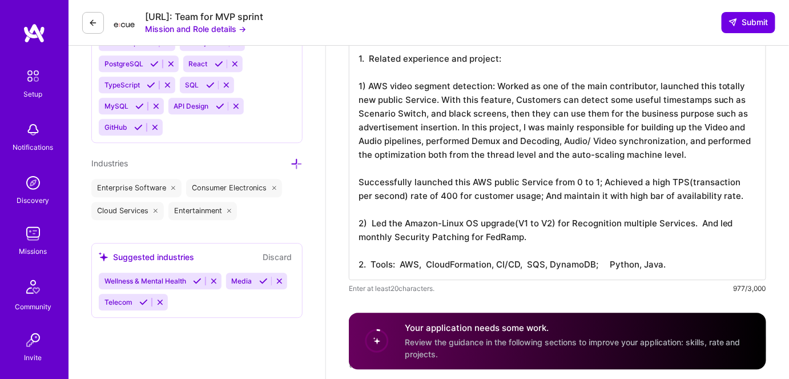
scroll to position [986, 0]
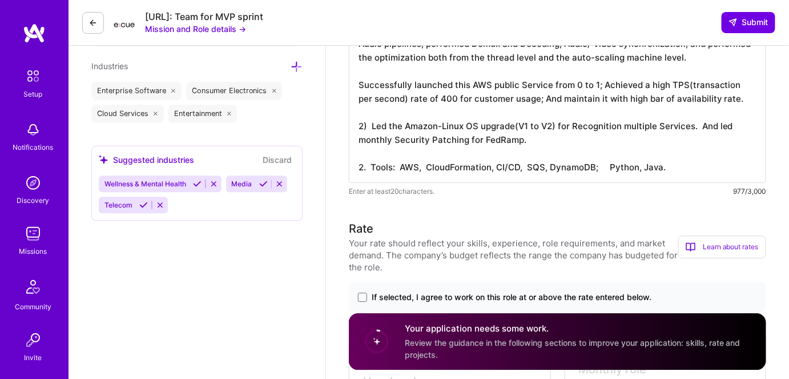
type textarea "Design and implement new AWS Services, maintain and upgrade for existed Service…"
click at [391, 156] on textarea "1. Related experience and project: 1) AWS video segment detection: Worked as on…" at bounding box center [558, 64] width 418 height 238
paste textarea "and language"
click at [413, 159] on textarea "1. Related experience and project: 1) AWS video segment detection: Worked as on…" at bounding box center [558, 64] width 418 height 238
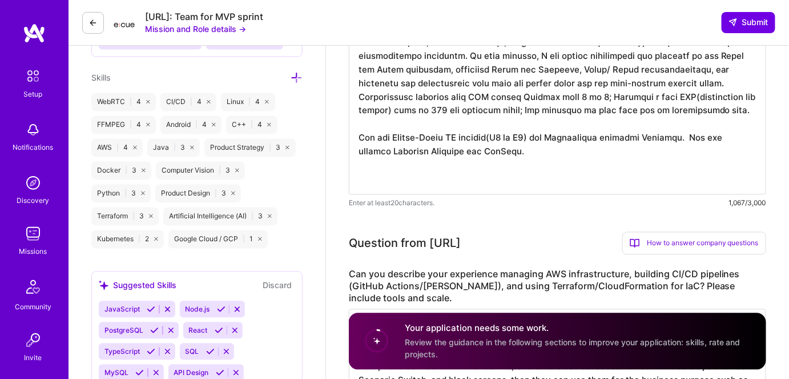
scroll to position [571, 0]
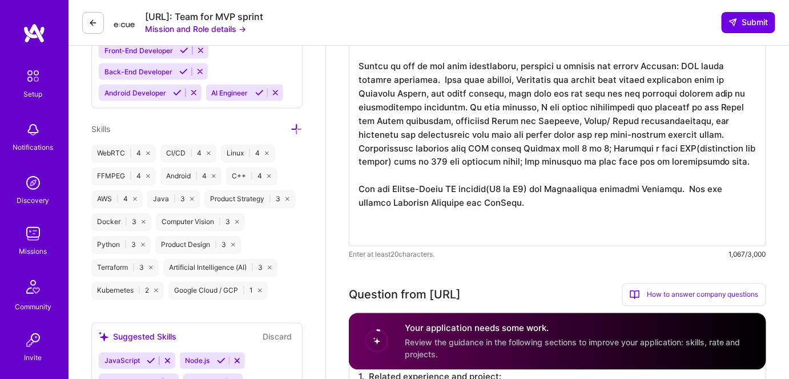
type textarea "1. Related experience and project: 1) AWS video segment detection: Worked as on…"
click at [555, 192] on textarea at bounding box center [558, 120] width 418 height 251
click at [393, 187] on textarea at bounding box center [558, 120] width 418 height 251
click at [557, 178] on textarea at bounding box center [558, 120] width 418 height 251
click at [563, 191] on textarea at bounding box center [558, 120] width 418 height 251
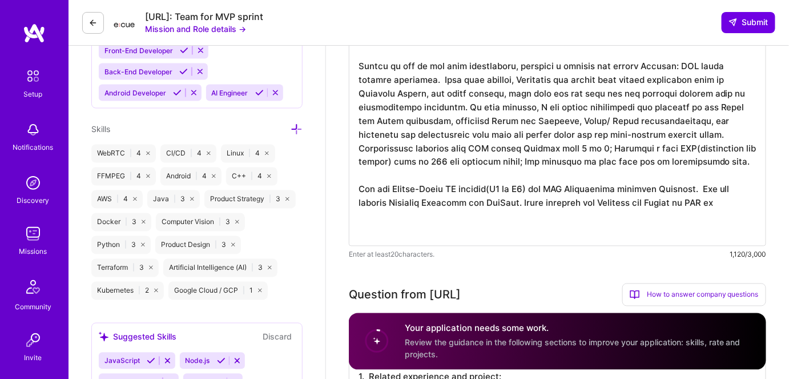
click at [603, 176] on textarea at bounding box center [558, 120] width 418 height 251
click at [723, 191] on textarea at bounding box center [558, 120] width 418 height 251
paste textarea "Recognition"
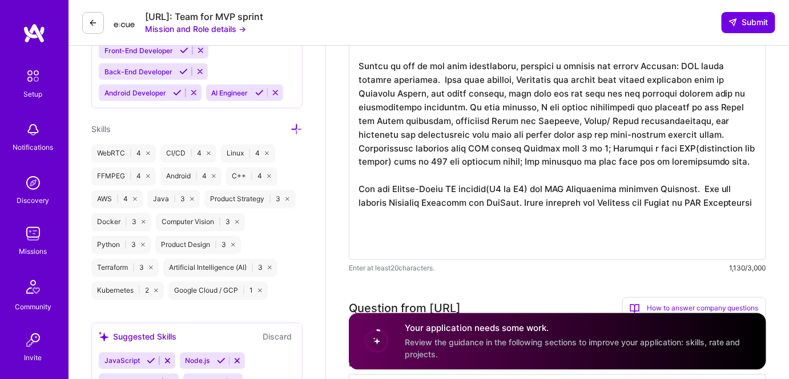
click at [411, 204] on textarea at bounding box center [558, 127] width 418 height 265
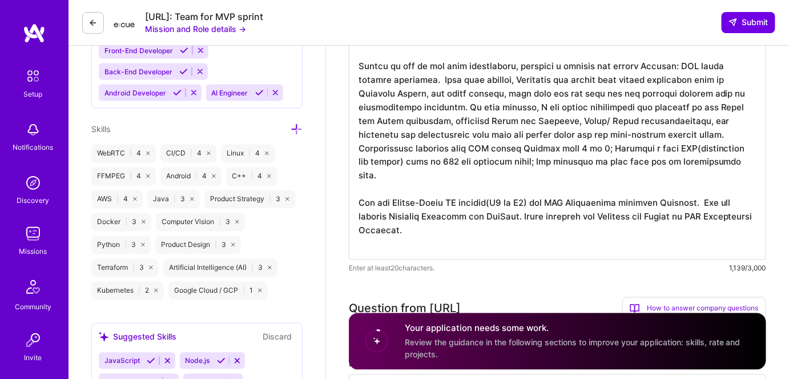
click at [525, 191] on textarea at bounding box center [558, 127] width 418 height 265
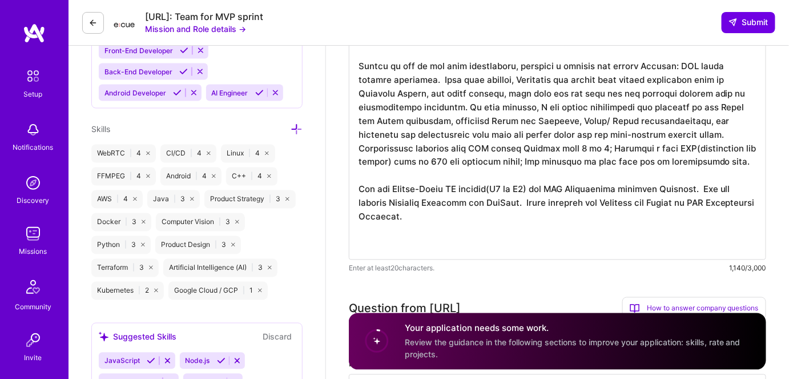
click at [498, 205] on textarea at bounding box center [558, 127] width 418 height 265
click at [642, 207] on textarea at bounding box center [558, 127] width 418 height 265
click at [612, 189] on textarea at bounding box center [558, 127] width 418 height 265
click at [667, 190] on textarea at bounding box center [558, 127] width 418 height 265
click at [637, 191] on textarea at bounding box center [558, 127] width 418 height 265
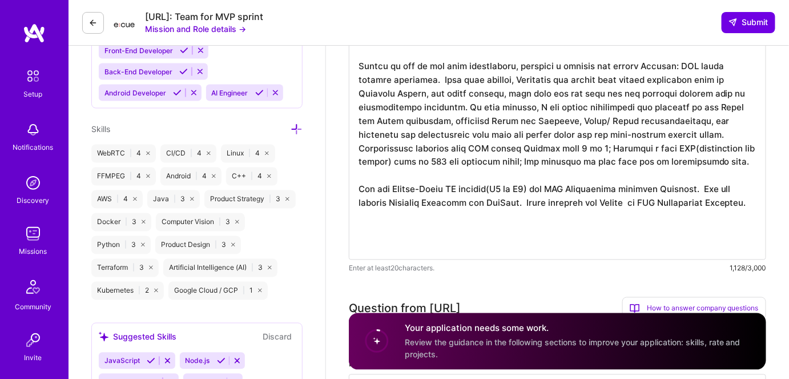
paste textarea "Security and"
click at [625, 193] on textarea at bounding box center [558, 127] width 418 height 265
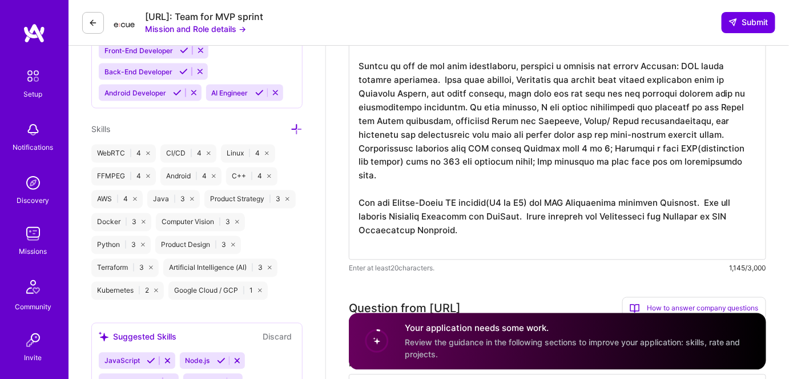
click at [579, 212] on textarea at bounding box center [558, 127] width 418 height 265
click at [631, 195] on textarea at bounding box center [558, 127] width 418 height 265
click at [556, 212] on textarea at bounding box center [558, 127] width 418 height 265
click at [528, 191] on textarea at bounding box center [558, 127] width 418 height 265
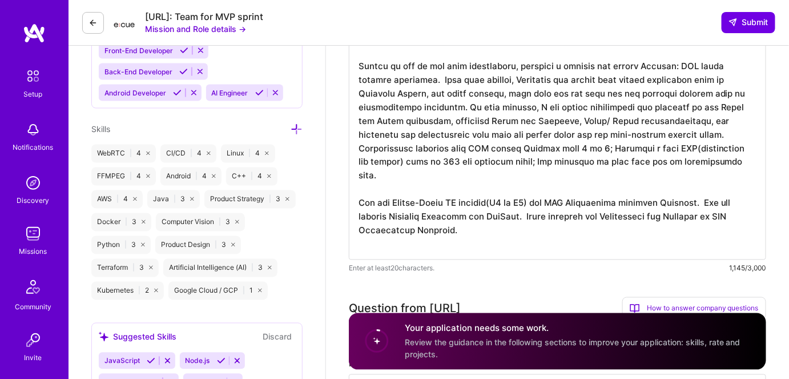
click at [512, 204] on textarea at bounding box center [558, 127] width 418 height 265
click at [493, 204] on textarea at bounding box center [558, 127] width 418 height 265
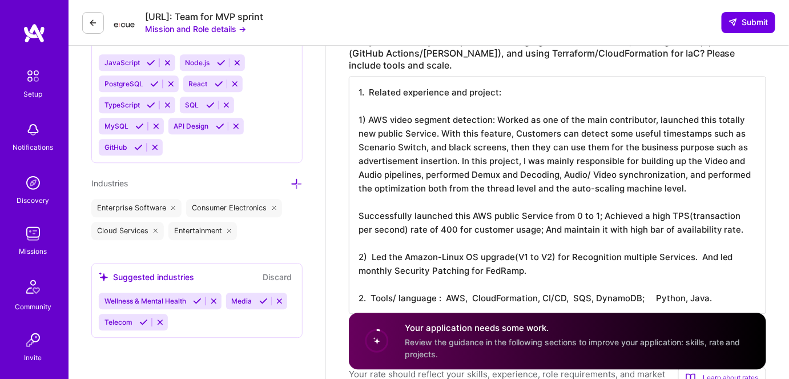
scroll to position [934, 0]
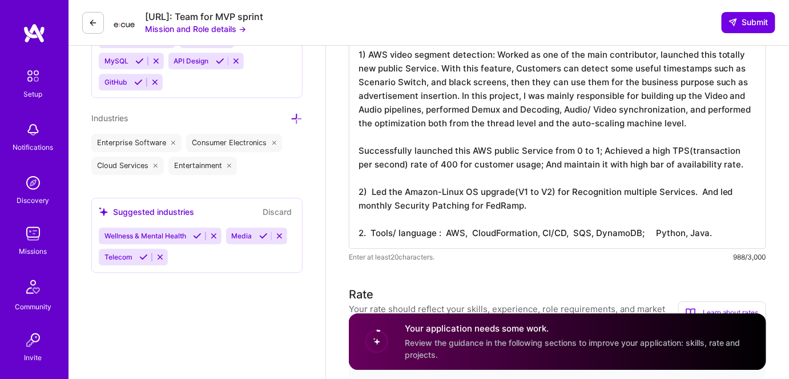
type textarea "Design and implement new AWS Services, maintain and upgrade for existed Service…"
click at [550, 195] on textarea "1. Related experience and project: 1) AWS video segment detection: Worked as on…" at bounding box center [558, 130] width 418 height 238
paste textarea "Which improved the Reliability and Security of AWS Recognition Services."
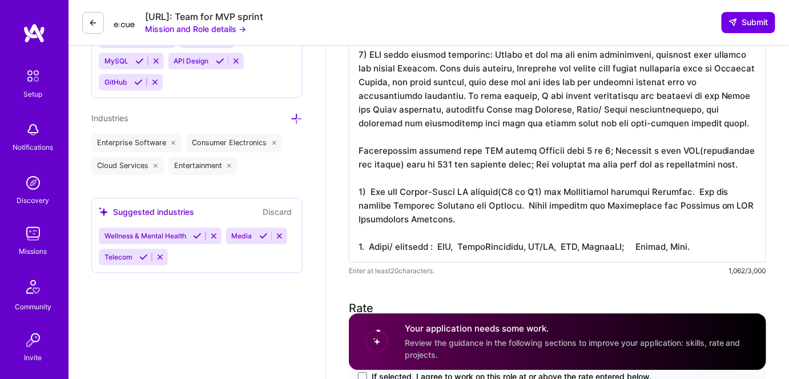
click at [538, 206] on textarea at bounding box center [558, 136] width 418 height 251
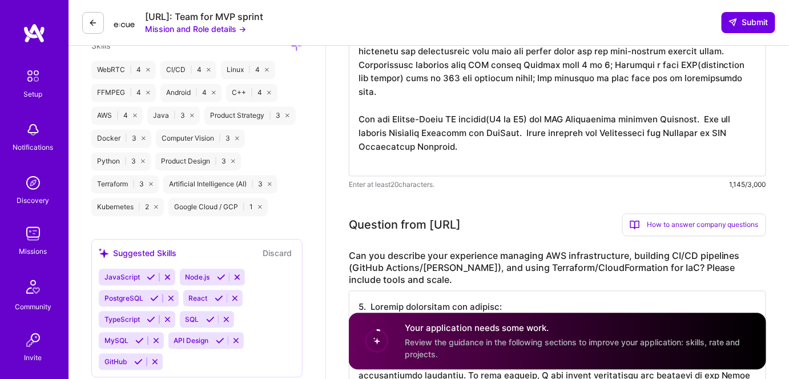
scroll to position [571, 0]
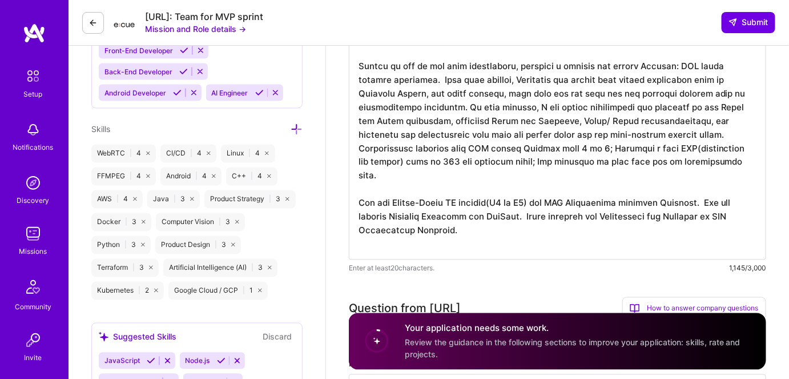
click at [356, 176] on textarea at bounding box center [558, 127] width 418 height 265
click at [477, 203] on textarea at bounding box center [558, 127] width 418 height 265
click at [492, 212] on textarea at bounding box center [558, 127] width 418 height 265
click at [359, 172] on textarea at bounding box center [558, 127] width 418 height 265
click at [467, 203] on textarea at bounding box center [558, 127] width 418 height 265
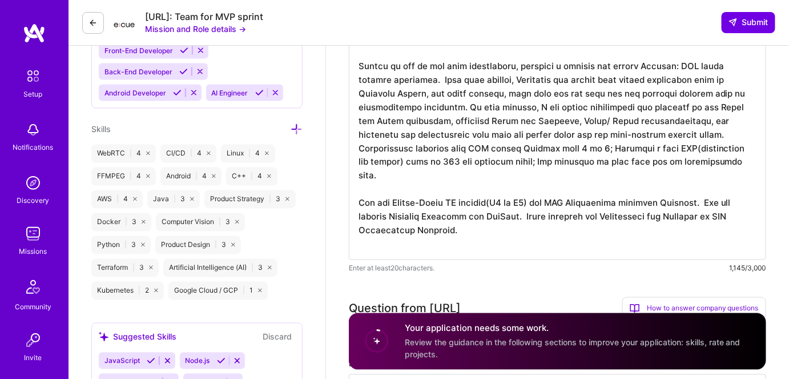
click at [467, 204] on textarea at bounding box center [558, 127] width 418 height 265
click at [357, 176] on textarea at bounding box center [558, 127] width 418 height 265
click at [473, 203] on textarea at bounding box center [558, 127] width 418 height 265
click at [480, 214] on textarea at bounding box center [558, 127] width 418 height 265
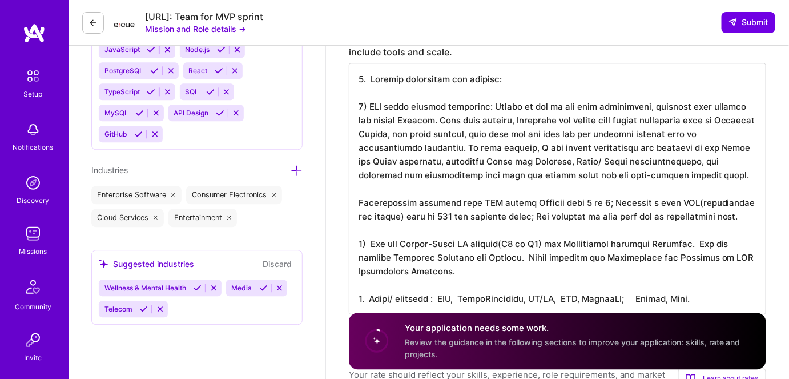
scroll to position [934, 0]
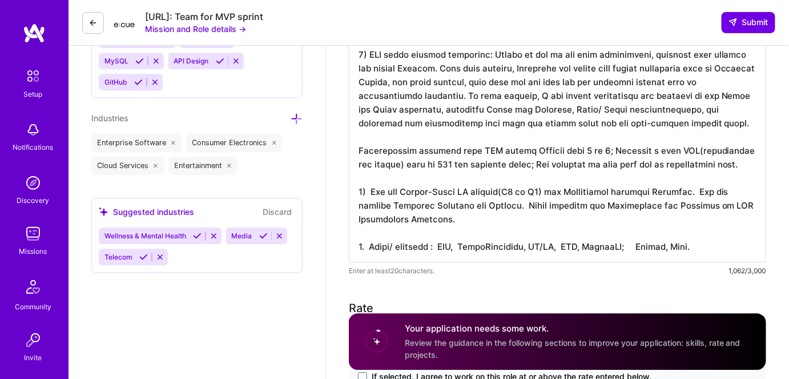
click at [374, 180] on textarea at bounding box center [558, 136] width 418 height 251
click at [372, 180] on textarea at bounding box center [558, 136] width 418 height 251
click at [476, 206] on textarea at bounding box center [558, 136] width 418 height 251
paste textarea "AWS"
click at [559, 196] on textarea at bounding box center [558, 136] width 418 height 251
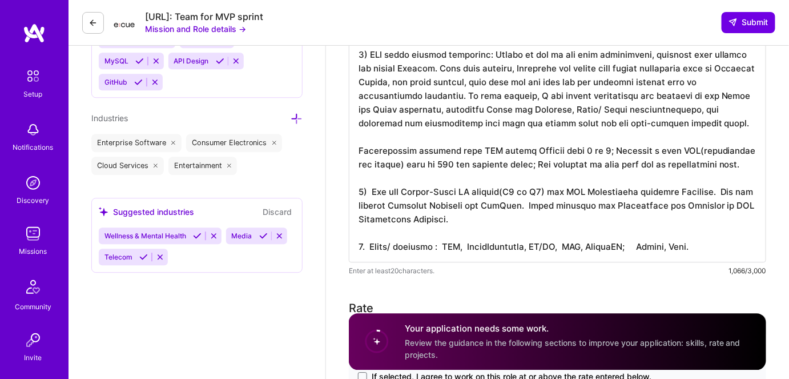
click at [559, 196] on textarea at bounding box center [558, 136] width 418 height 251
click at [539, 211] on textarea at bounding box center [558, 136] width 418 height 251
click at [577, 194] on textarea at bounding box center [558, 136] width 418 height 251
click at [543, 215] on textarea at bounding box center [558, 136] width 418 height 251
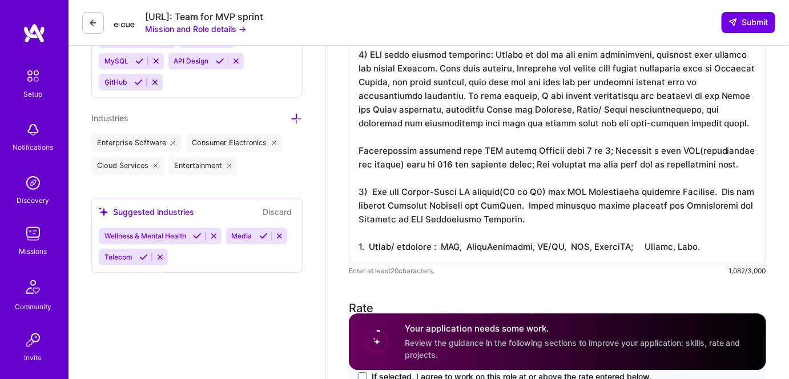
click at [583, 192] on textarea at bounding box center [558, 136] width 418 height 251
click at [555, 212] on textarea at bounding box center [558, 136] width 418 height 251
click at [581, 194] on textarea at bounding box center [558, 136] width 418 height 251
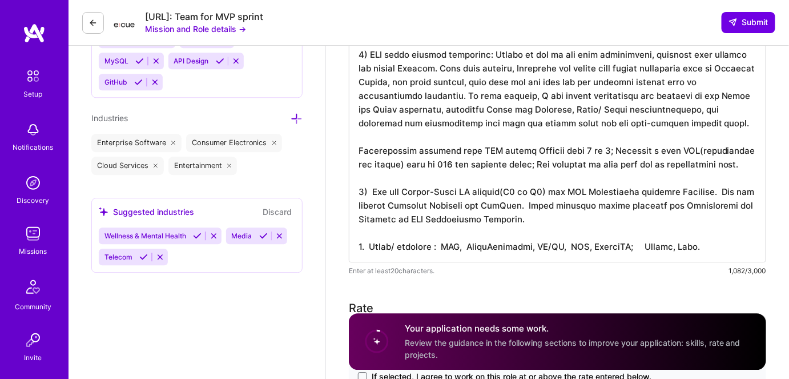
click at [371, 180] on textarea at bounding box center [558, 136] width 418 height 251
click at [546, 200] on textarea at bounding box center [558, 136] width 418 height 251
click at [508, 199] on textarea at bounding box center [558, 136] width 418 height 251
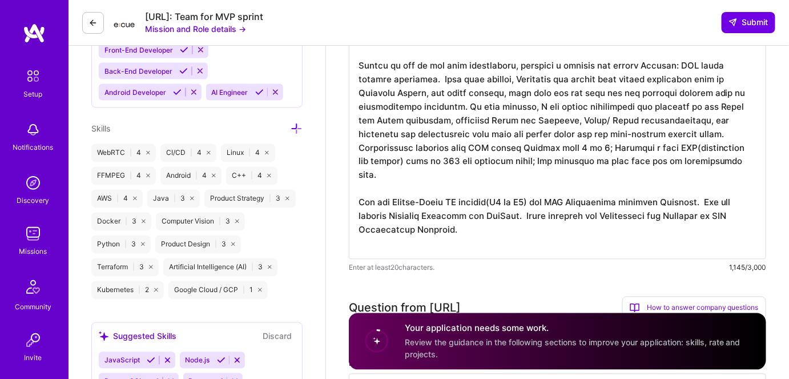
scroll to position [571, 0]
type textarea "1. Related experience and project: 1) AWS video segment detection: Worked as on…"
click at [357, 174] on textarea at bounding box center [558, 127] width 418 height 265
click at [465, 204] on textarea at bounding box center [558, 127] width 418 height 265
paste textarea "Those projects helped"
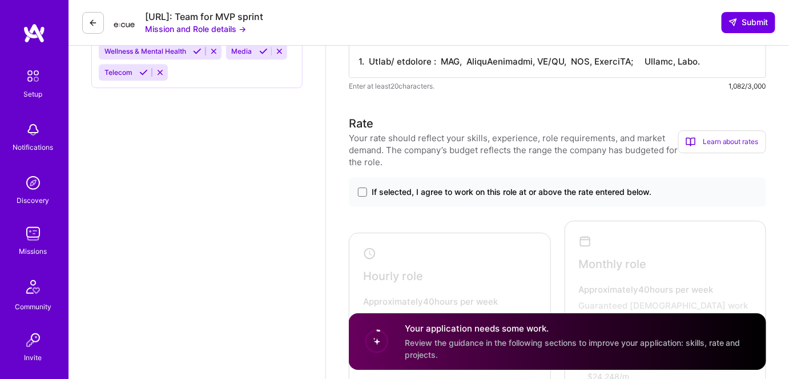
scroll to position [1142, 0]
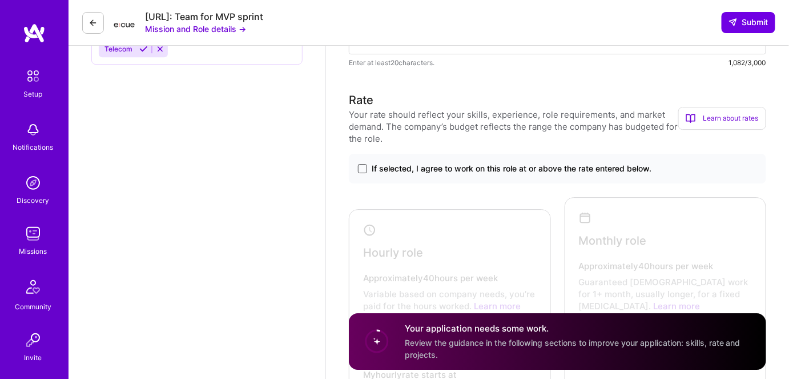
type textarea "Design and implement new AWS Services, maintain and upgrade for existed Service…"
click at [360, 164] on span at bounding box center [362, 168] width 9 height 9
click at [0, 0] on input "If selected, I agree to work on this role at or above the rate entered below." at bounding box center [0, 0] width 0 height 0
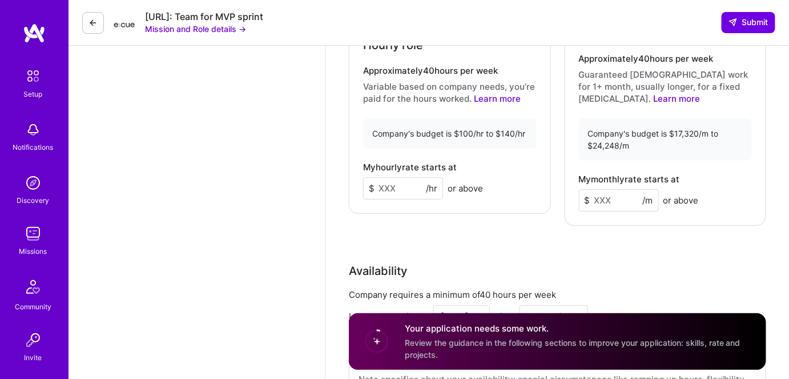
scroll to position [1298, 0]
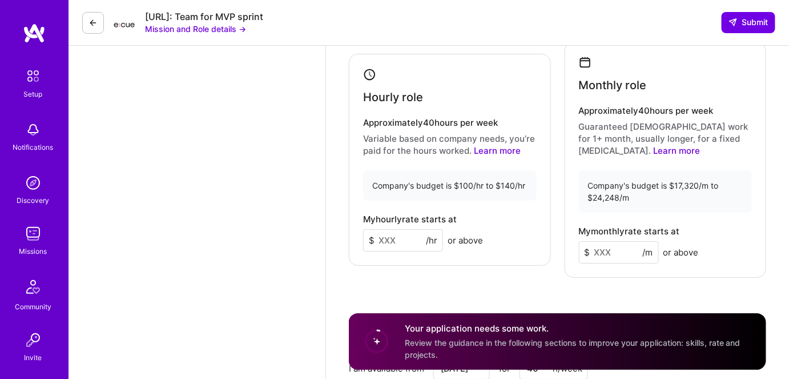
click at [389, 231] on input at bounding box center [403, 240] width 80 height 22
click at [391, 250] on div "Hourly role Approximately 40 hours per week Variable based on company needs, yo…" at bounding box center [450, 160] width 202 height 212
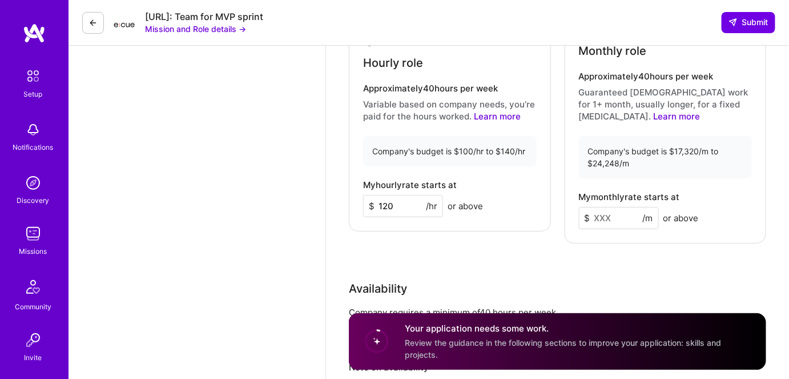
scroll to position [1350, 0]
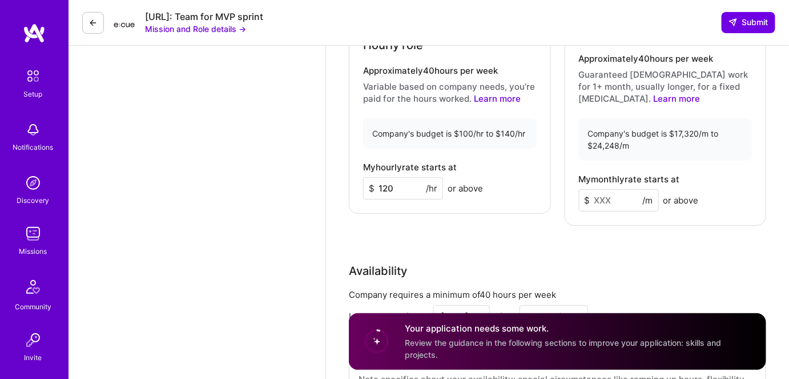
click at [396, 178] on input "120" at bounding box center [403, 188] width 80 height 22
click at [389, 177] on input "120" at bounding box center [403, 188] width 80 height 22
type input "120"
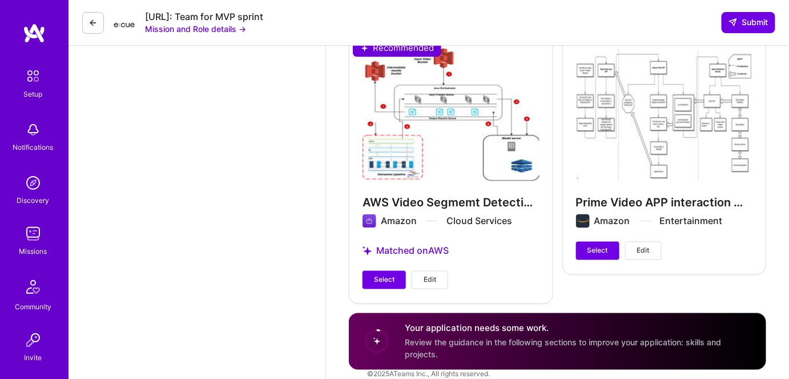
scroll to position [1964, 0]
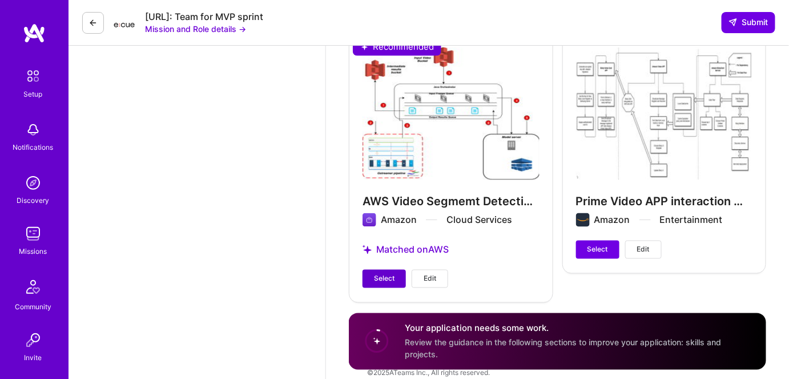
click at [384, 274] on span "Select" at bounding box center [384, 279] width 21 height 10
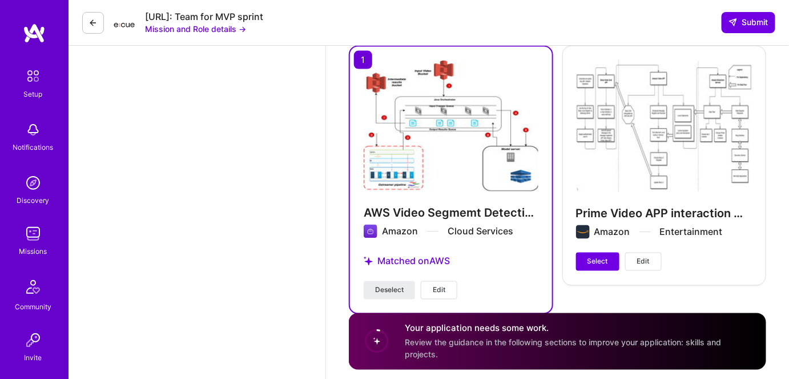
scroll to position [1965, 0]
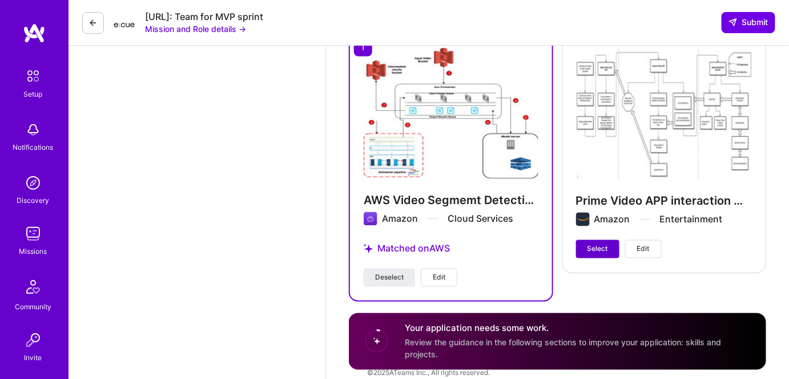
click at [594, 244] on span "Select" at bounding box center [598, 249] width 21 height 10
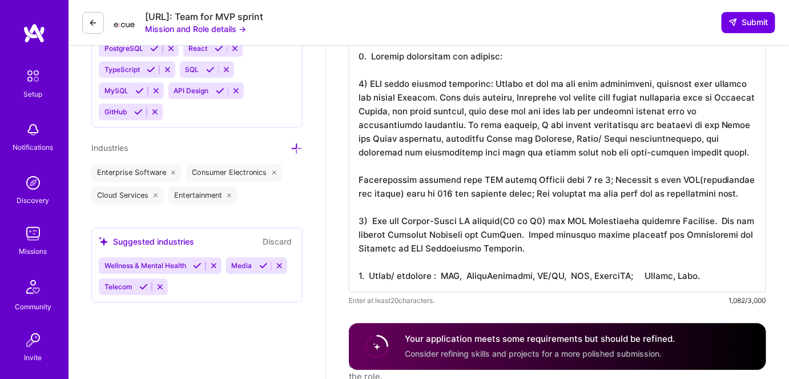
scroll to position [905, 0]
click at [419, 205] on textarea at bounding box center [558, 165] width 418 height 251
click at [343, 192] on div "Speed up interview scheduling by connecting your calendar. Set interview availa…" at bounding box center [557, 291] width 463 height 2302
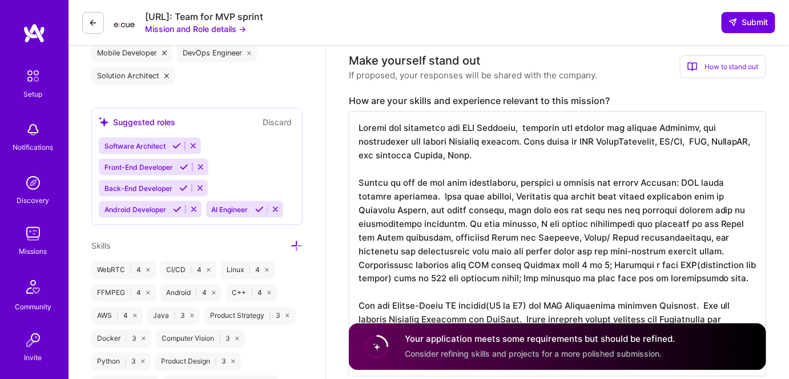
scroll to position [456, 0]
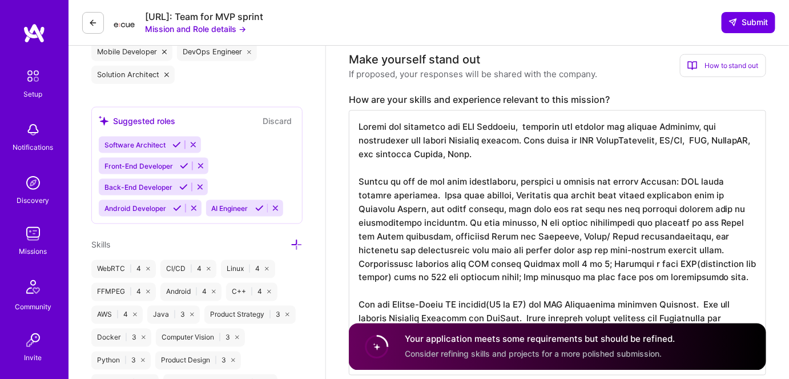
click at [410, 238] on textarea at bounding box center [558, 242] width 418 height 265
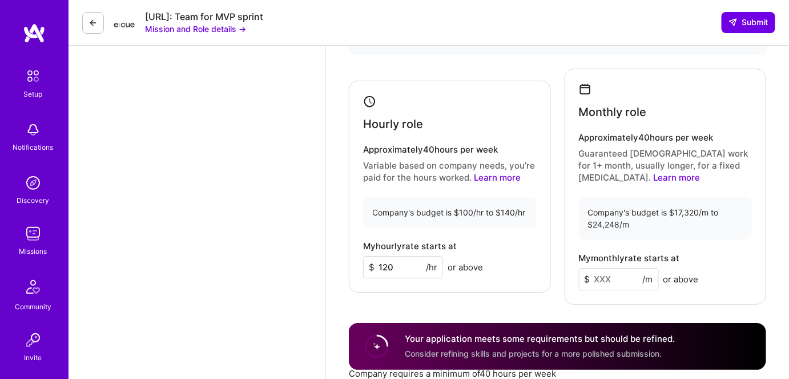
scroll to position [1272, 0]
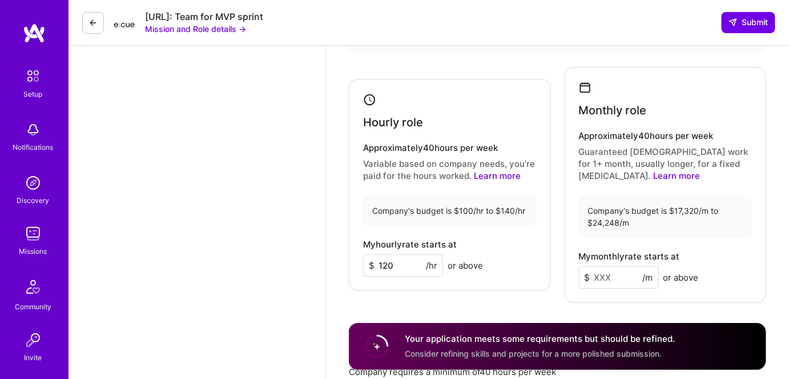
click at [608, 267] on input at bounding box center [619, 277] width 80 height 22
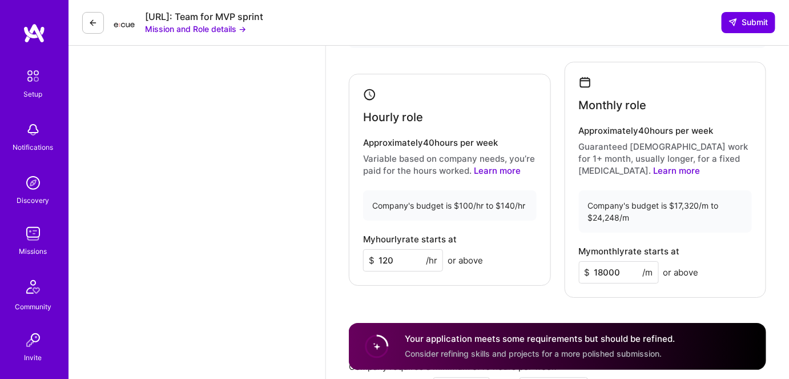
scroll to position [1278, 0]
type input "18000"
click at [736, 19] on icon at bounding box center [733, 22] width 9 height 9
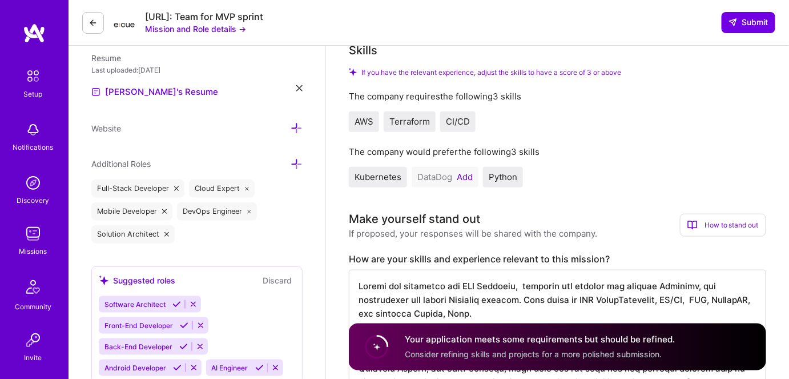
scroll to position [251, 0]
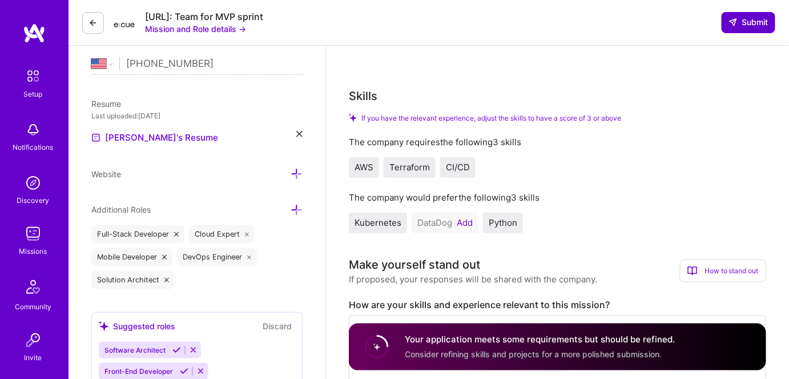
click at [742, 17] on span "Submit" at bounding box center [749, 22] width 40 height 11
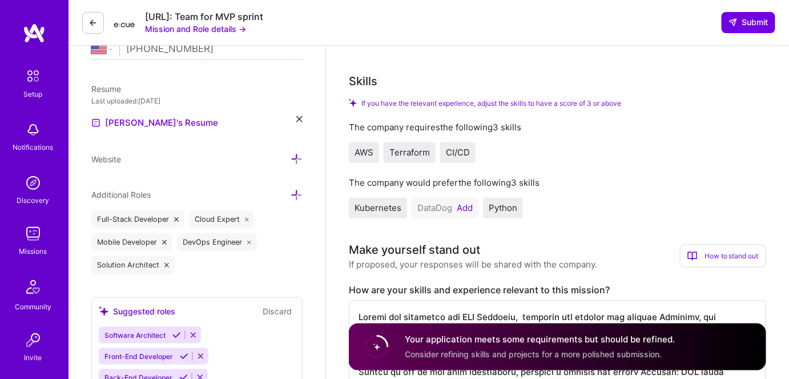
click at [462, 203] on button "Add" at bounding box center [465, 207] width 16 height 9
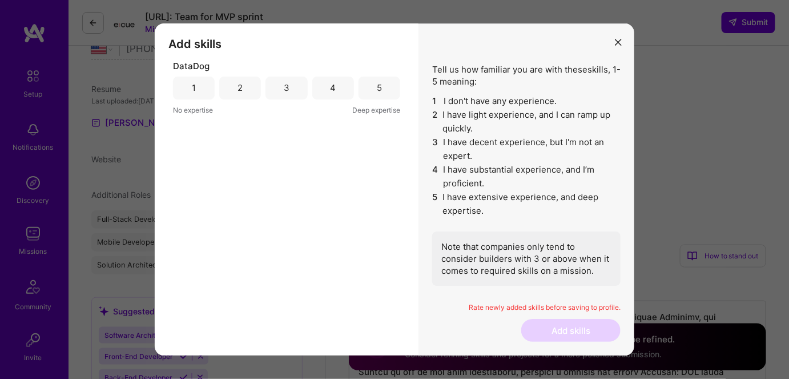
click at [186, 87] on div "1" at bounding box center [194, 88] width 42 height 23
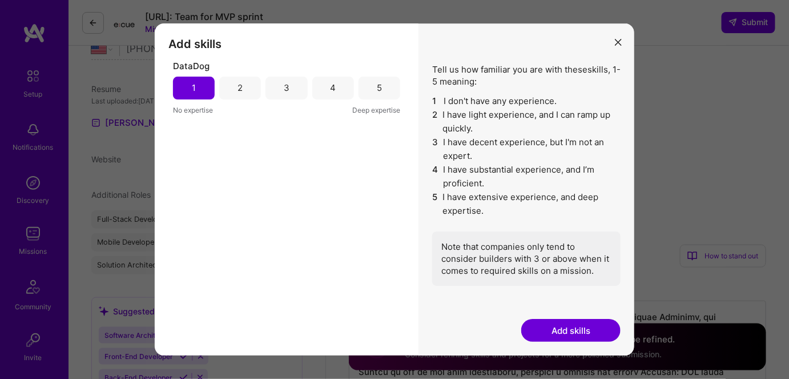
click at [555, 332] on button "Add skills" at bounding box center [570, 330] width 99 height 23
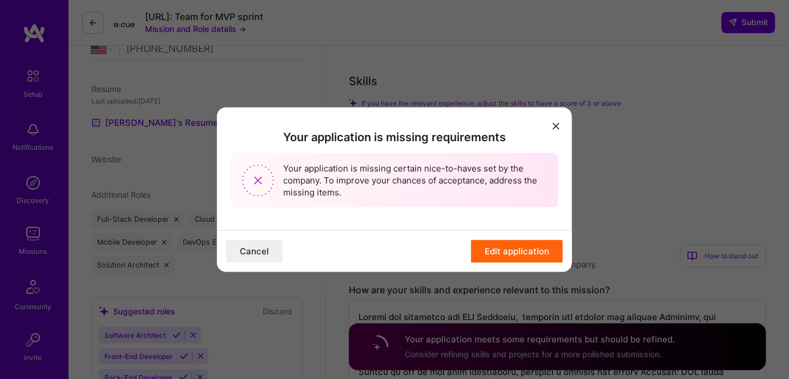
click at [554, 125] on icon "modal" at bounding box center [556, 126] width 7 height 7
click at [497, 255] on button "Edit application" at bounding box center [517, 251] width 92 height 23
click at [495, 250] on button "Edit application" at bounding box center [517, 251] width 92 height 23
click at [553, 127] on icon "modal" at bounding box center [556, 126] width 7 height 7
click at [248, 246] on button "Cancel" at bounding box center [254, 251] width 57 height 23
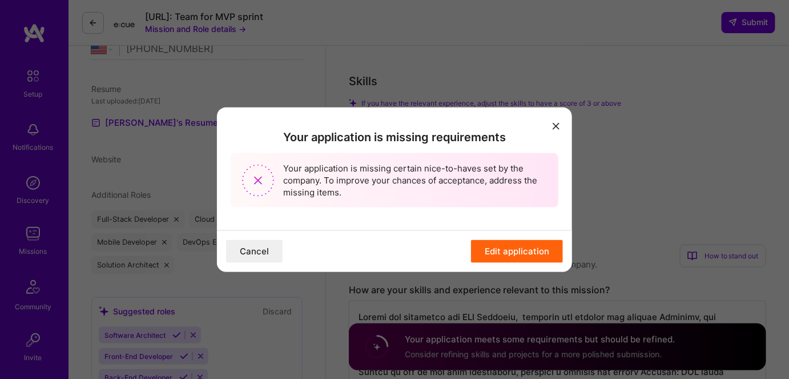
click at [416, 58] on div "Your application is missing requirements Your application is missing certain ni…" at bounding box center [394, 189] width 789 height 379
click at [498, 253] on button "Edit application" at bounding box center [517, 251] width 92 height 23
click at [489, 251] on button "Edit application" at bounding box center [517, 251] width 92 height 23
click at [514, 166] on div "Your application is missing certain nice-to-haves set by the company. To improv…" at bounding box center [395, 180] width 328 height 54
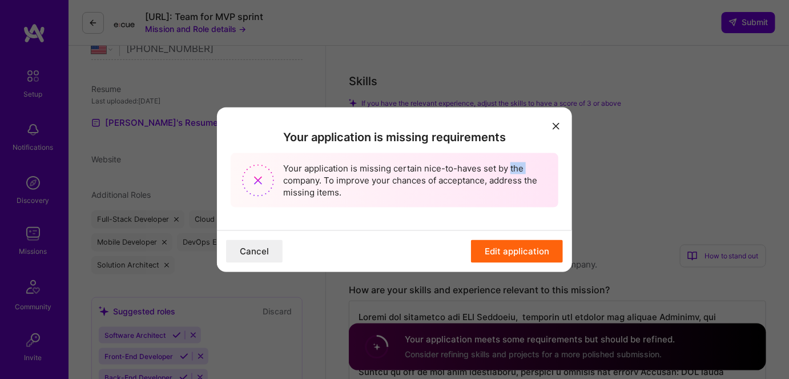
click at [514, 166] on div "Your application is missing certain nice-to-haves set by the company. To improv…" at bounding box center [395, 180] width 328 height 54
click at [551, 130] on button "modal" at bounding box center [556, 125] width 14 height 19
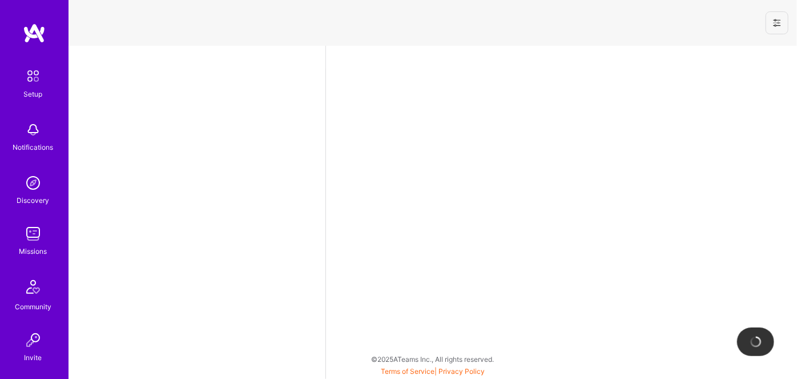
select select "US"
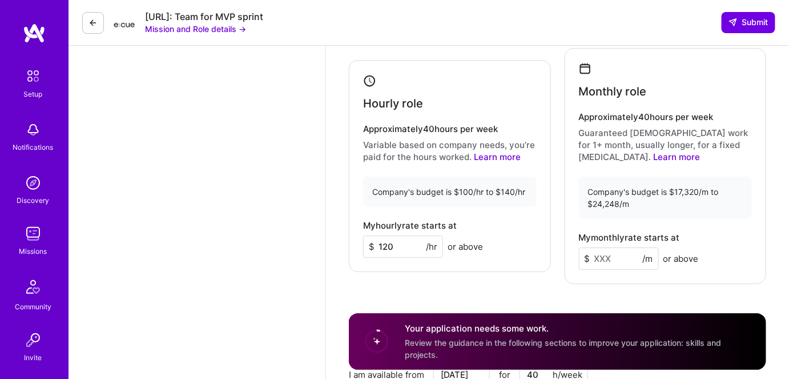
scroll to position [1294, 0]
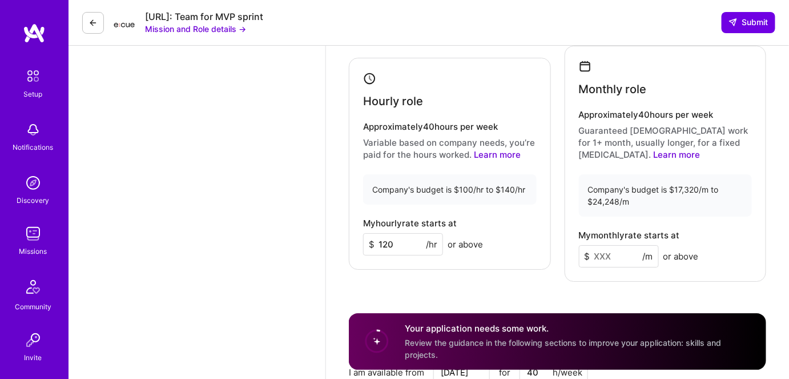
click at [608, 247] on input at bounding box center [619, 256] width 80 height 22
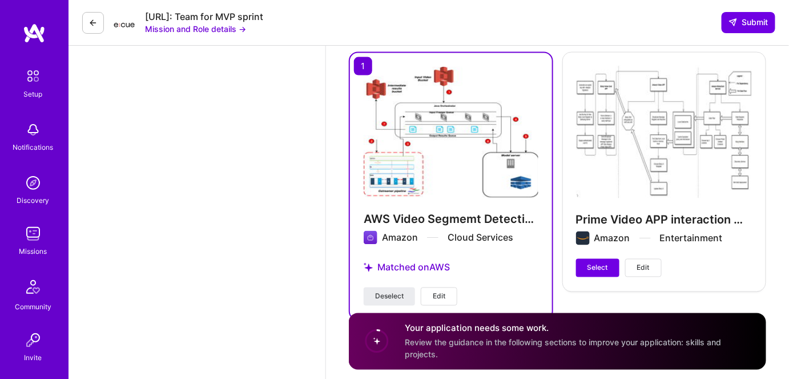
scroll to position [1965, 0]
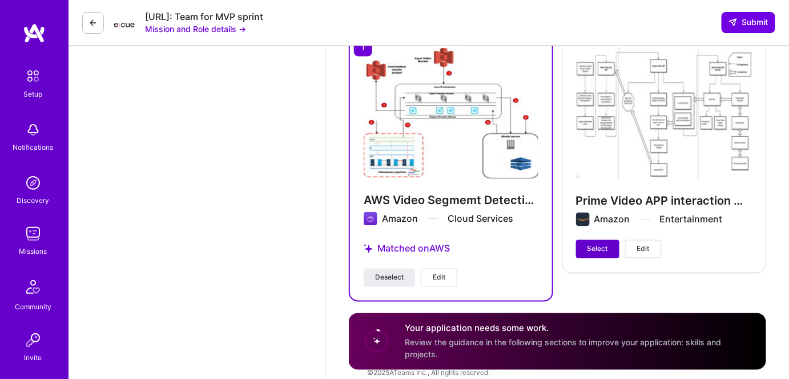
type input "18000"
click at [589, 244] on span "Select" at bounding box center [598, 249] width 21 height 10
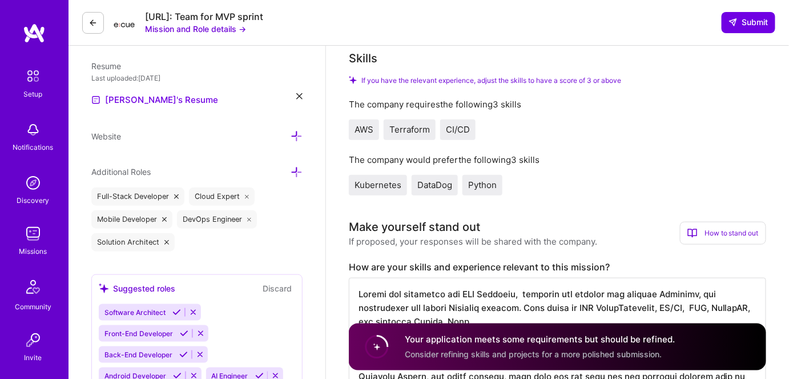
scroll to position [254, 0]
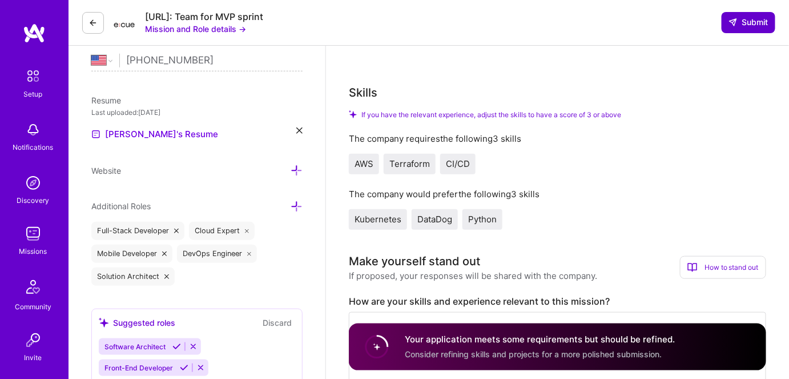
click at [744, 22] on span "Submit" at bounding box center [749, 22] width 40 height 11
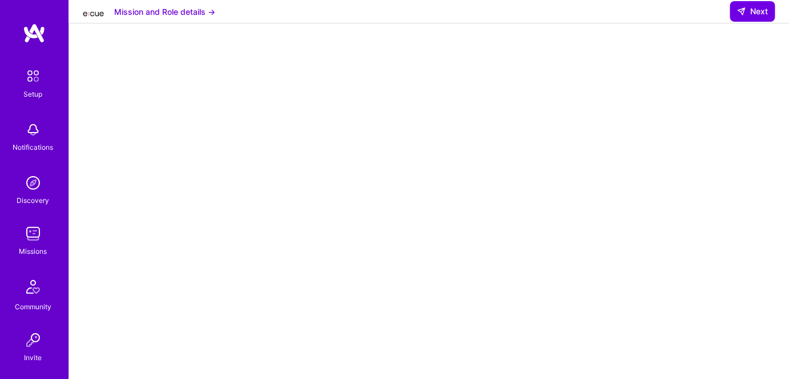
scroll to position [207, 0]
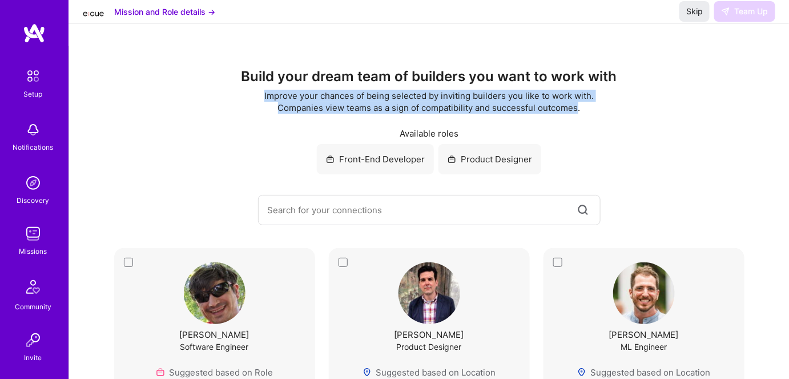
drag, startPoint x: 264, startPoint y: 95, endPoint x: 579, endPoint y: 111, distance: 315.1
click at [579, 111] on div "Improve your chances of being selected by inviting builders you like to work wi…" at bounding box center [429, 102] width 340 height 24
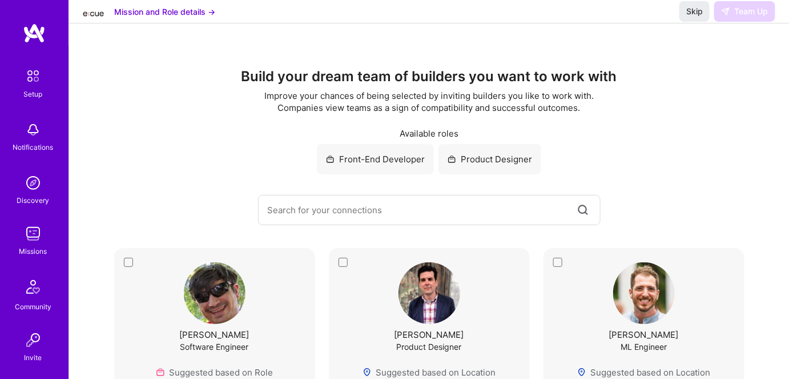
click at [218, 118] on div "Build your dream team of builders you want to work with Improve your chances of…" at bounding box center [429, 147] width 675 height 156
click at [693, 17] on span "Skip" at bounding box center [695, 11] width 17 height 11
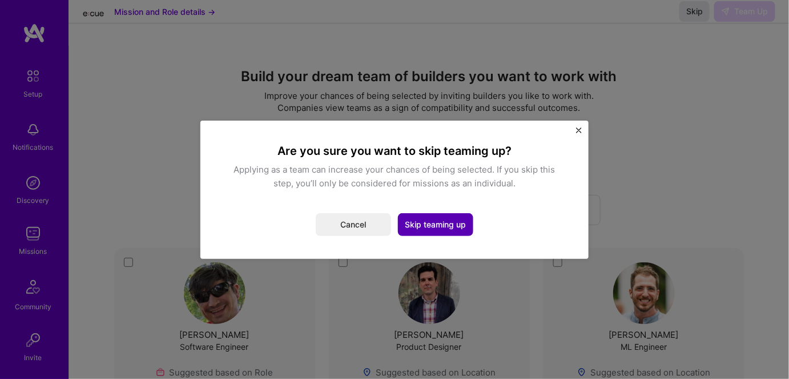
click at [439, 224] on button "Skip teaming up" at bounding box center [435, 224] width 75 height 23
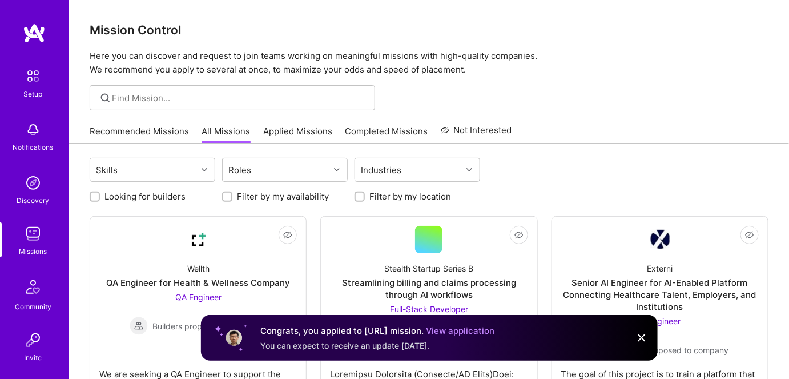
click at [282, 135] on link "Applied Missions" at bounding box center [297, 134] width 69 height 19
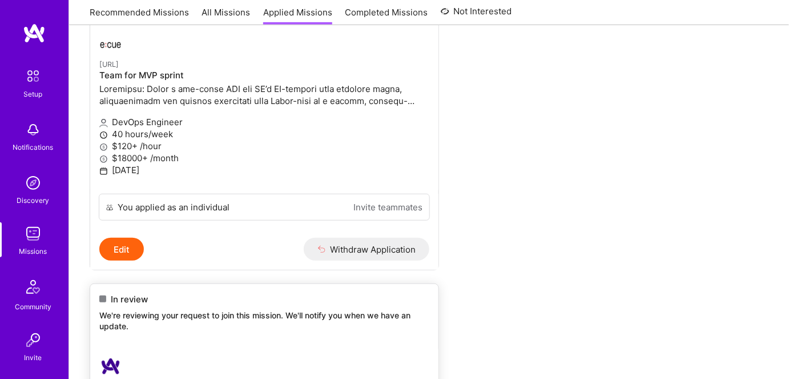
scroll to position [103, 0]
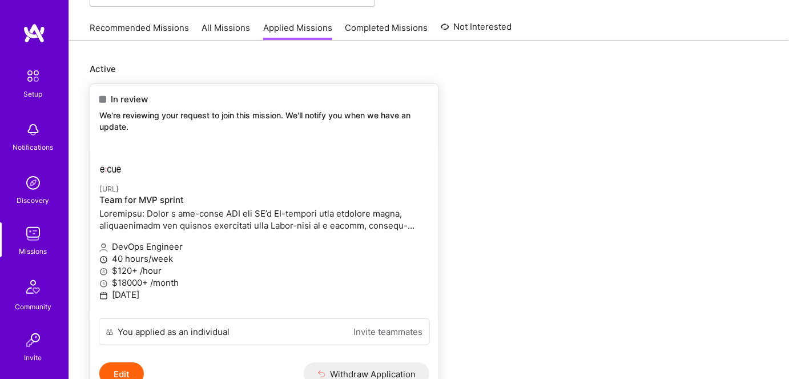
click at [254, 223] on p at bounding box center [264, 219] width 330 height 24
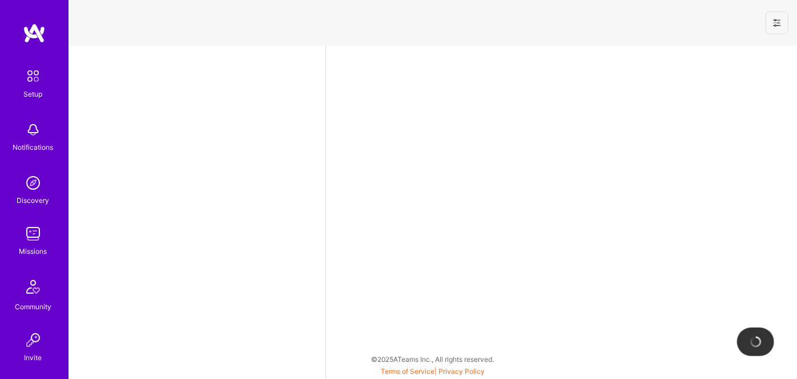
select select "US"
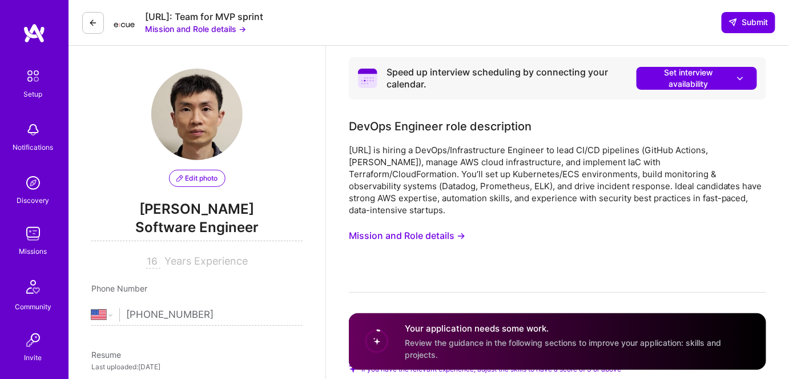
click at [421, 225] on button "Mission and Role details →" at bounding box center [407, 235] width 117 height 21
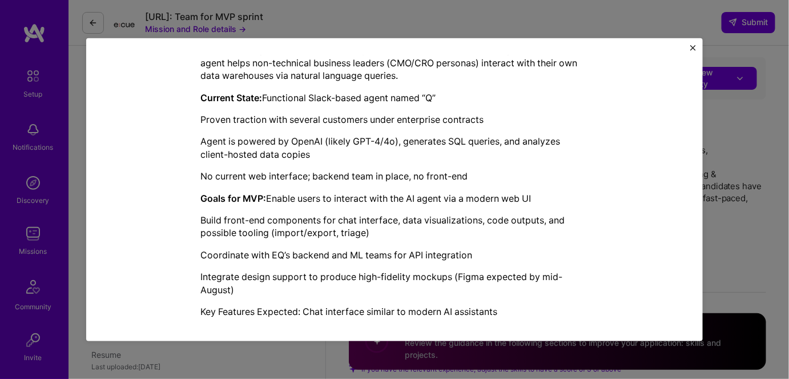
scroll to position [363, 0]
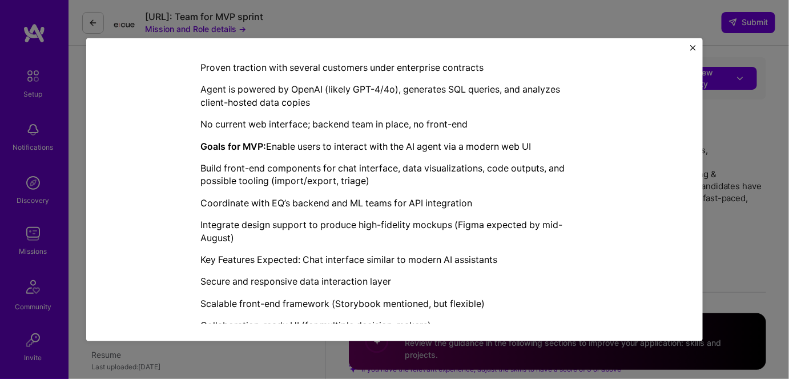
click at [691, 47] on img "Close" at bounding box center [694, 48] width 6 height 6
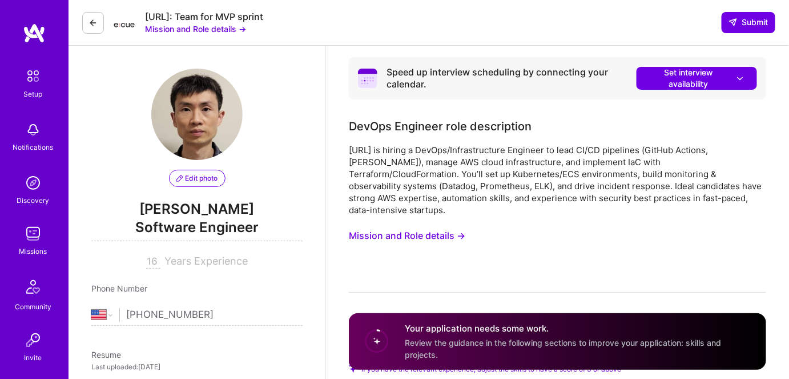
click at [27, 233] on img at bounding box center [33, 233] width 23 height 23
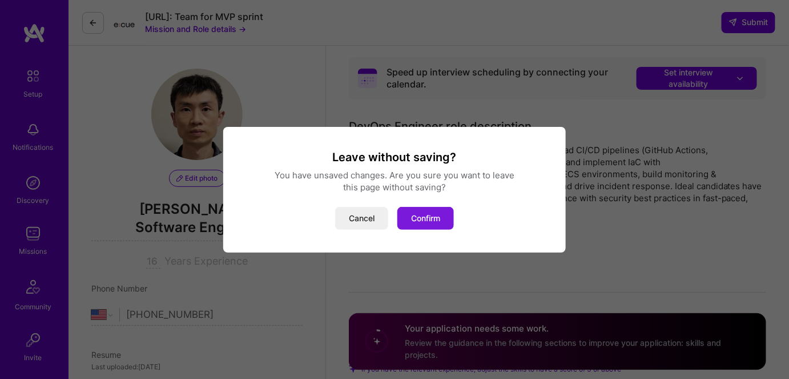
click at [411, 214] on button "Confirm" at bounding box center [426, 218] width 57 height 23
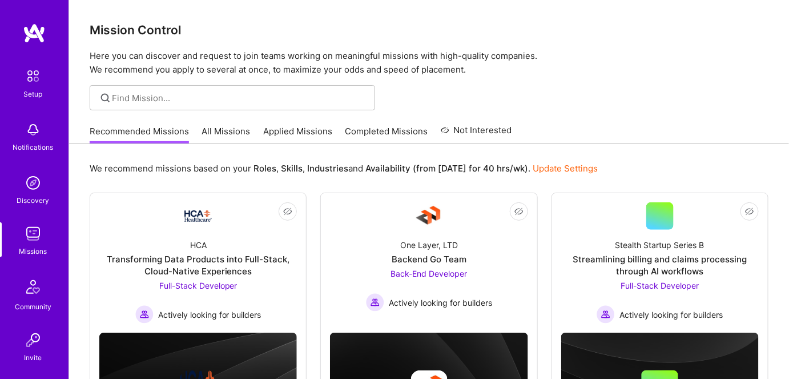
click at [289, 134] on link "Applied Missions" at bounding box center [297, 134] width 69 height 19
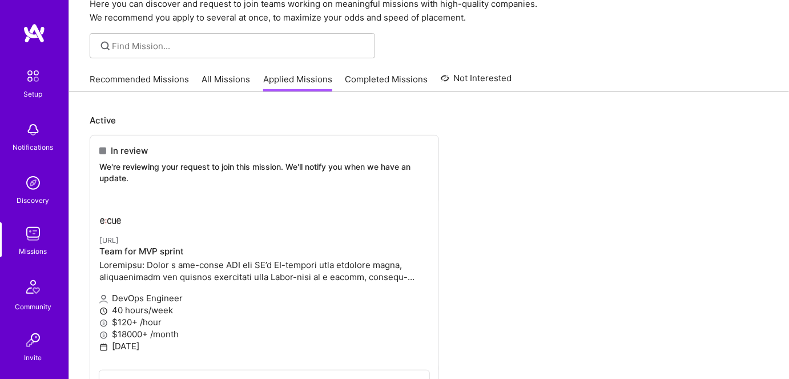
scroll to position [51, 0]
click at [216, 80] on link "All Missions" at bounding box center [226, 83] width 49 height 19
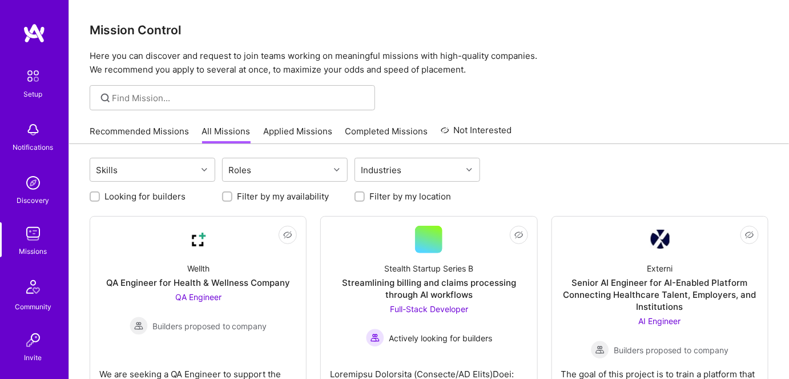
click at [126, 131] on link "Recommended Missions" at bounding box center [139, 134] width 99 height 19
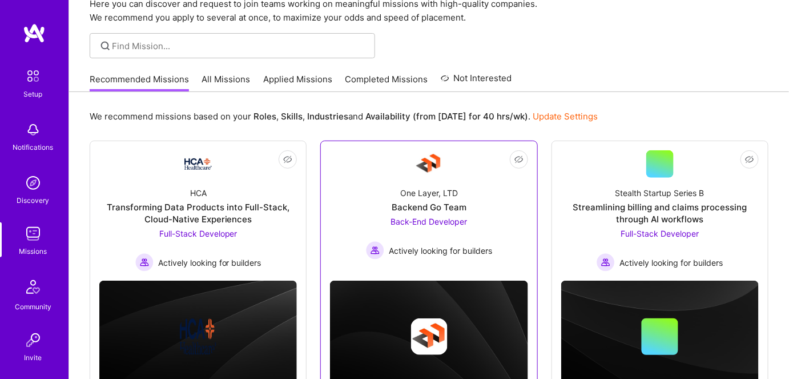
scroll to position [102, 0]
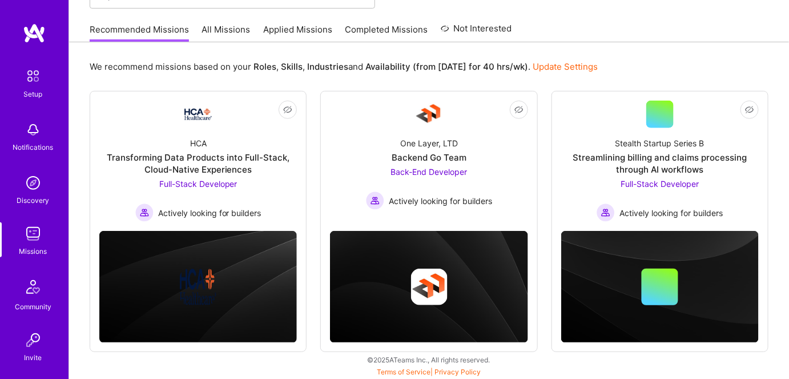
click at [220, 33] on link "All Missions" at bounding box center [226, 32] width 49 height 19
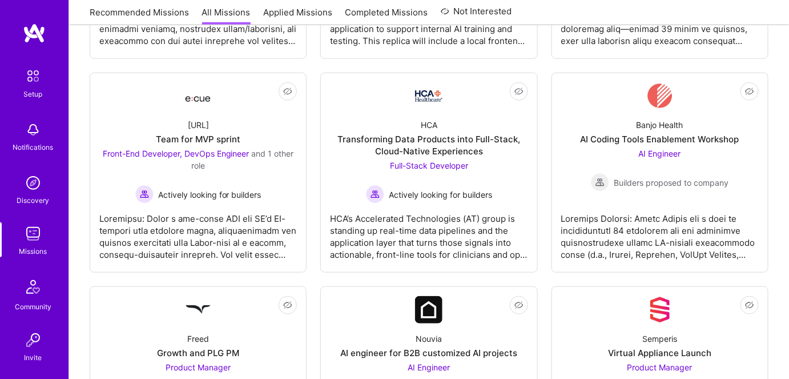
scroll to position [1661, 0]
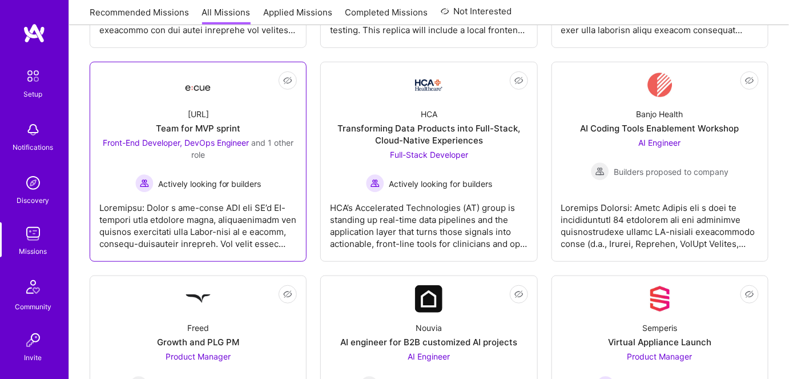
click at [228, 155] on div "Front-End Developer, DevOps Engineer and 1 other role" at bounding box center [198, 149] width 198 height 24
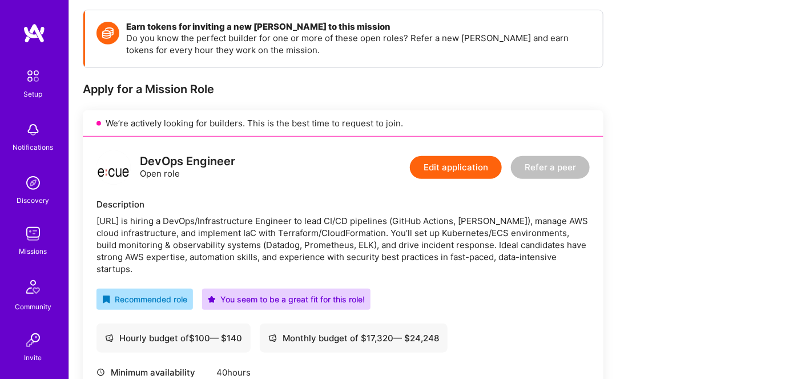
scroll to position [155, 0]
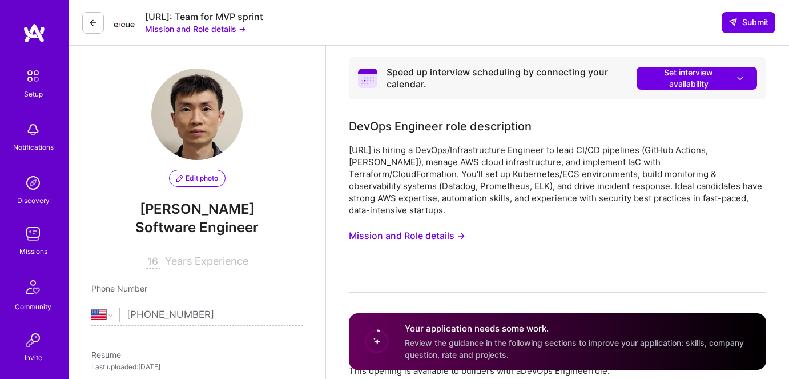
select select "US"
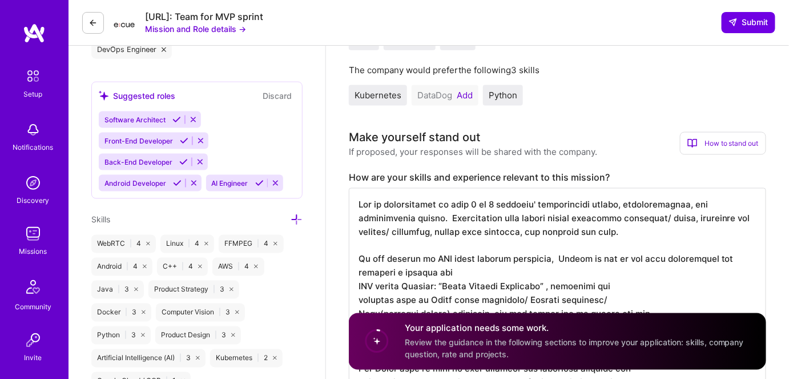
click at [23, 241] on img at bounding box center [33, 233] width 23 height 23
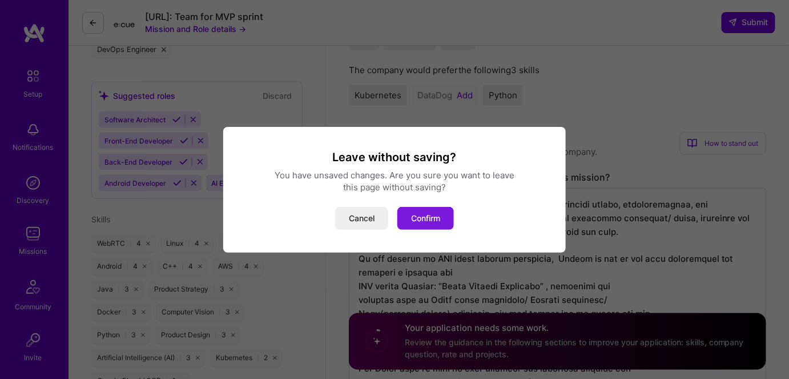
click at [428, 215] on button "Confirm" at bounding box center [426, 218] width 57 height 23
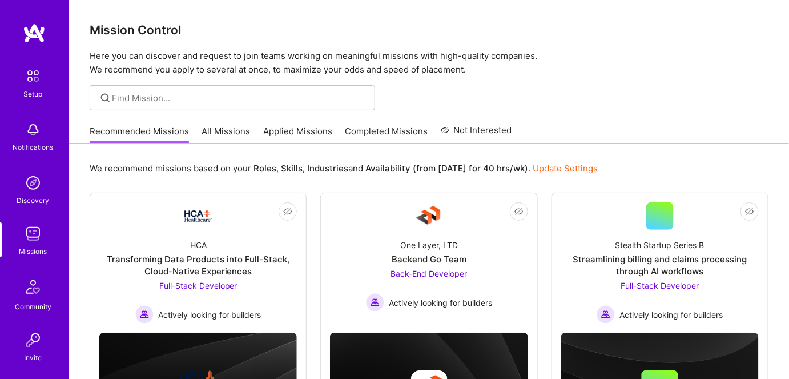
click at [280, 137] on link "Applied Missions" at bounding box center [297, 134] width 69 height 19
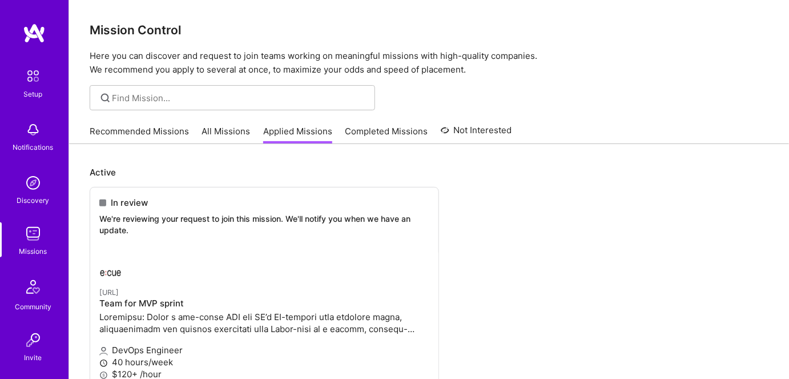
click at [218, 126] on link "All Missions" at bounding box center [226, 134] width 49 height 19
